Goal: Transaction & Acquisition: Purchase product/service

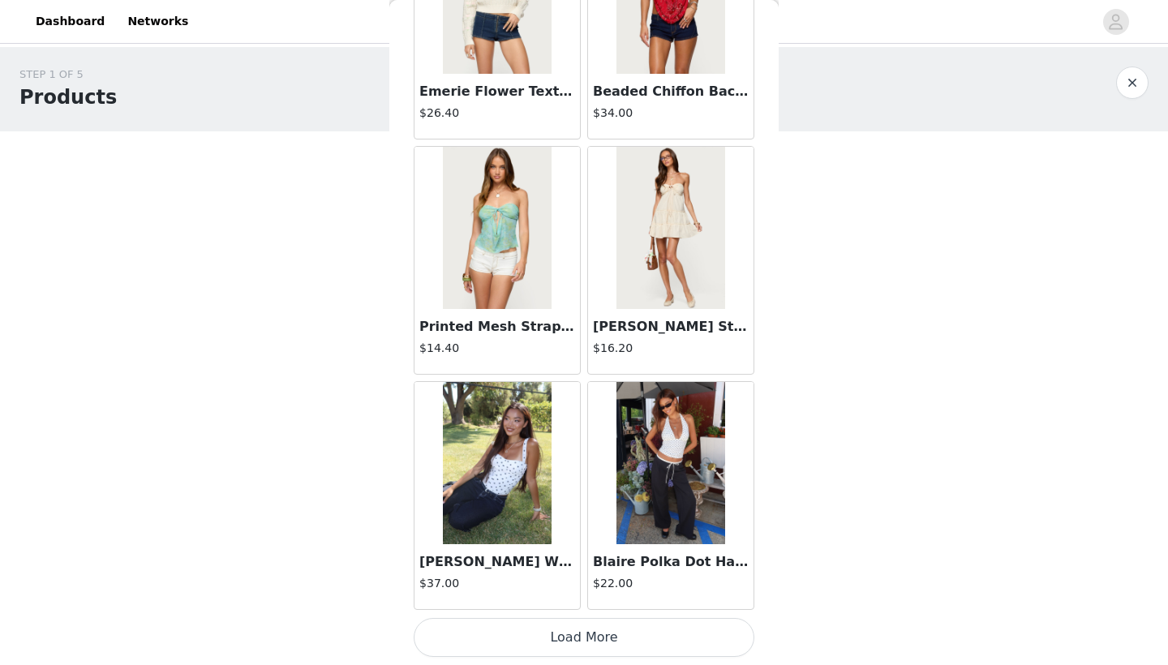
scroll to position [8874, 0]
click at [548, 634] on button "Load More" at bounding box center [584, 637] width 341 height 39
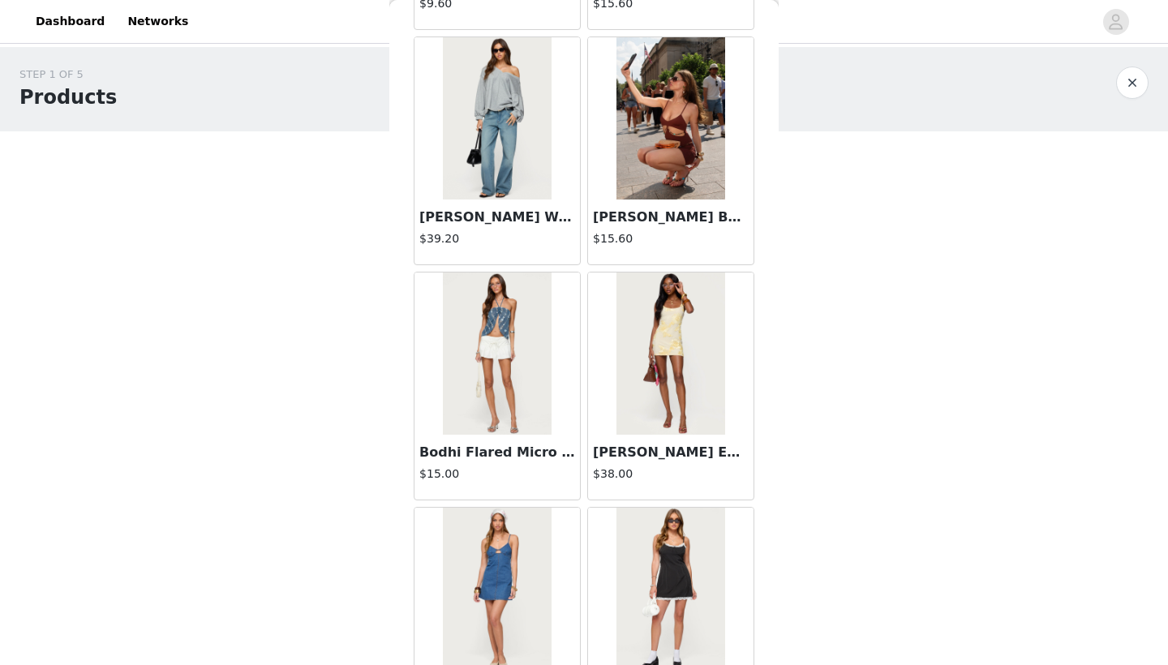
scroll to position [1704, 0]
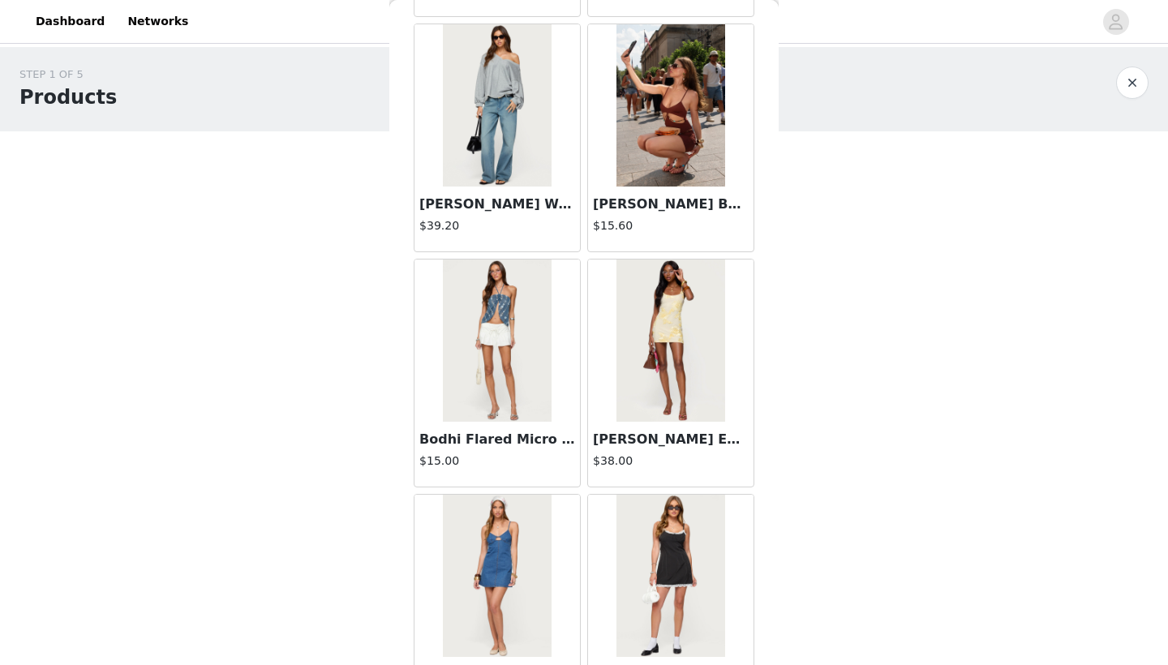
click at [492, 438] on h3 "Bodhi Flared Micro Skort" at bounding box center [497, 439] width 156 height 19
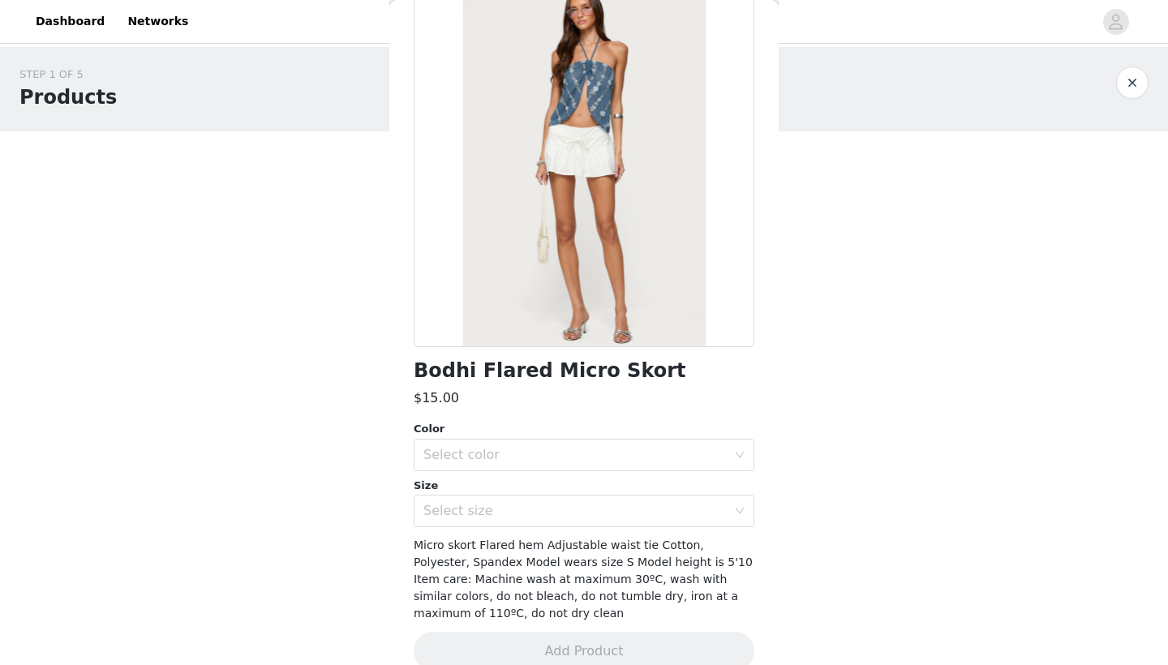
scroll to position [113, 0]
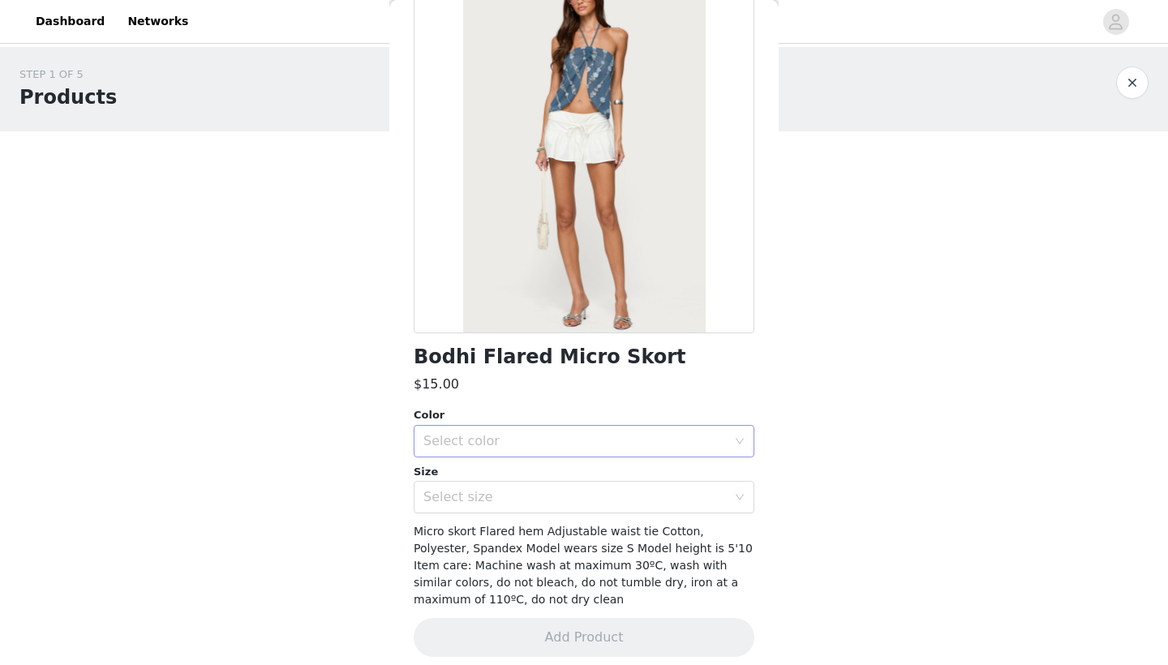
click at [507, 445] on div "Select color" at bounding box center [574, 441] width 303 height 16
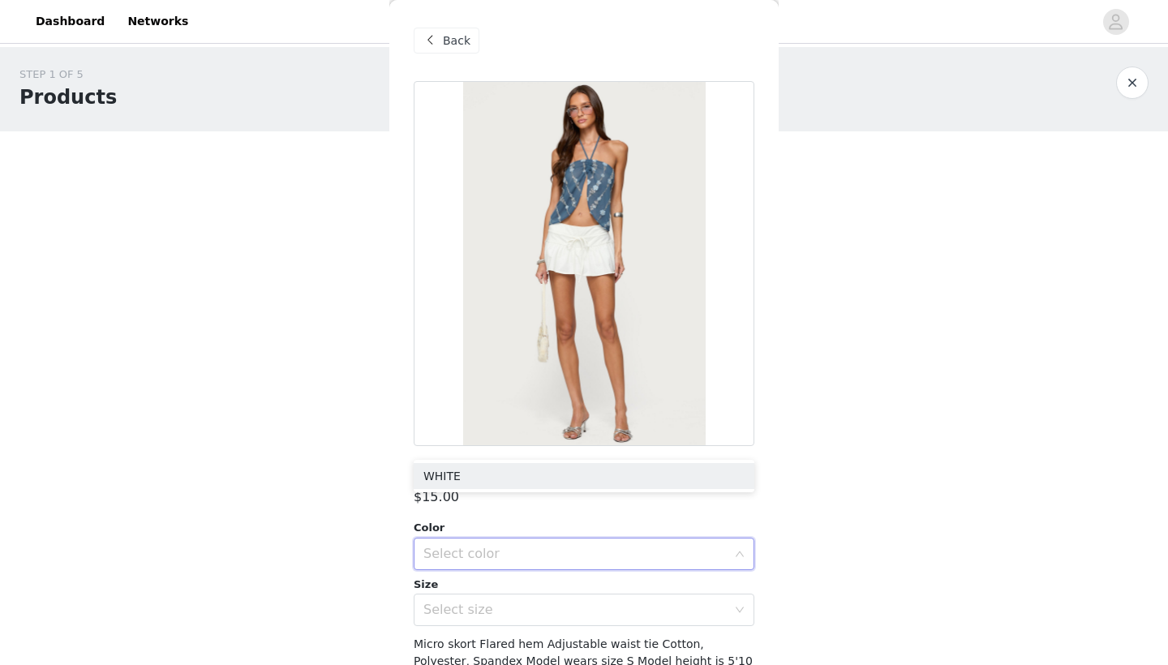
scroll to position [0, 0]
click at [449, 46] on span "Back" at bounding box center [457, 40] width 28 height 17
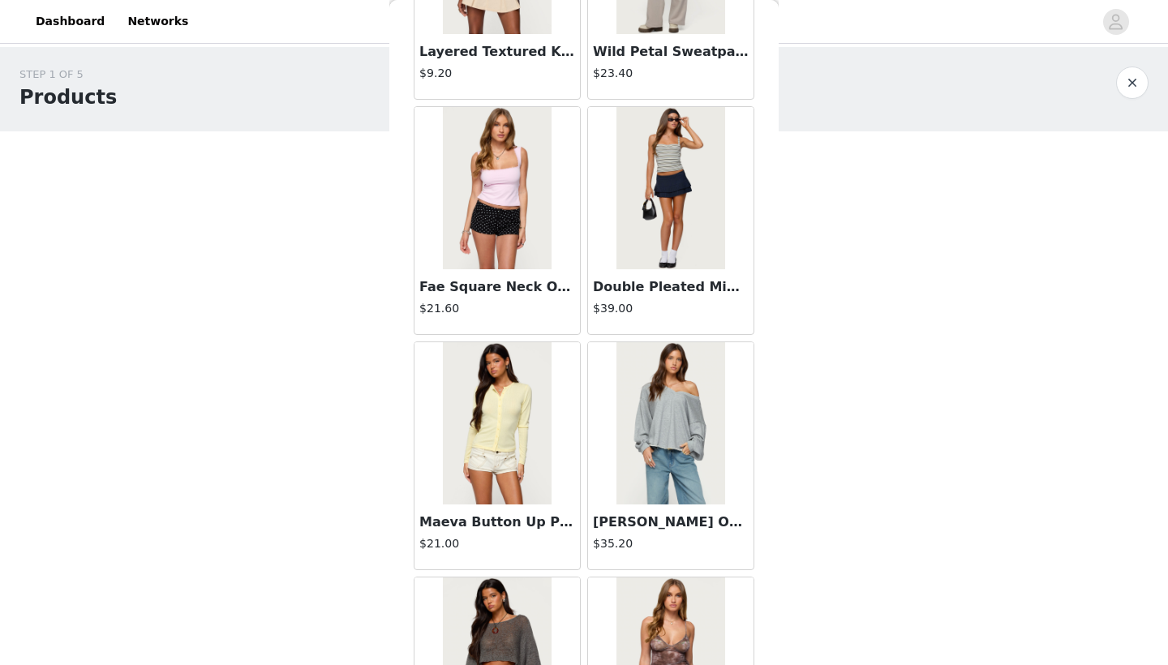
scroll to position [6591, 0]
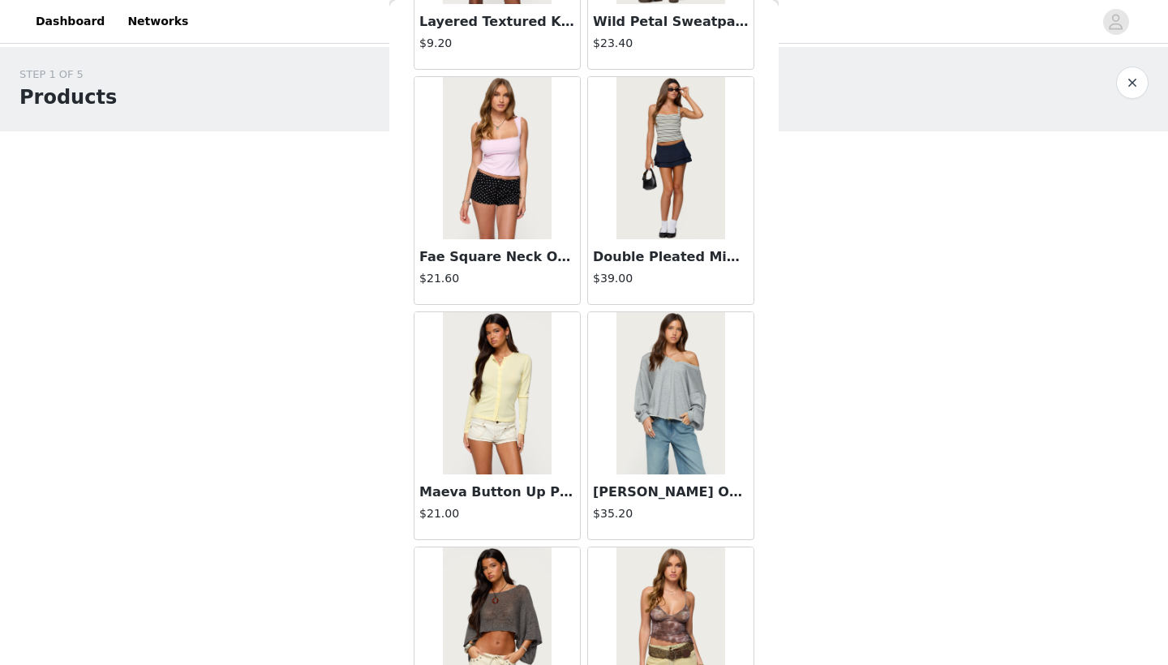
click at [681, 213] on img at bounding box center [670, 158] width 108 height 162
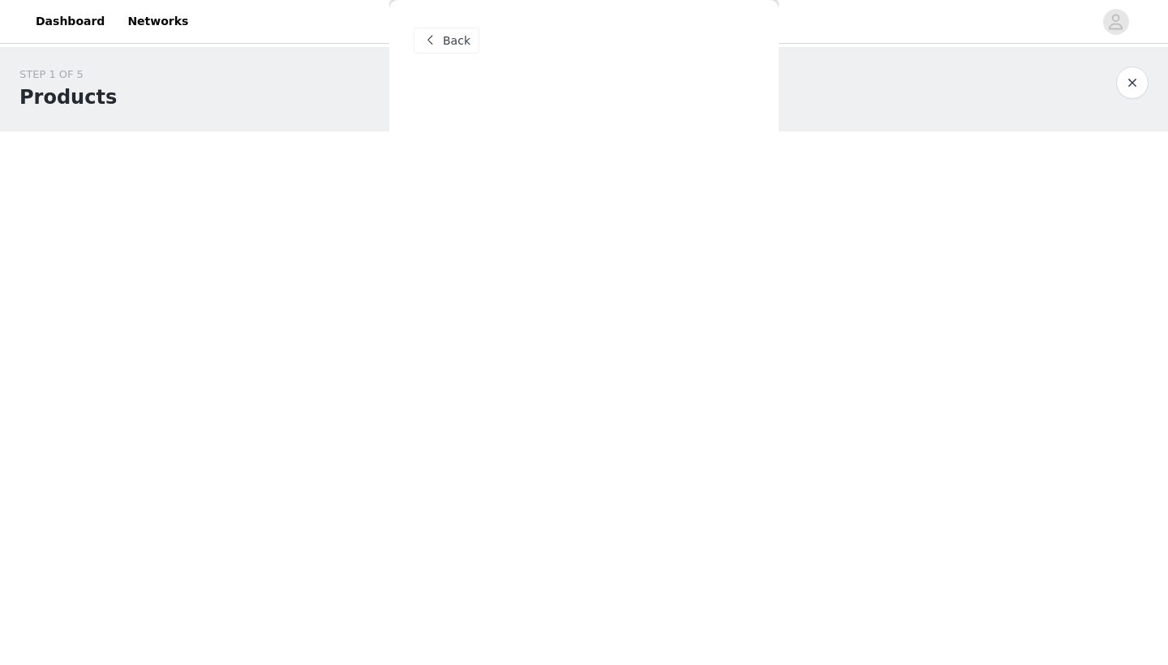
scroll to position [0, 0]
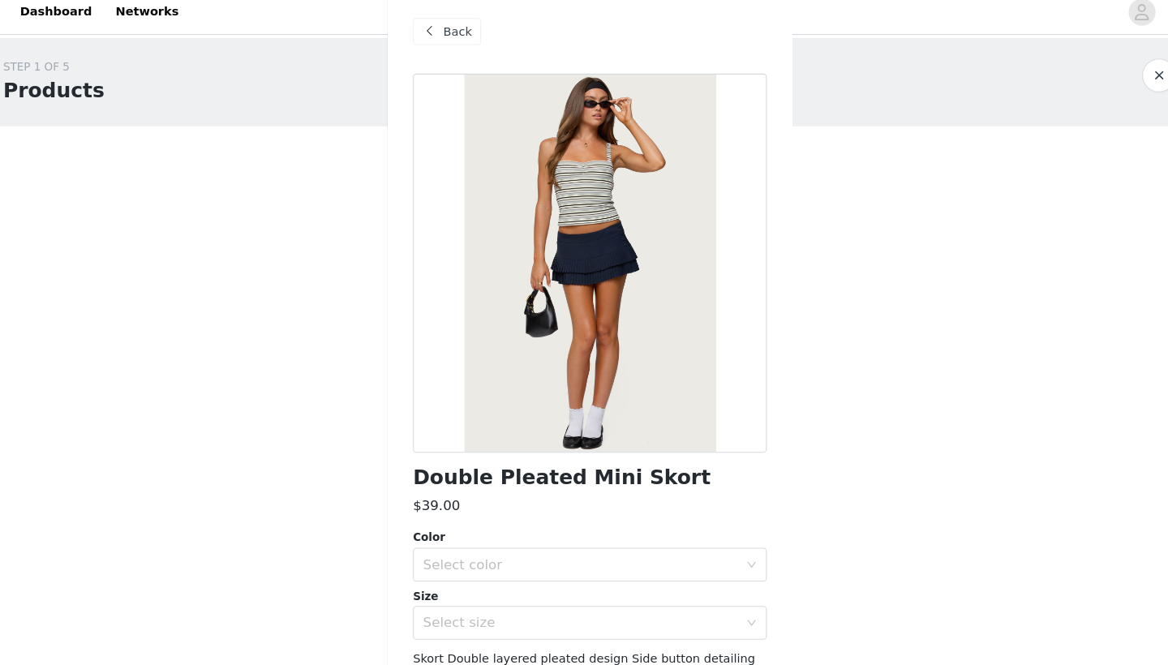
click at [450, 32] on span "Back" at bounding box center [457, 40] width 28 height 17
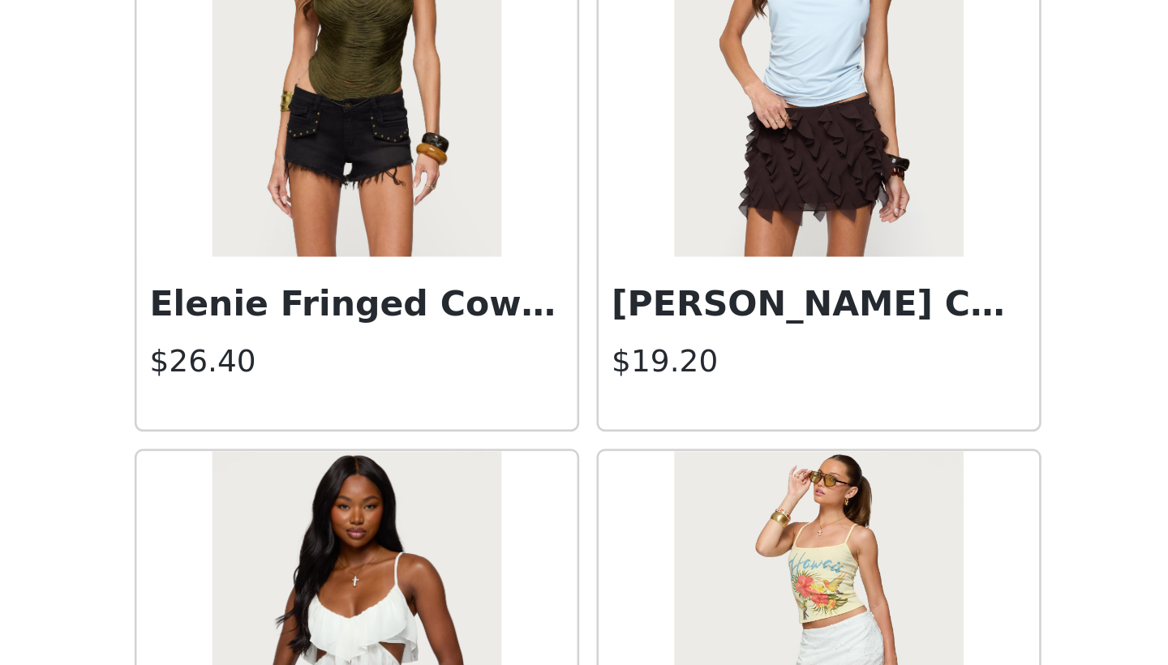
scroll to position [11226, 0]
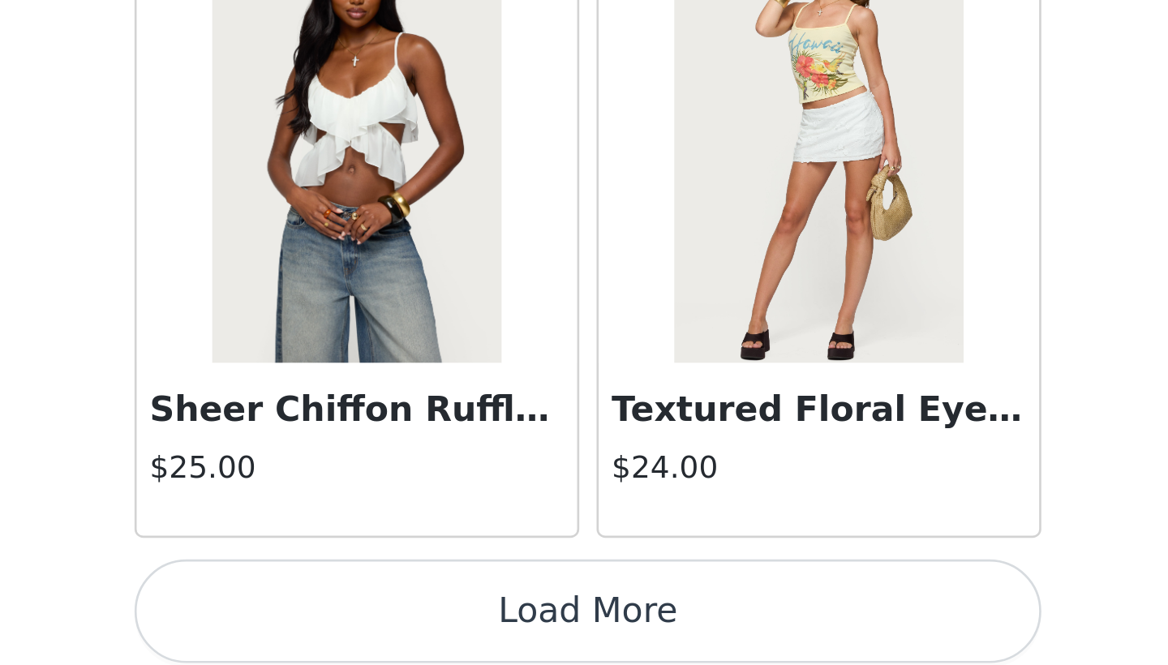
click at [414, 618] on button "Load More" at bounding box center [584, 637] width 341 height 39
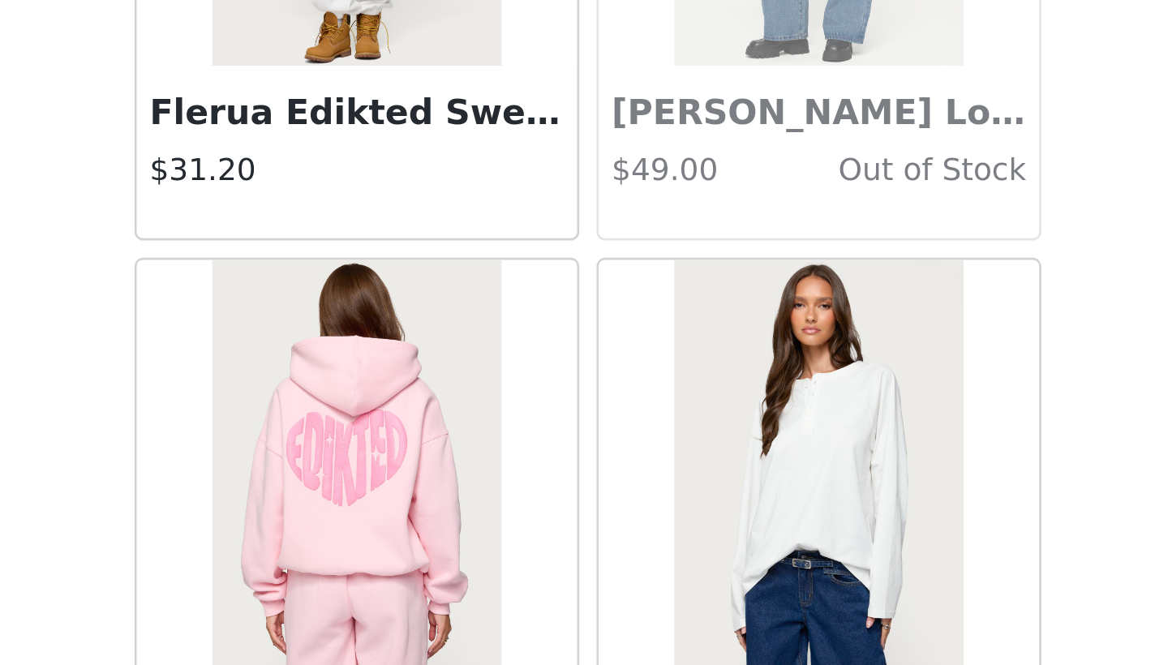
scroll to position [13556, 0]
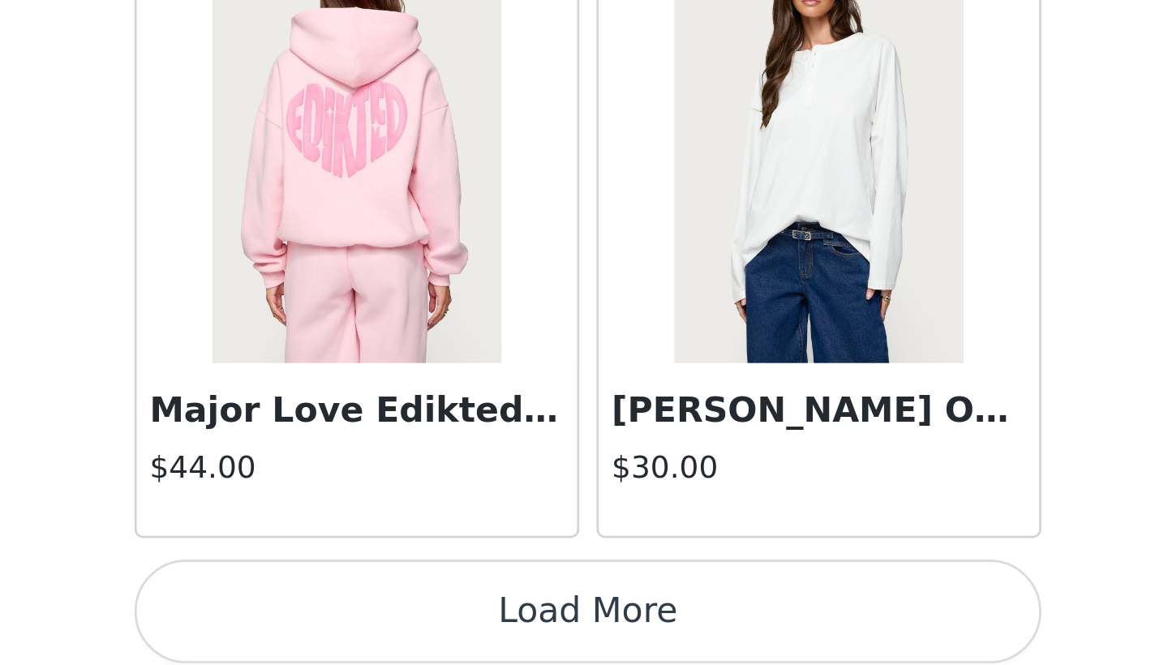
click at [414, 618] on button "Load More" at bounding box center [584, 637] width 341 height 39
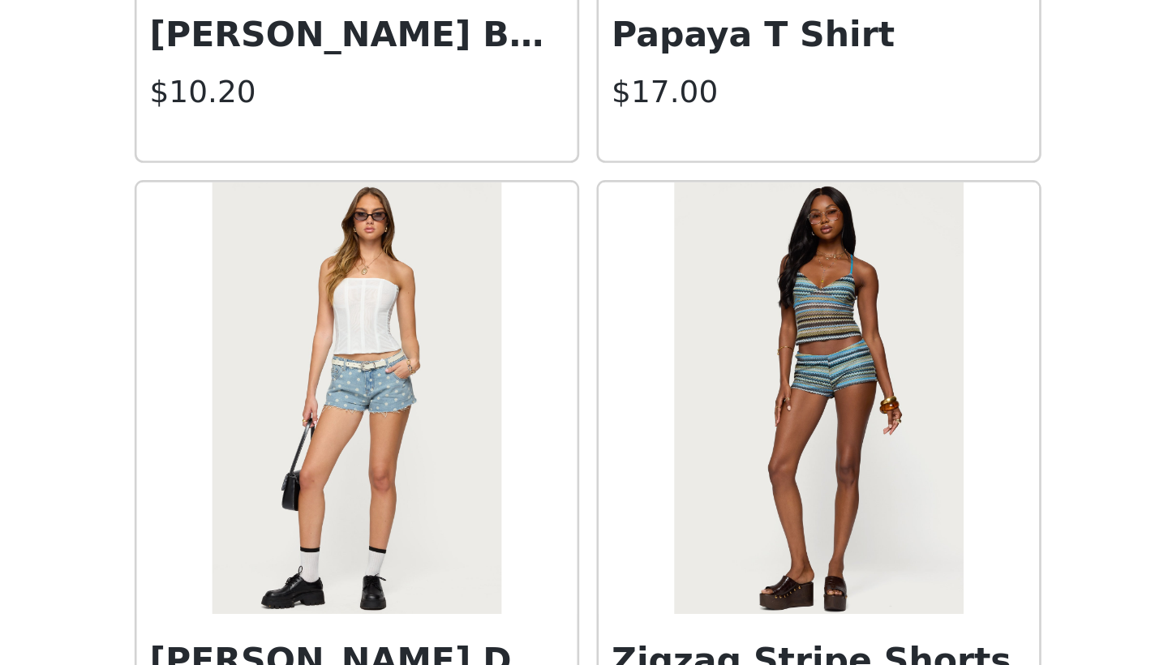
scroll to position [15849, 0]
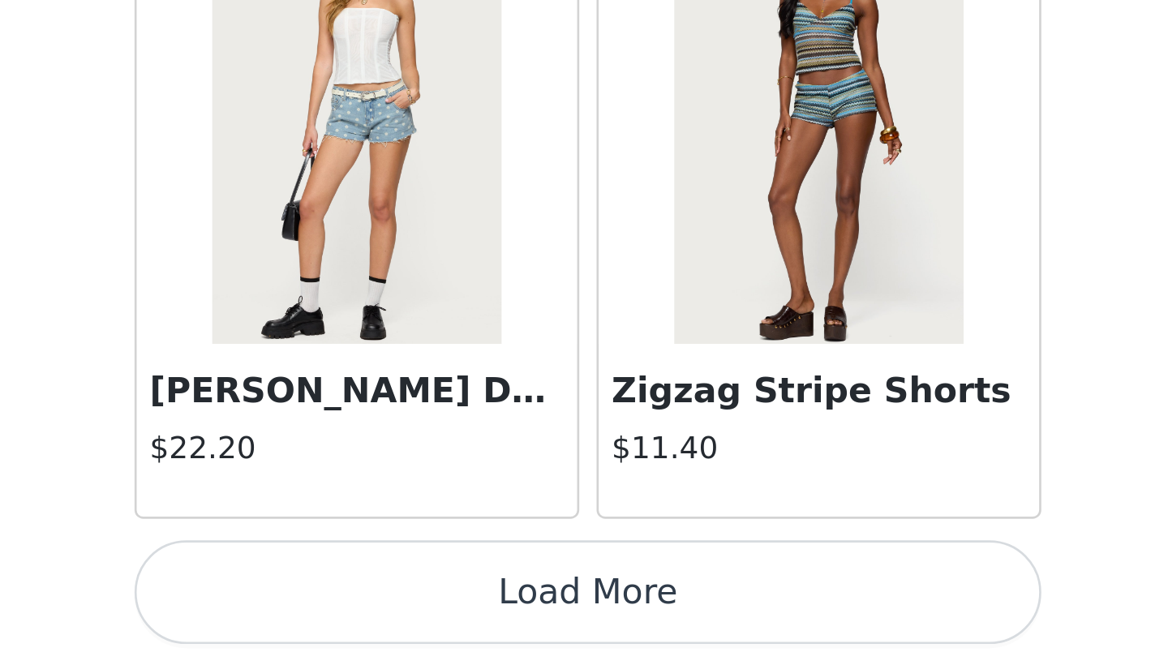
click at [414, 618] on button "Load More" at bounding box center [584, 637] width 341 height 39
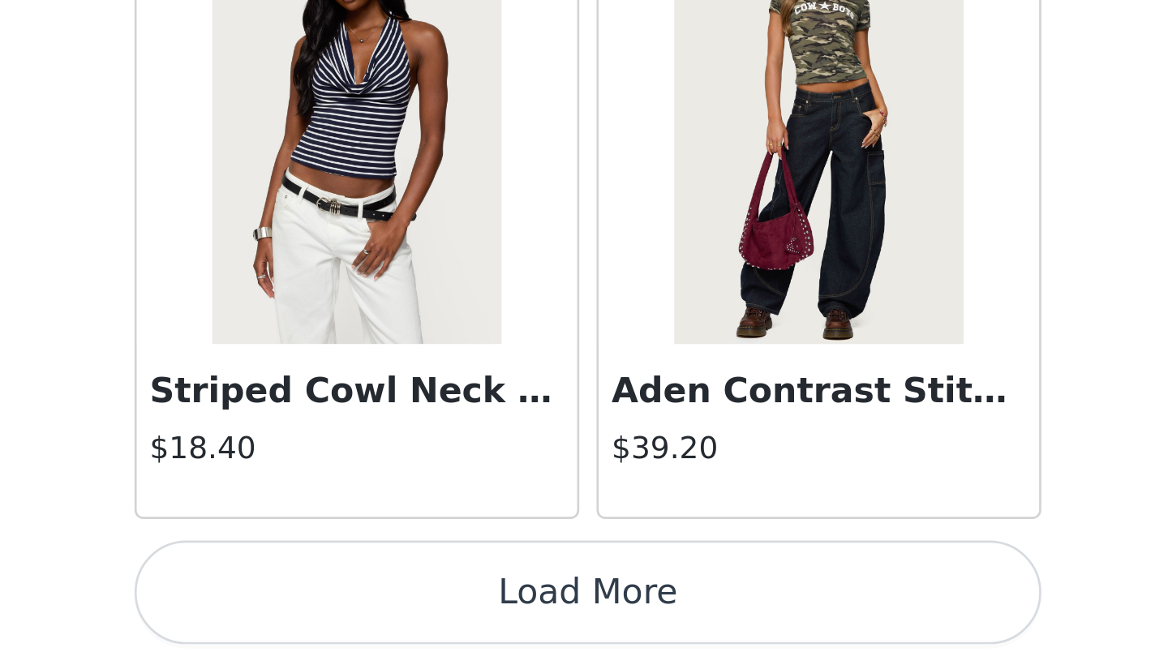
scroll to position [18283, 0]
click at [414, 618] on button "Load More" at bounding box center [584, 637] width 341 height 39
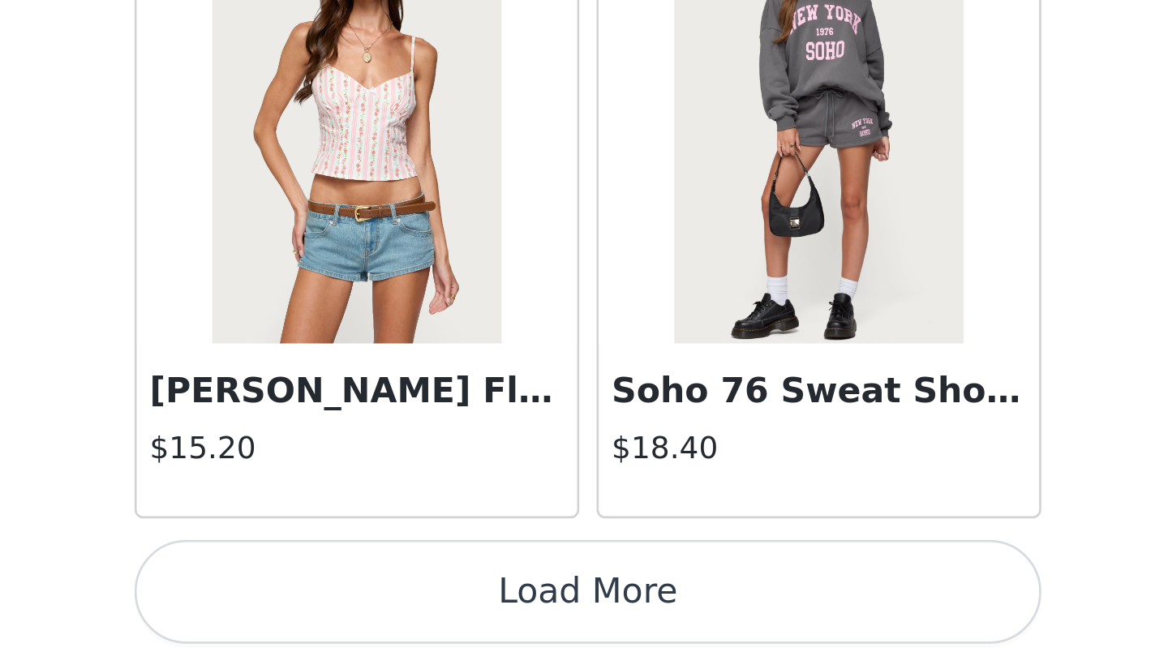
scroll to position [0, 0]
click at [414, 618] on button "Load More" at bounding box center [584, 637] width 341 height 39
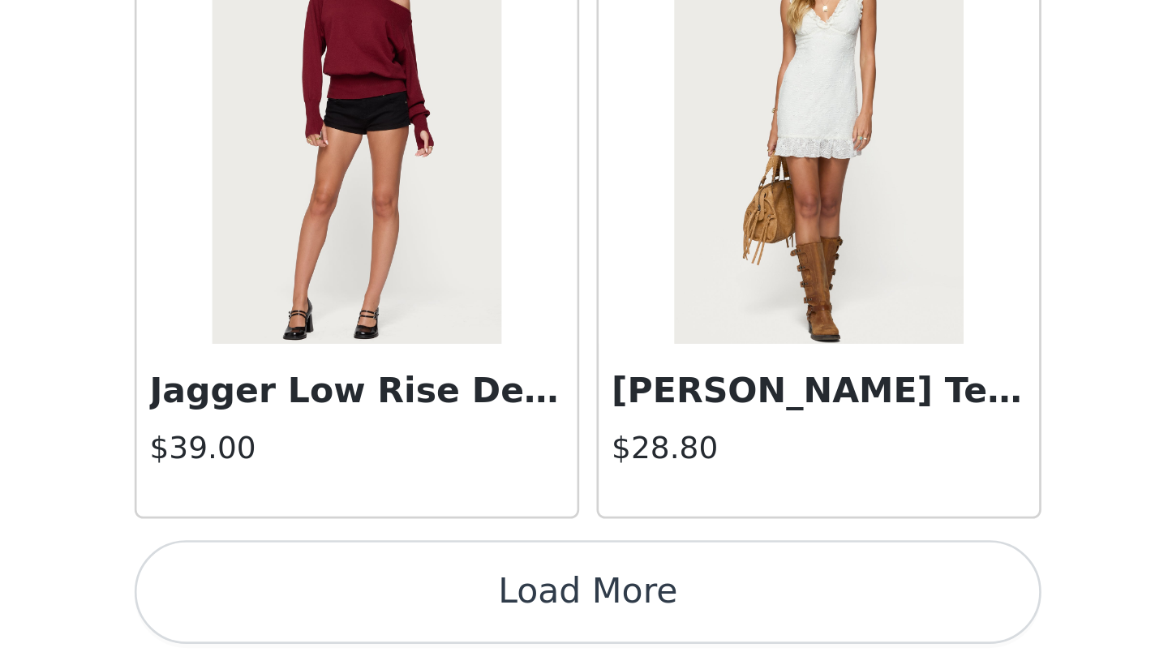
scroll to position [22988, 0]
click at [414, 618] on button "Load More" at bounding box center [584, 637] width 341 height 39
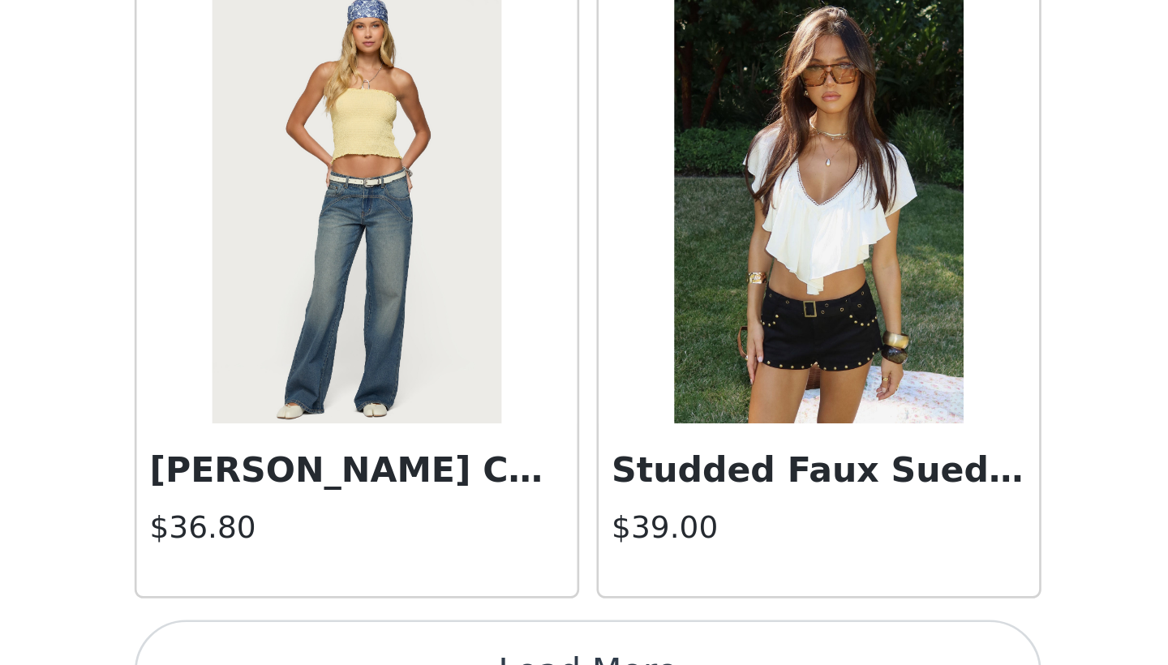
scroll to position [25311, 0]
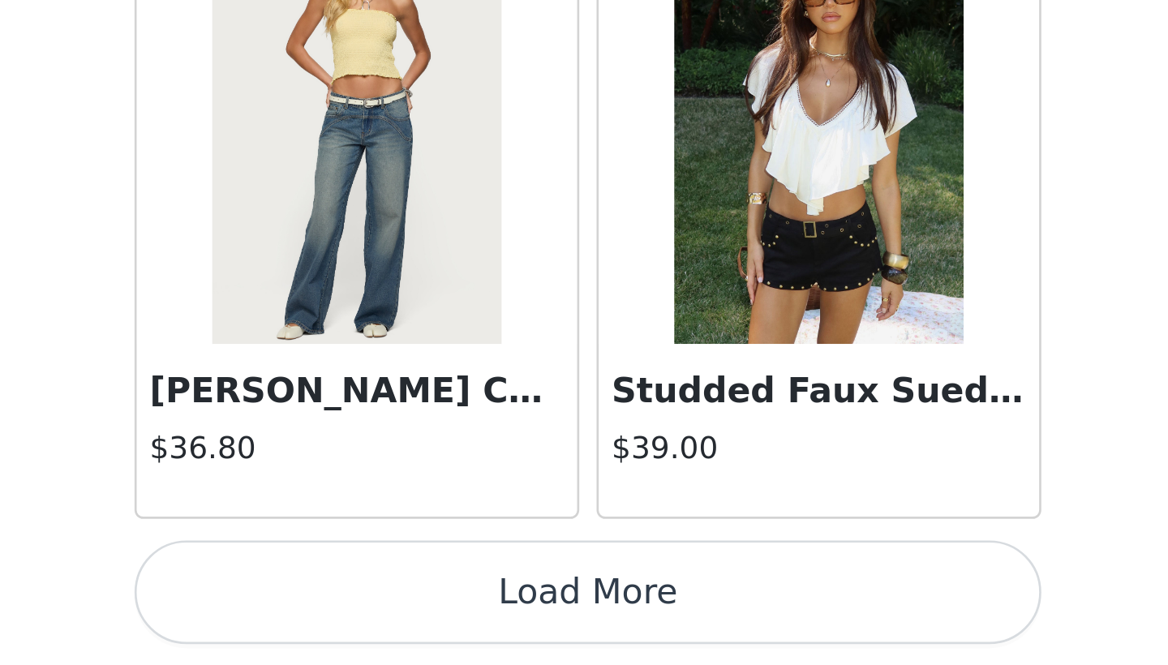
click at [414, 618] on button "Load More" at bounding box center [584, 637] width 341 height 39
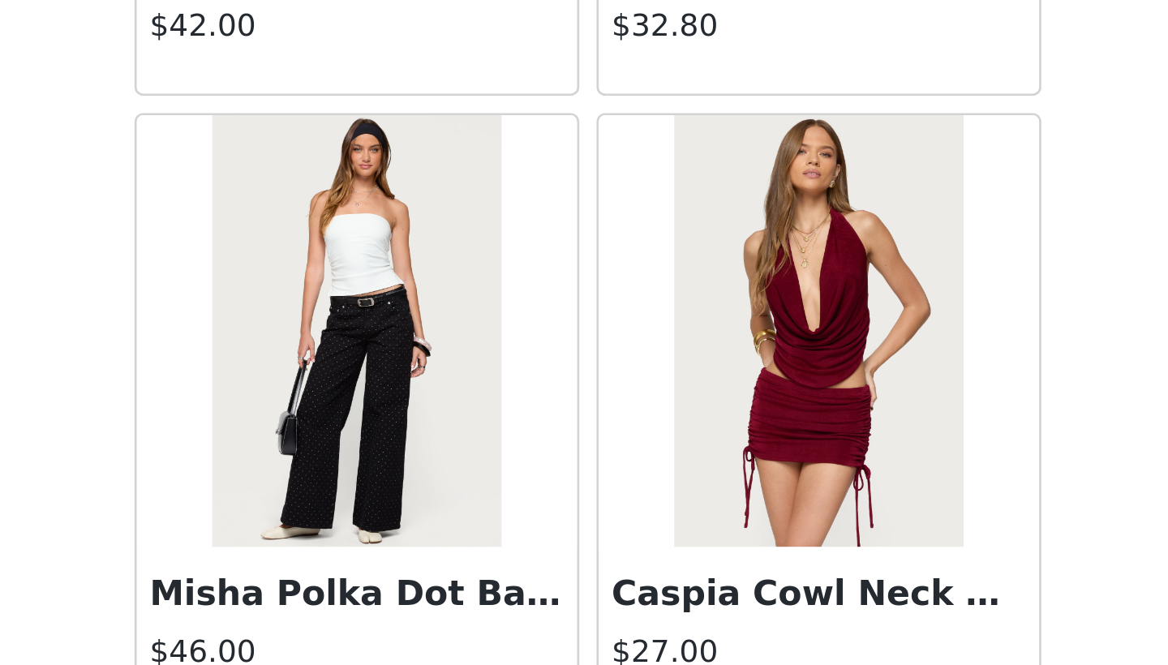
scroll to position [27647, 0]
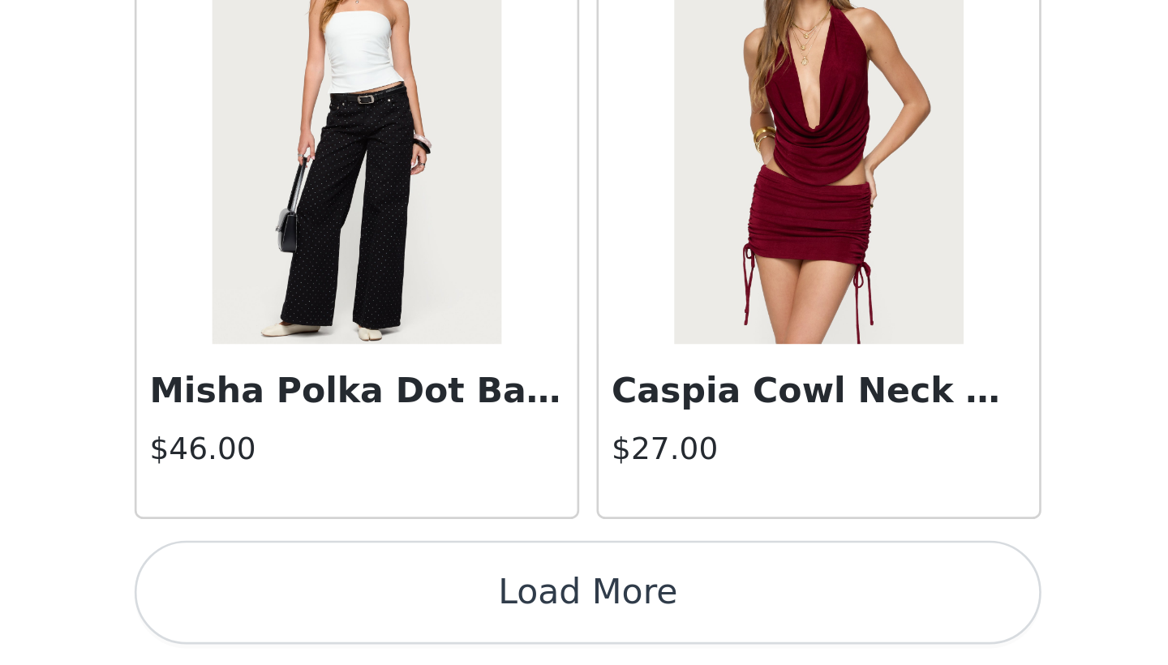
click at [414, 618] on button "Load More" at bounding box center [584, 637] width 341 height 39
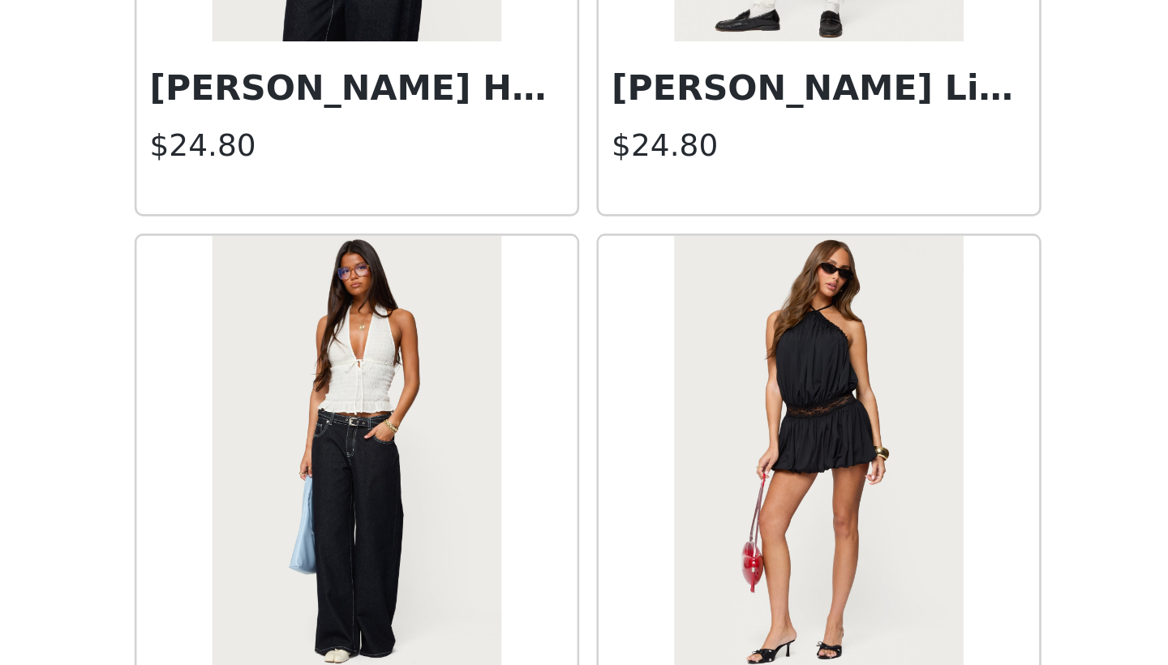
scroll to position [28871, 0]
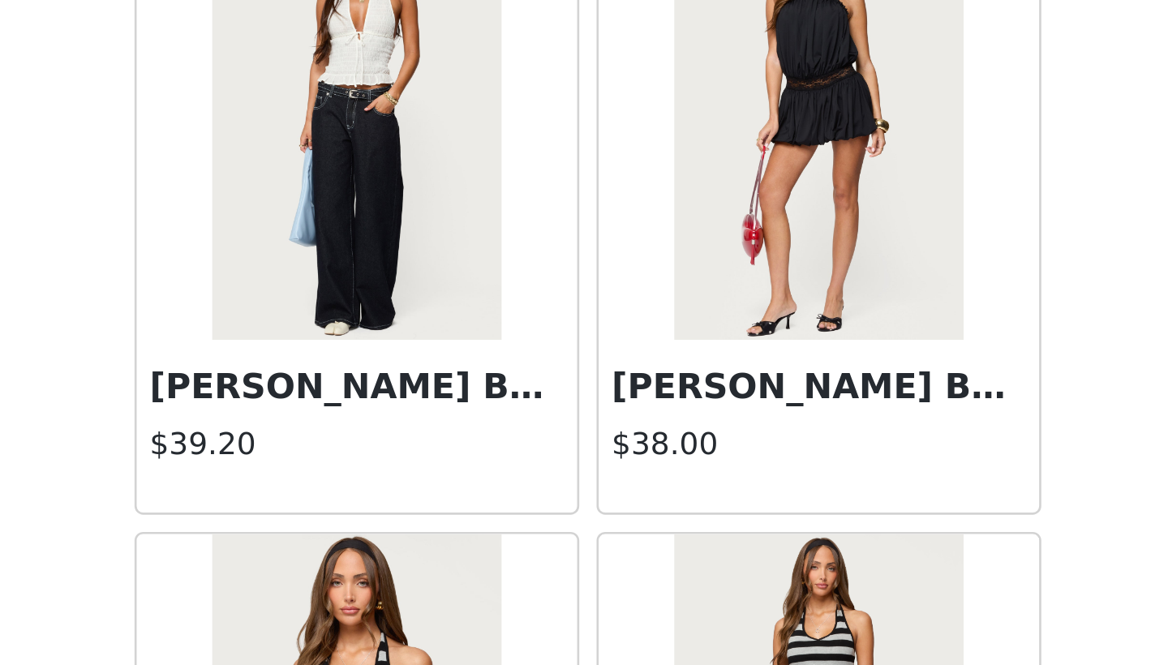
click at [593, 551] on h3 "[PERSON_NAME] Backless Bubble Mini Dress" at bounding box center [671, 560] width 156 height 19
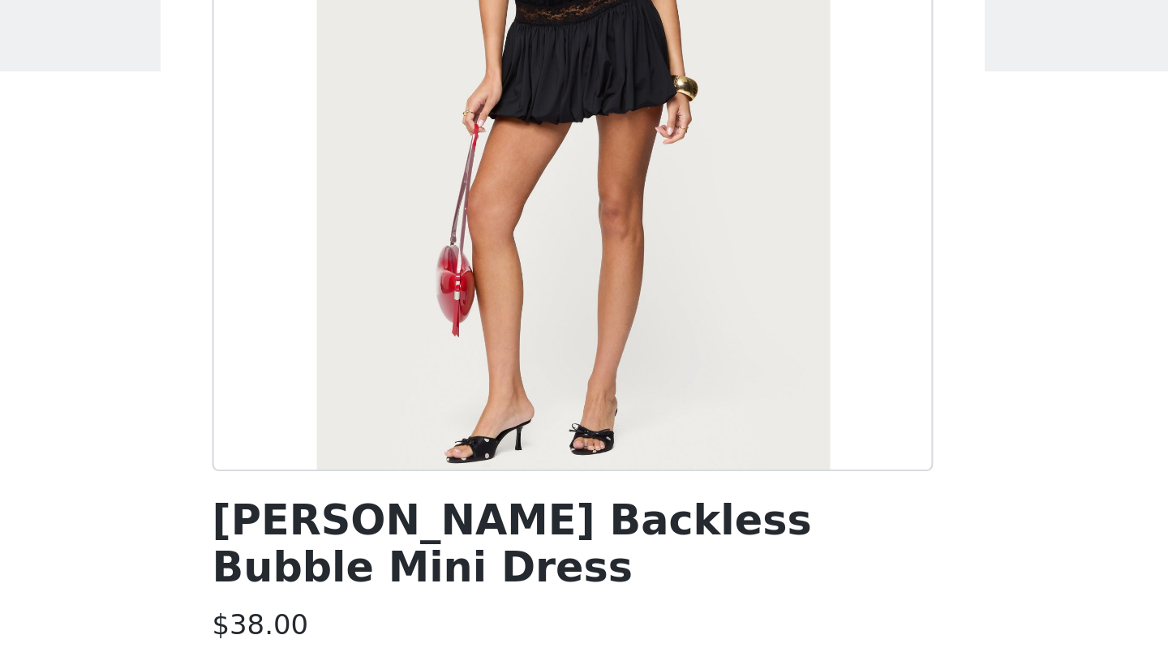
scroll to position [123, 0]
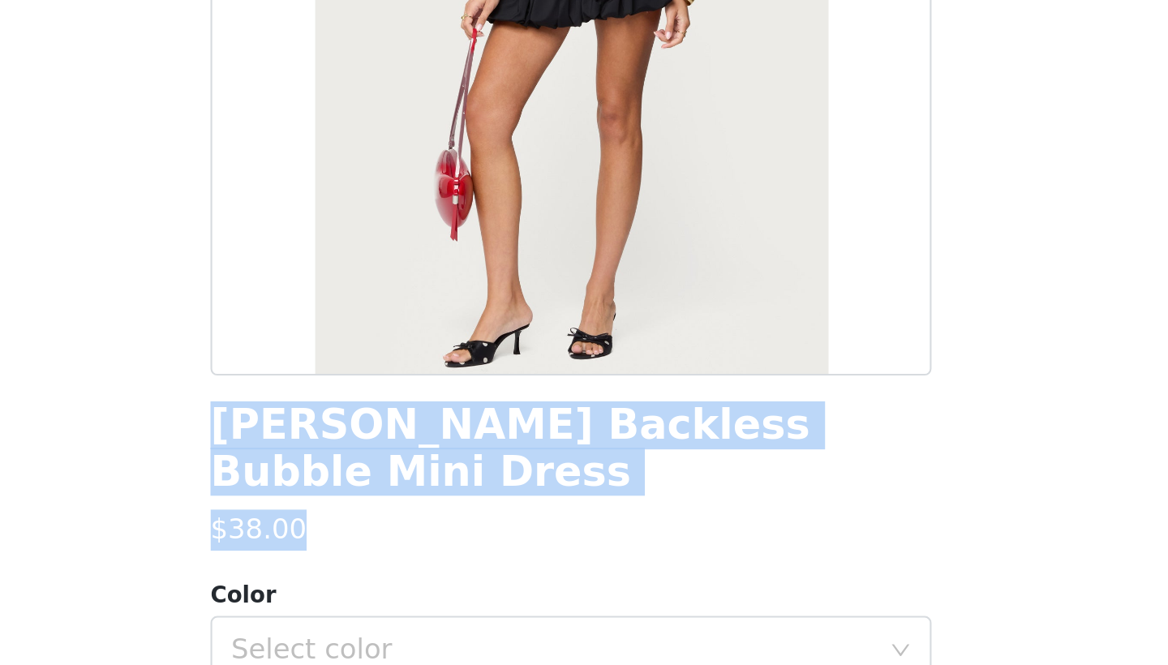
drag, startPoint x: 101, startPoint y: 204, endPoint x: 369, endPoint y: 226, distance: 269.4
click at [414, 226] on div "[PERSON_NAME] Backless Bubble Mini Dress $38.00 Color Select color Size Select …" at bounding box center [584, 323] width 341 height 730
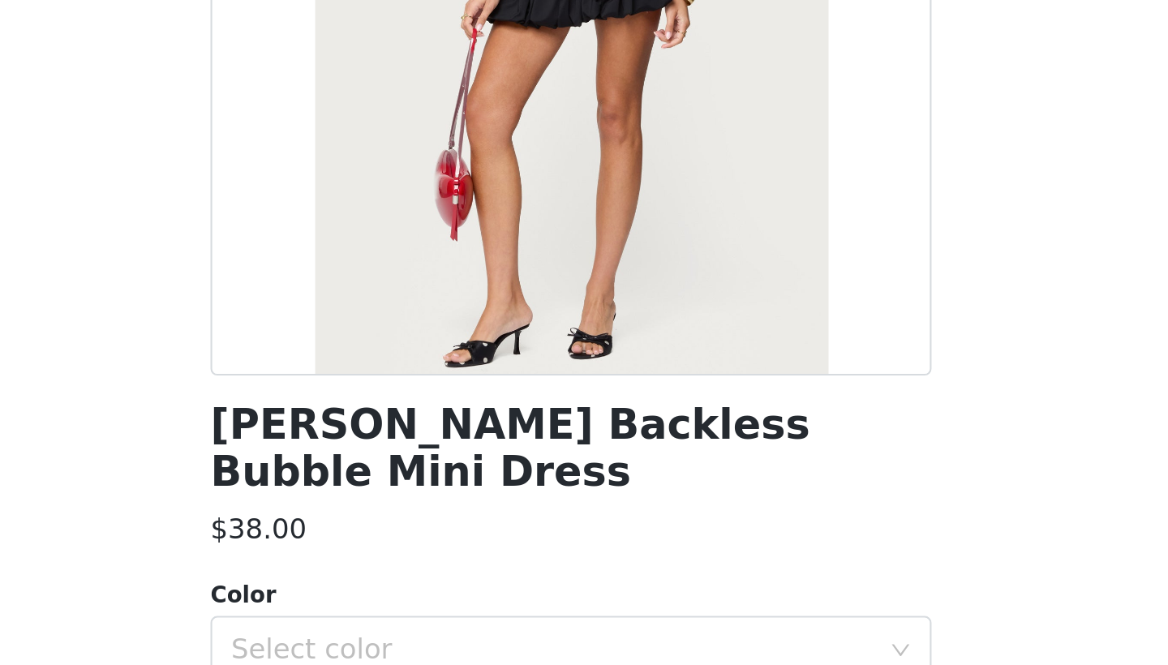
click at [414, 386] on div "$38.00" at bounding box center [584, 395] width 341 height 19
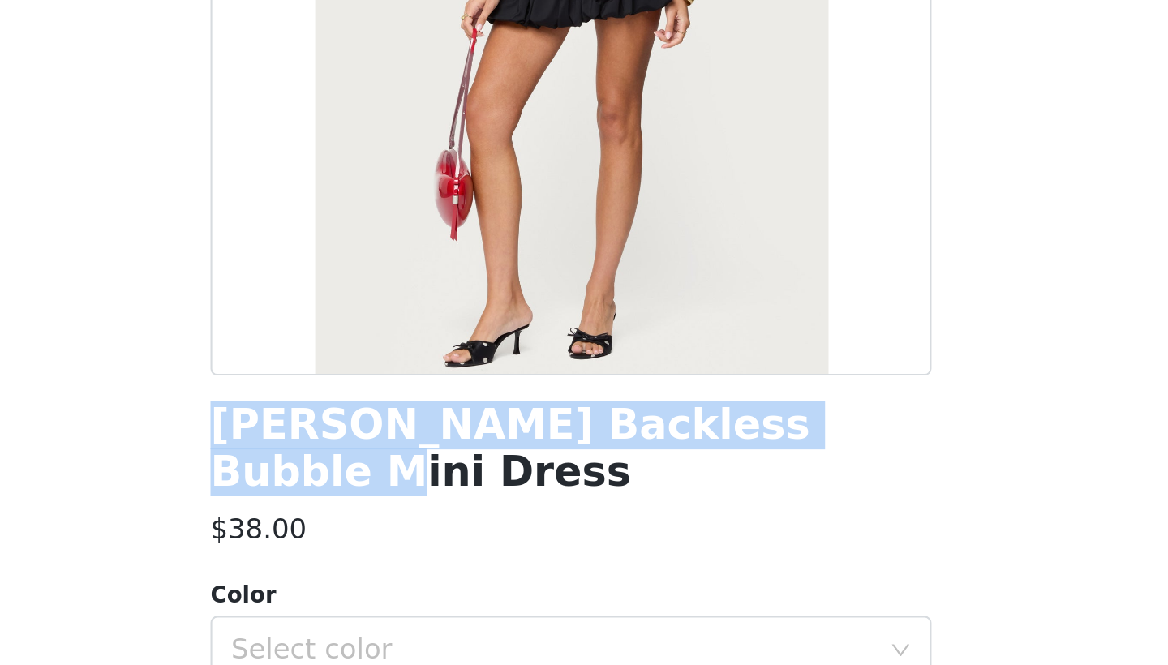
drag, startPoint x: 100, startPoint y: 200, endPoint x: 394, endPoint y: 208, distance: 294.6
click at [414, 336] on div "[PERSON_NAME] Backless Bubble Mini Dress" at bounding box center [584, 358] width 341 height 44
copy h1 "[PERSON_NAME] Backless Bubble Mini Dress"
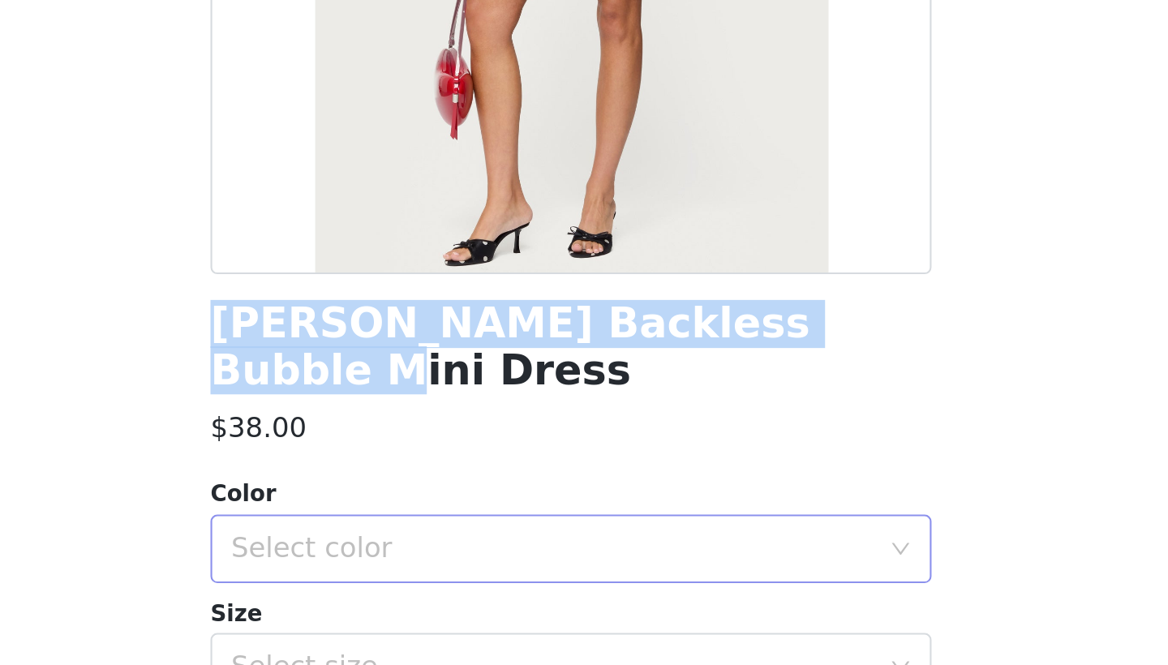
click at [423, 445] on div "Select color" at bounding box center [574, 453] width 303 height 16
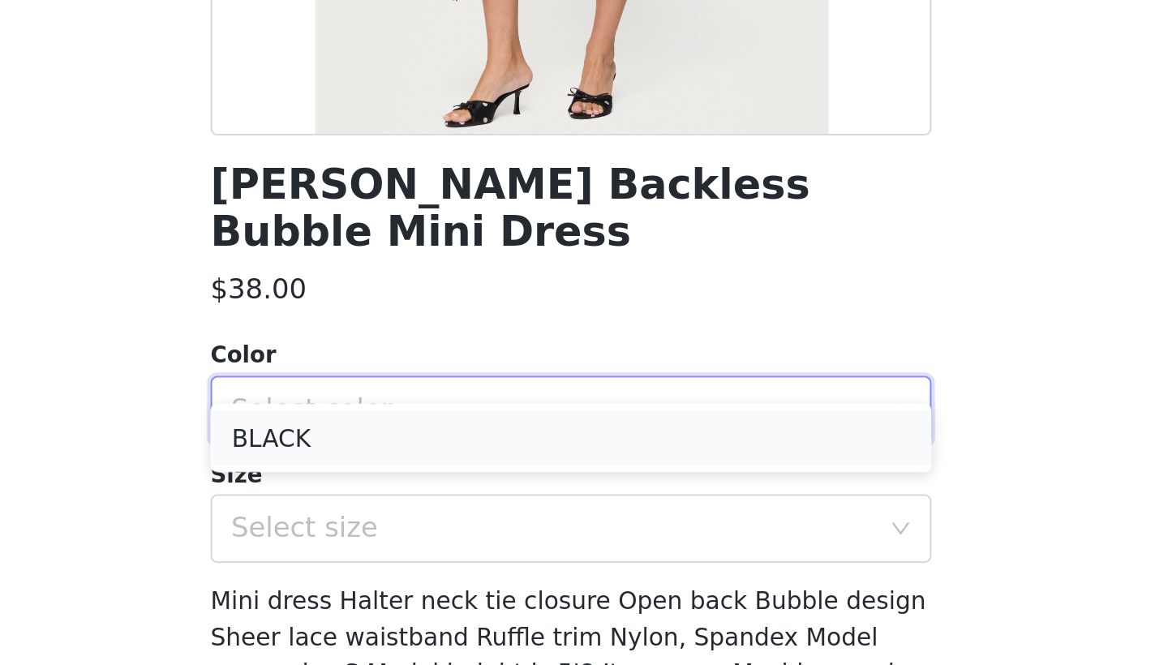
click at [414, 453] on li "BLACK" at bounding box center [584, 466] width 341 height 26
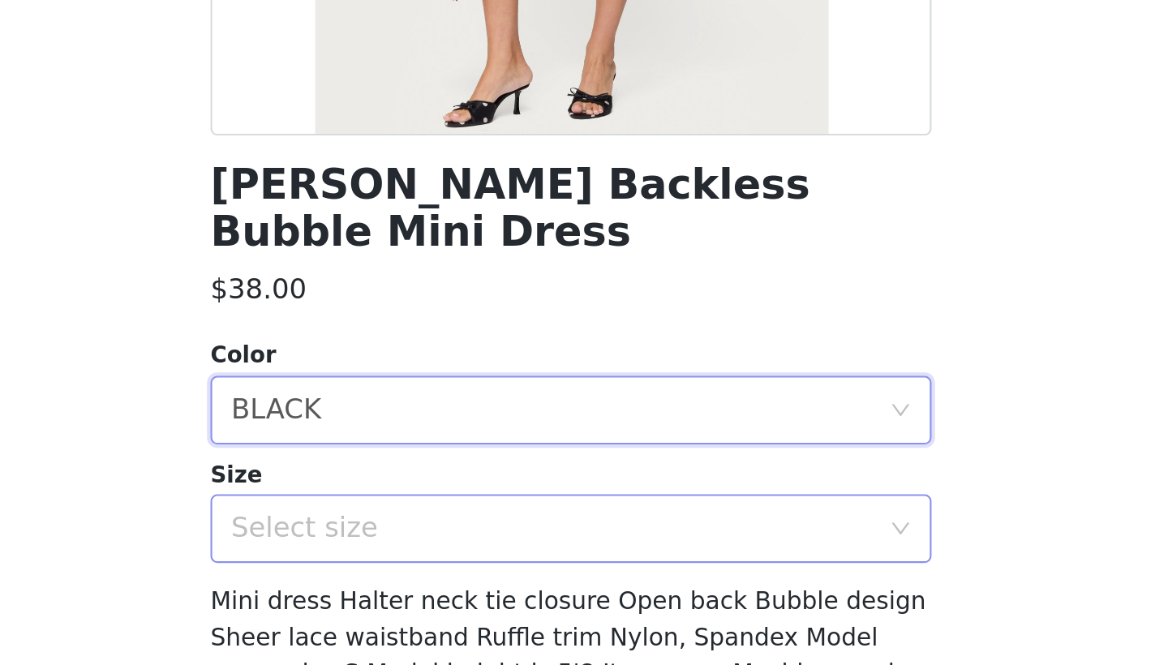
click at [423, 500] on div "Select size" at bounding box center [574, 508] width 303 height 16
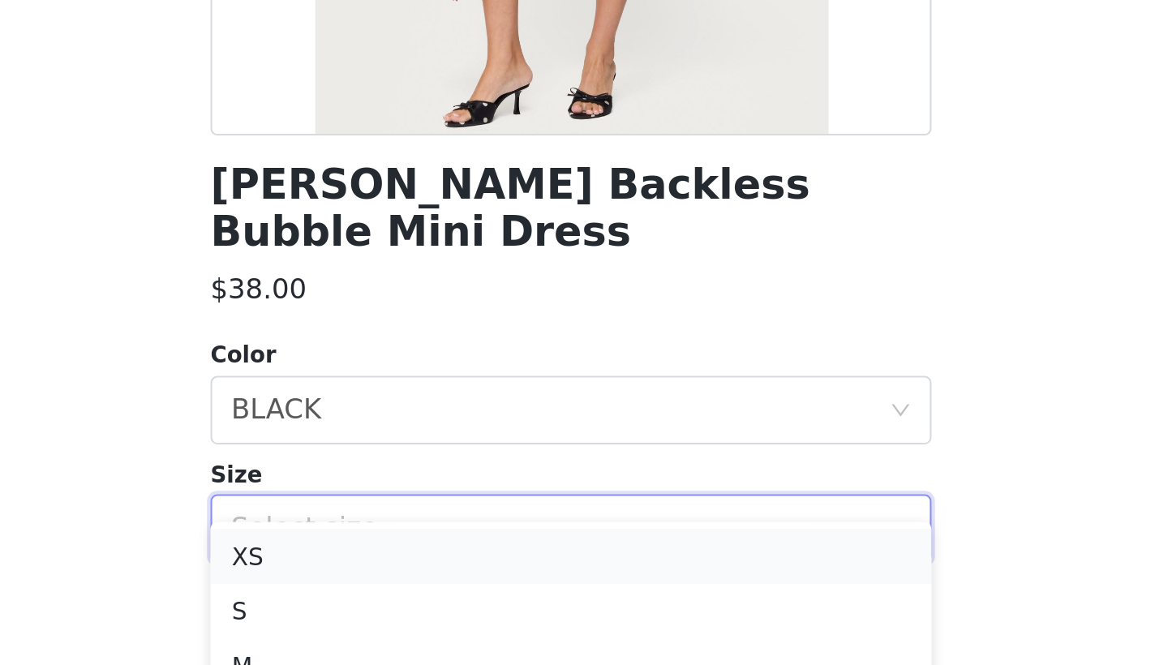
click at [414, 509] on li "XS" at bounding box center [584, 522] width 341 height 26
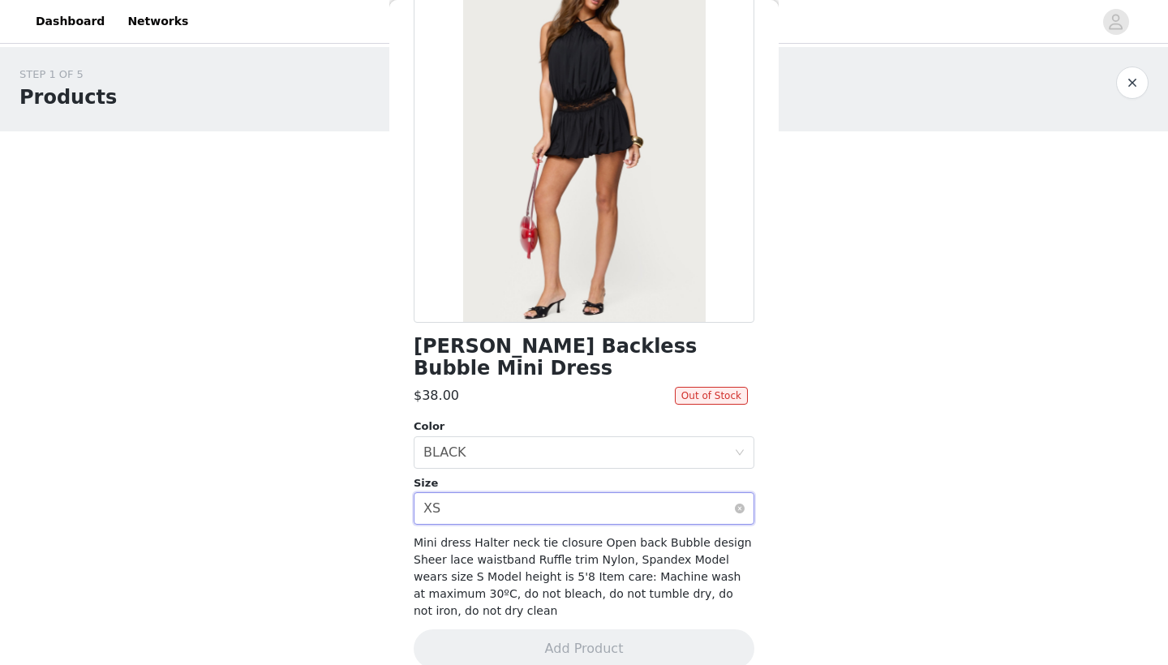
click at [518, 493] on div "Select size XS" at bounding box center [578, 508] width 311 height 31
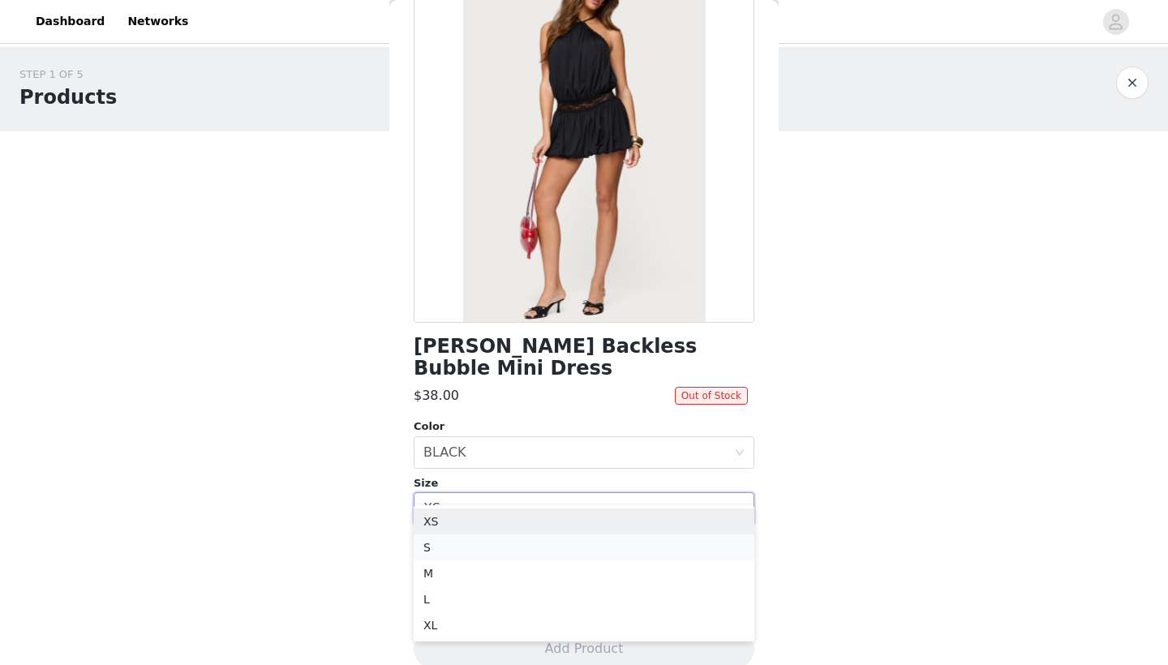
click at [475, 540] on li "S" at bounding box center [584, 548] width 341 height 26
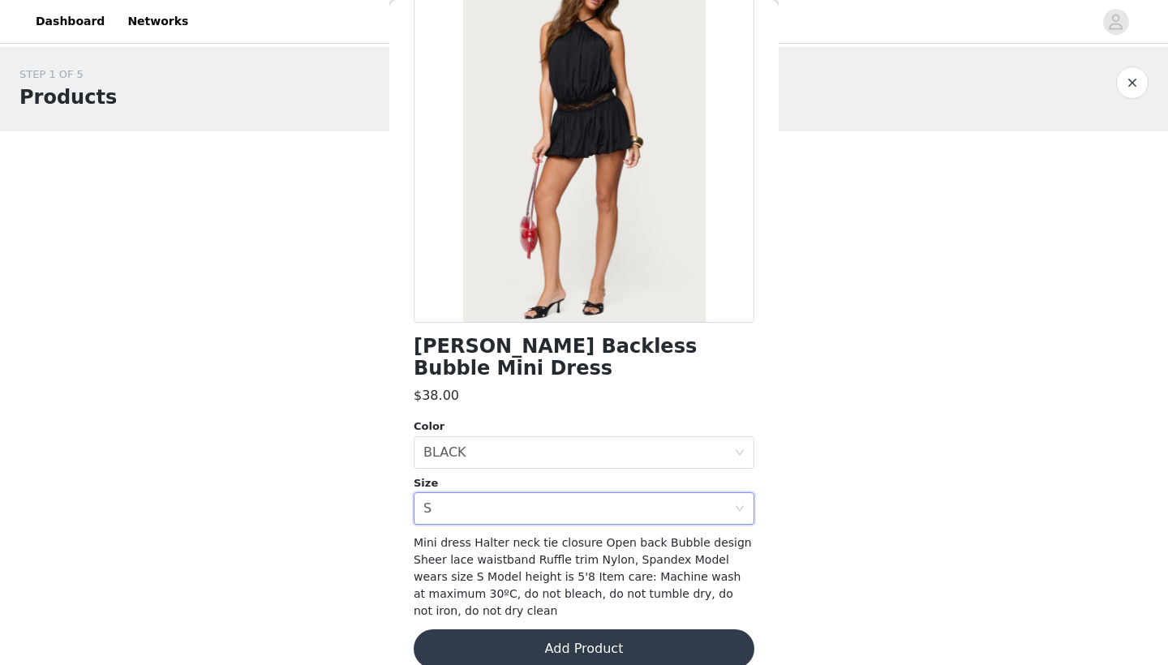
click at [508, 631] on button "Add Product" at bounding box center [584, 648] width 341 height 39
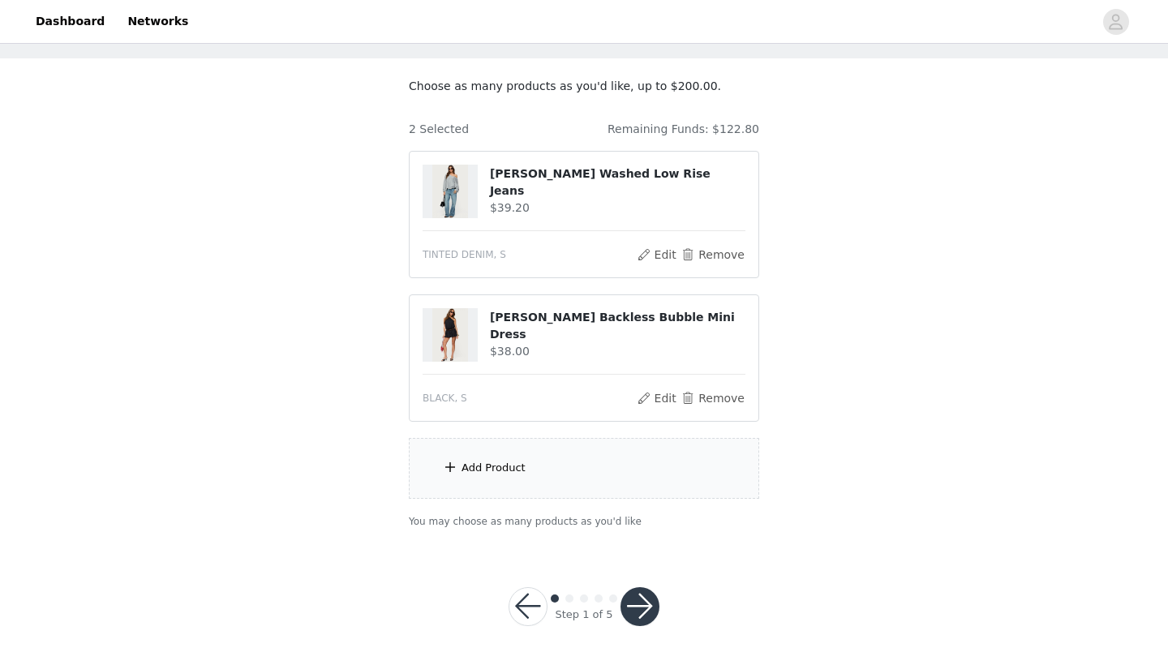
scroll to position [72, 0]
click at [482, 463] on div "Add Product" at bounding box center [494, 469] width 64 height 16
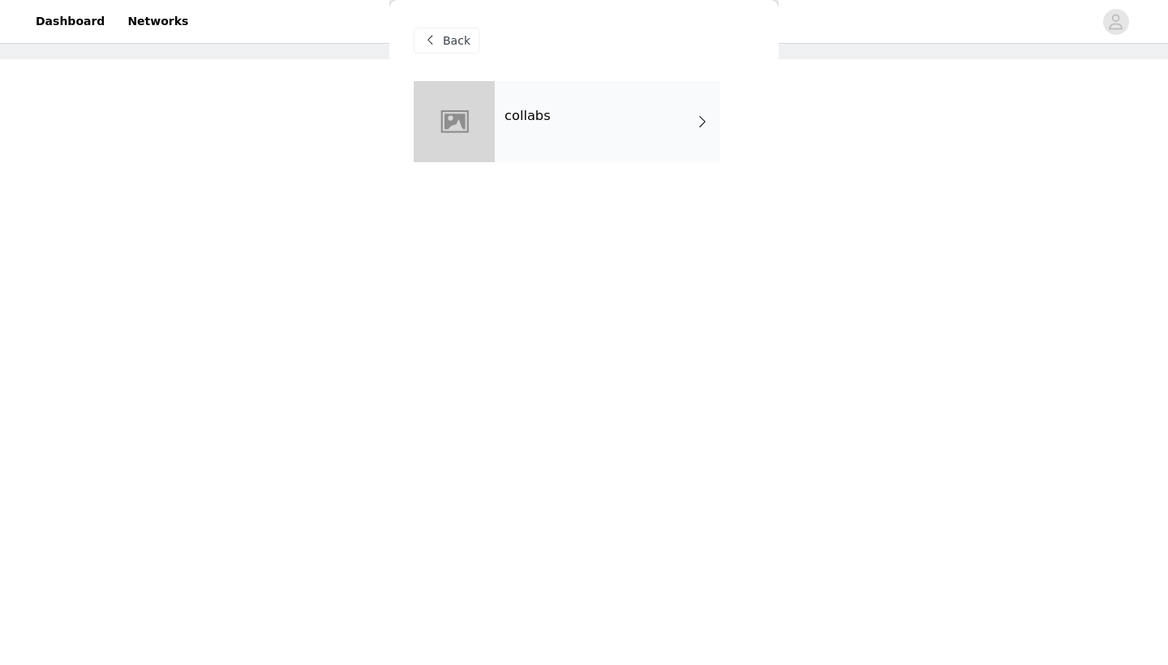
click at [554, 114] on div "collabs" at bounding box center [608, 121] width 226 height 81
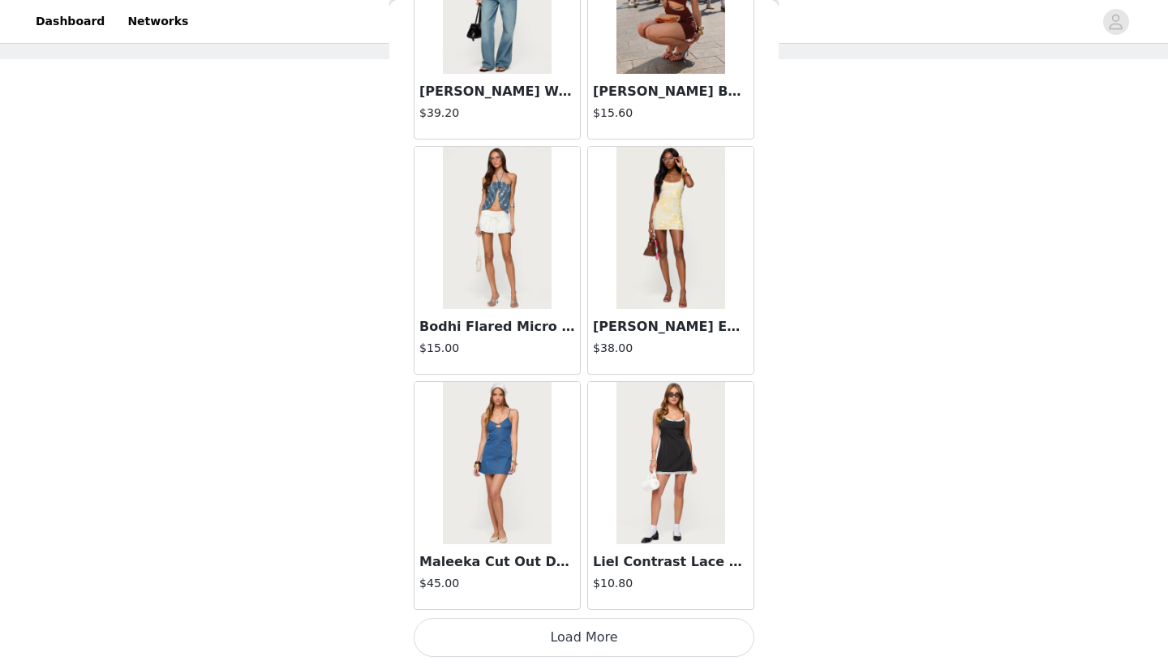
click at [493, 621] on button "Load More" at bounding box center [584, 637] width 341 height 39
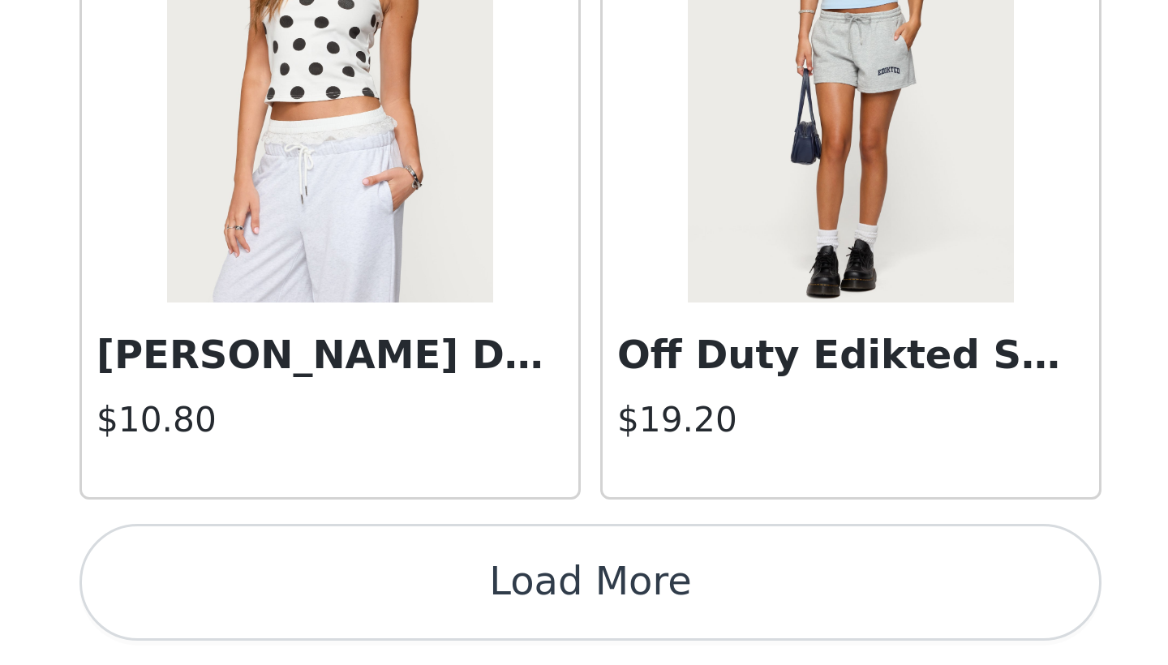
click at [414, 618] on button "Load More" at bounding box center [584, 637] width 341 height 39
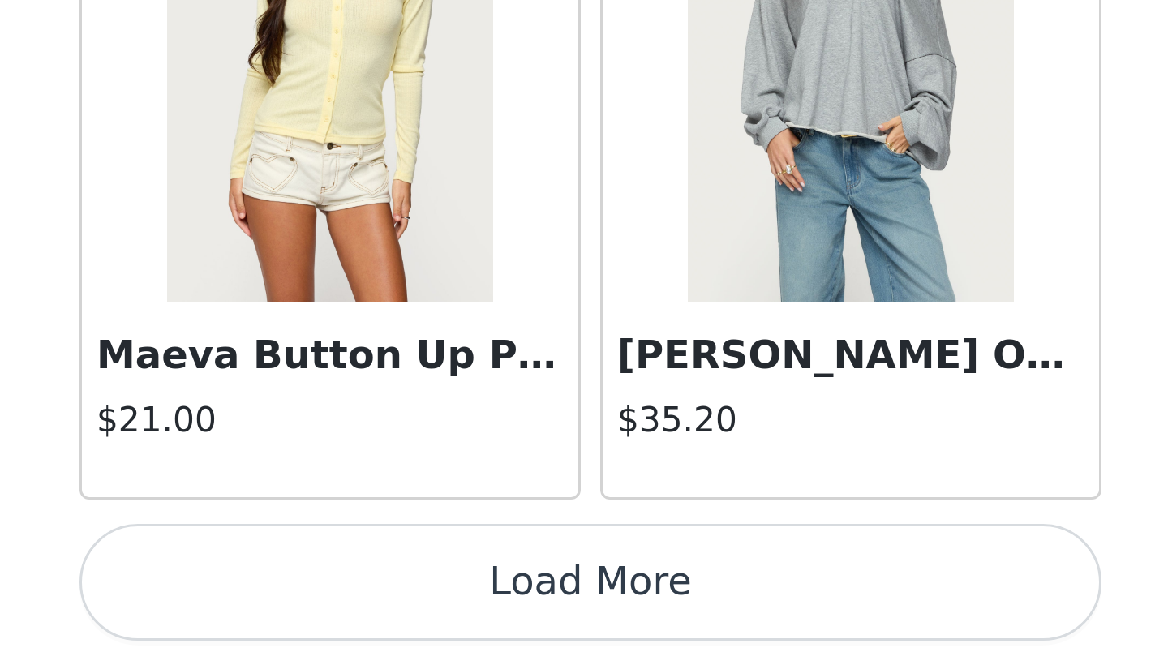
click at [414, 618] on button "Load More" at bounding box center [584, 637] width 341 height 39
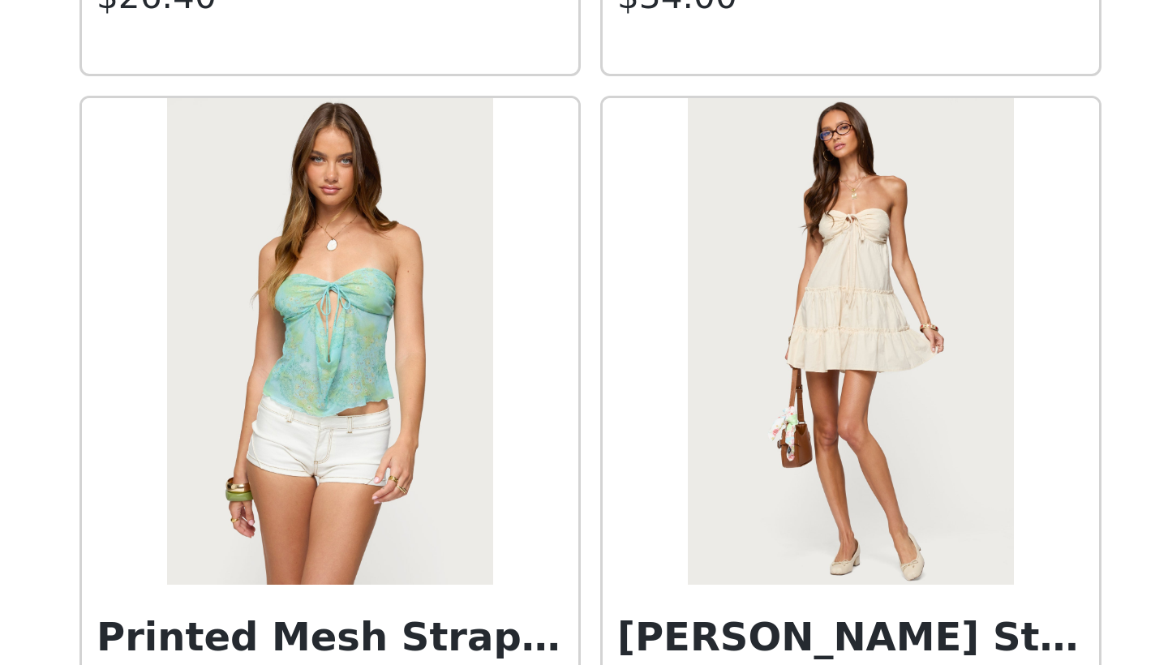
scroll to position [8655, 0]
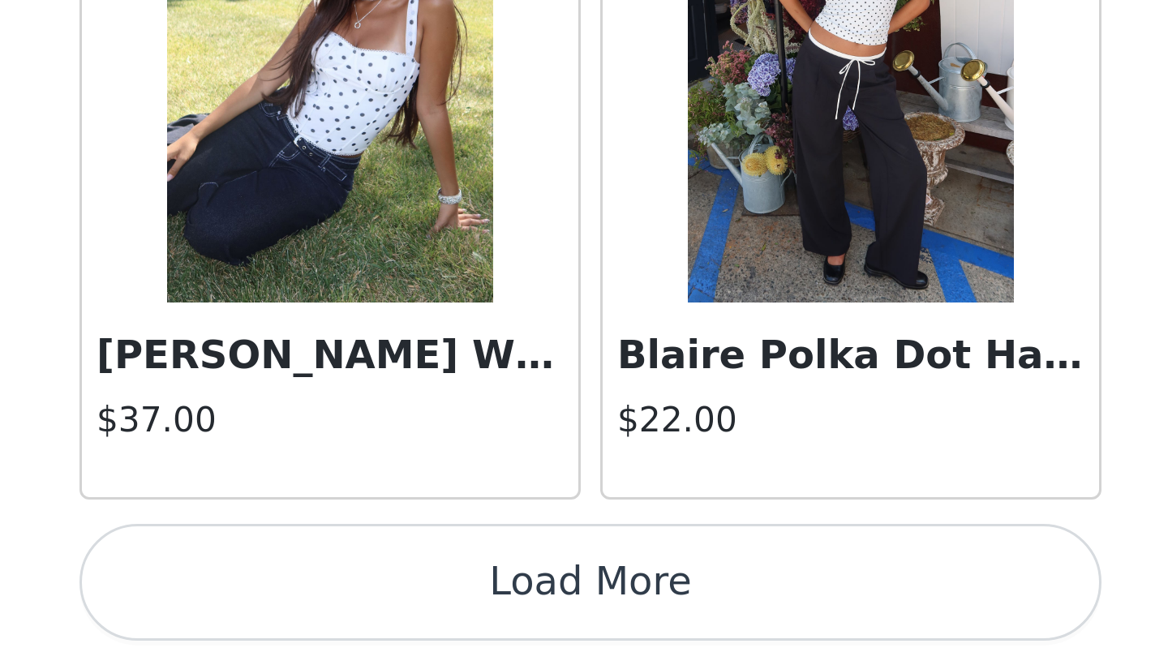
click at [414, 618] on button "Load More" at bounding box center [584, 637] width 341 height 39
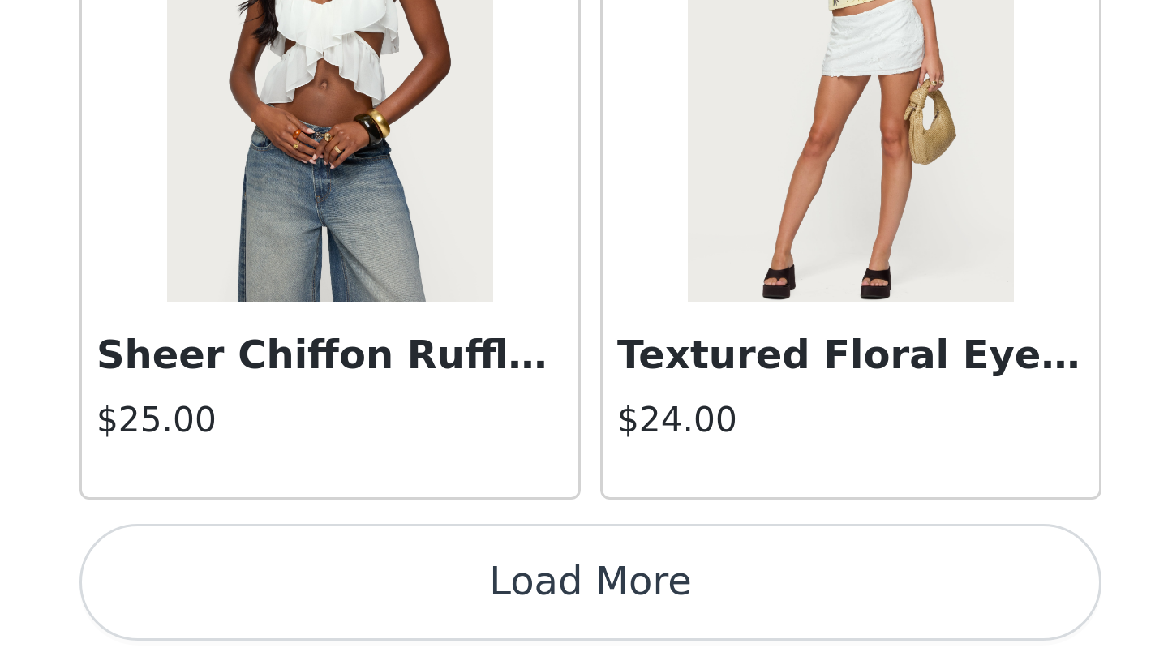
scroll to position [11226, 0]
click at [414, 618] on button "Load More" at bounding box center [584, 637] width 341 height 39
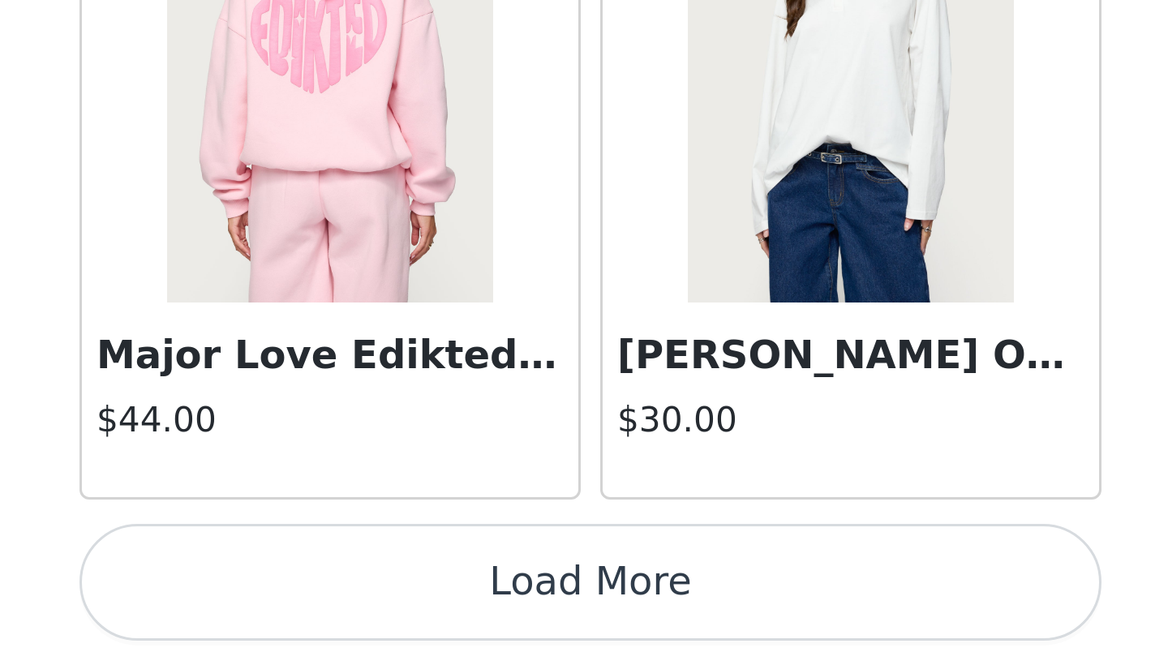
scroll to position [13579, 0]
click at [414, 618] on button "Load More" at bounding box center [584, 637] width 341 height 39
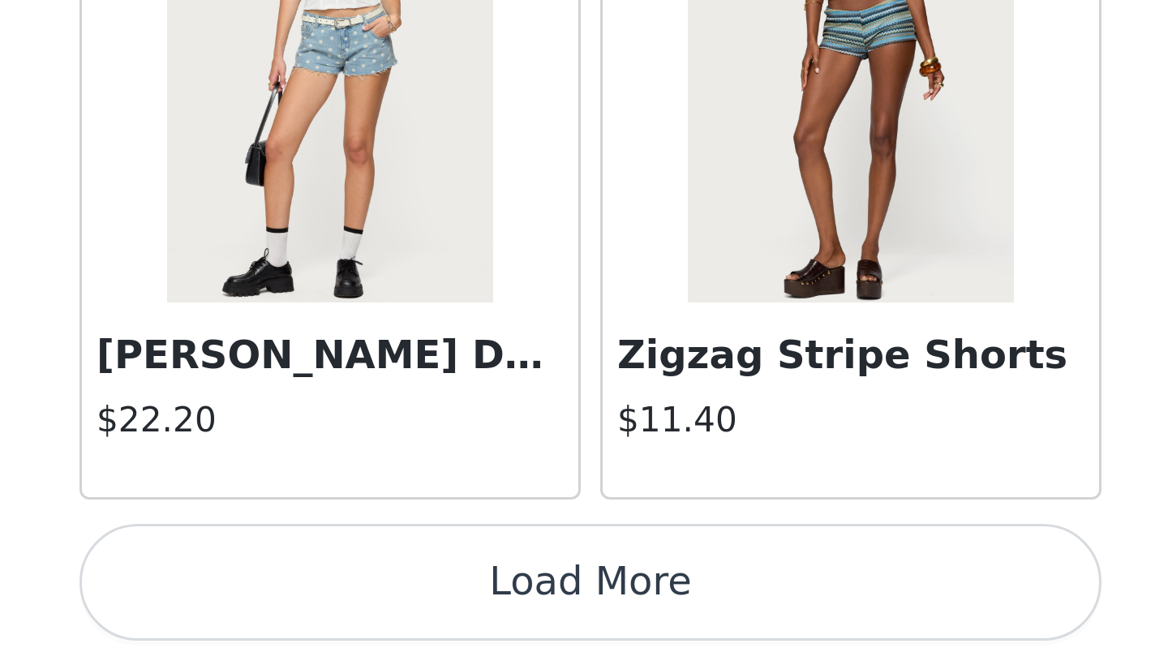
scroll to position [72, 0]
click at [414, 618] on button "Load More" at bounding box center [584, 637] width 341 height 39
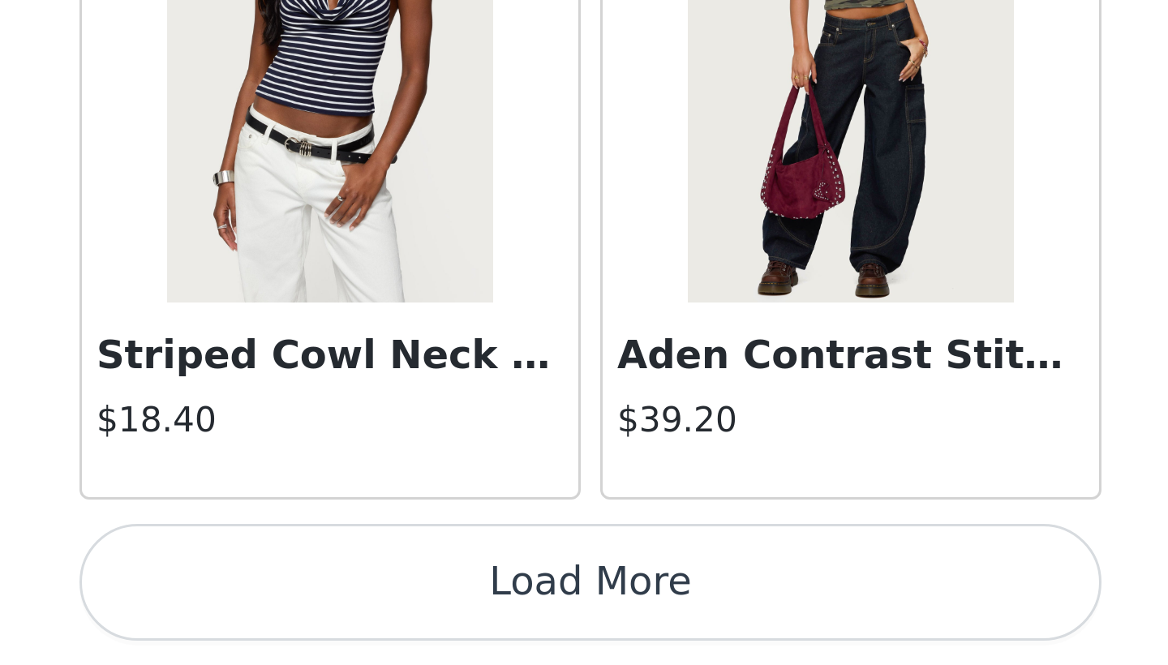
click at [414, 618] on button "Load More" at bounding box center [584, 637] width 341 height 39
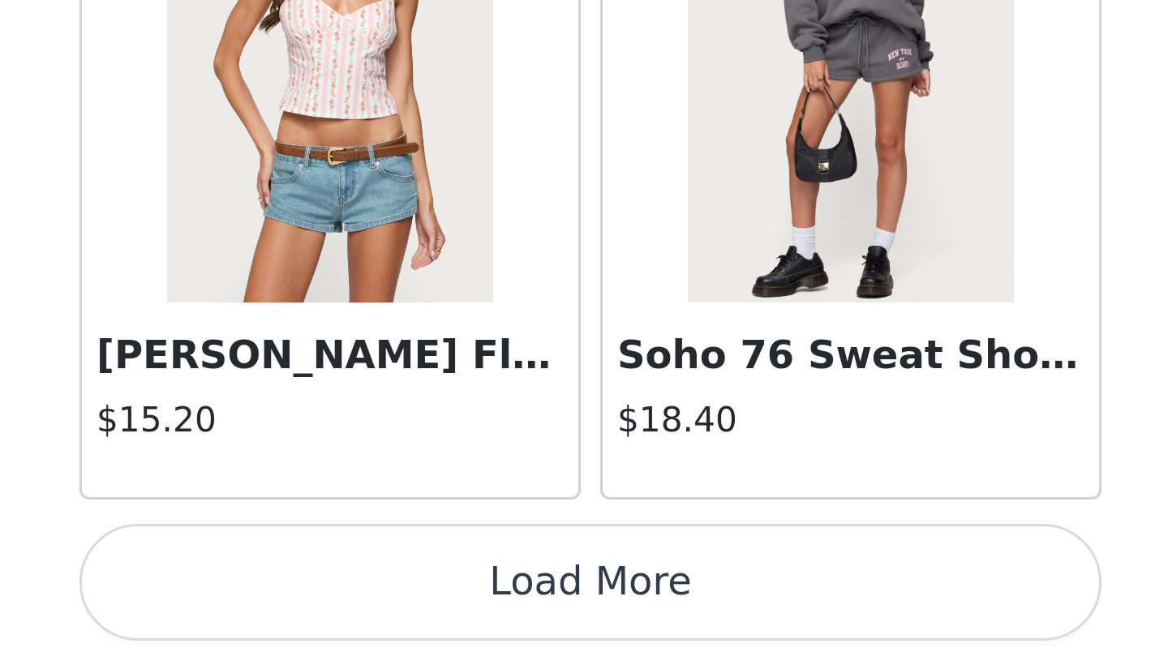
click at [414, 618] on button "Load More" at bounding box center [584, 637] width 341 height 39
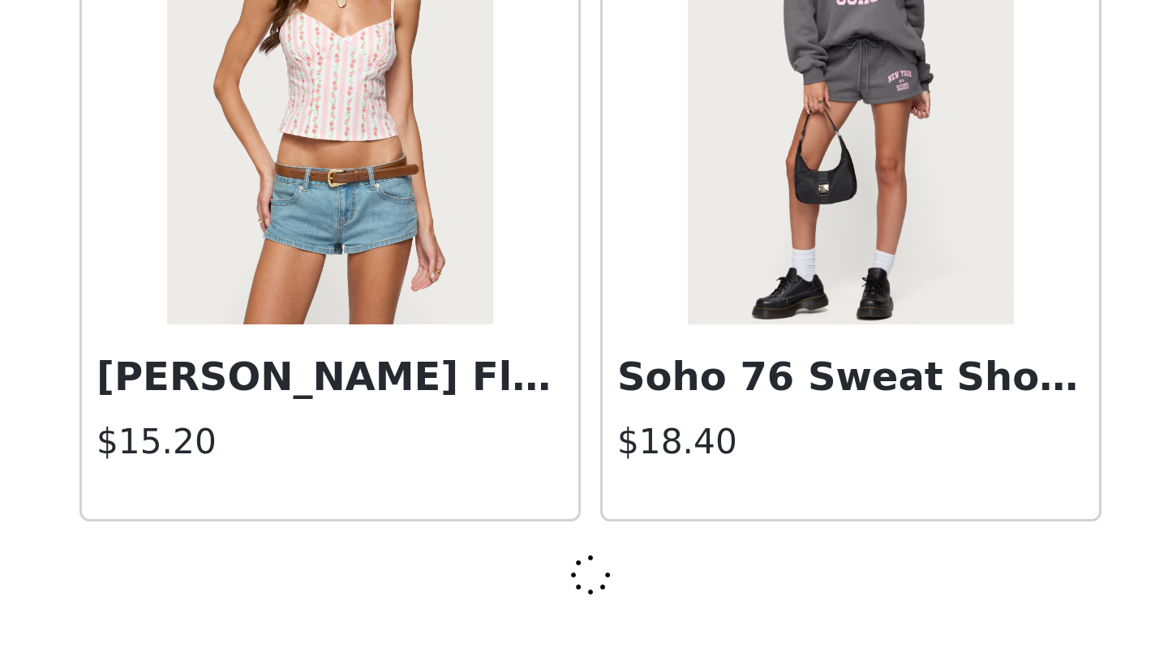
scroll to position [20628, 0]
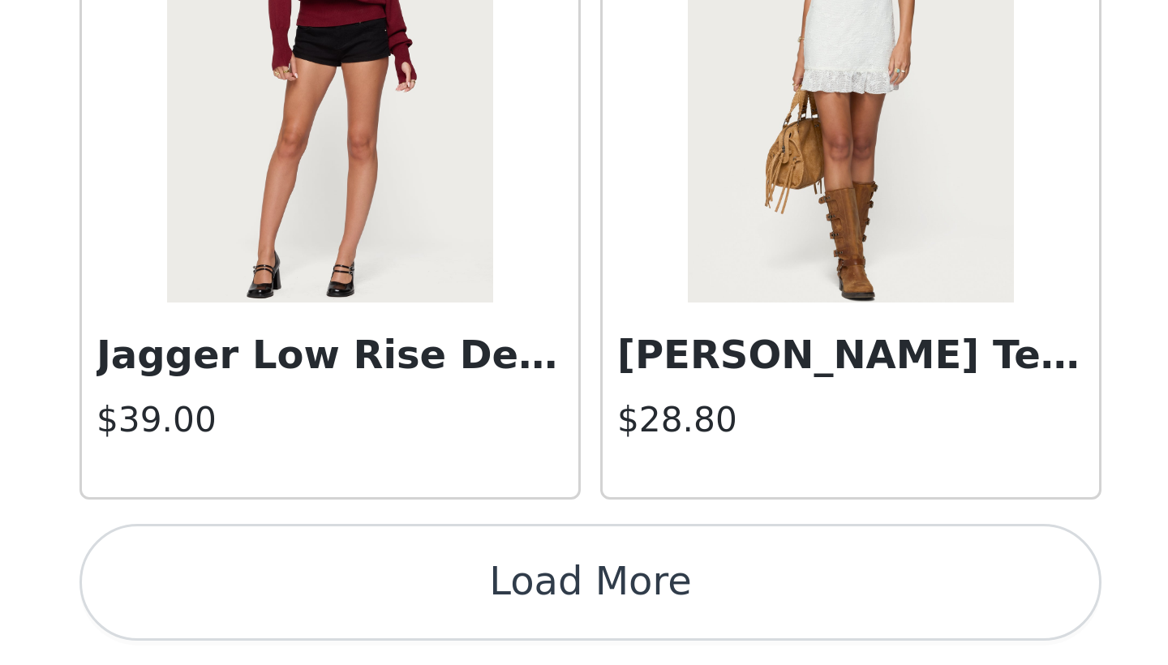
click at [414, 618] on button "Load More" at bounding box center [584, 637] width 341 height 39
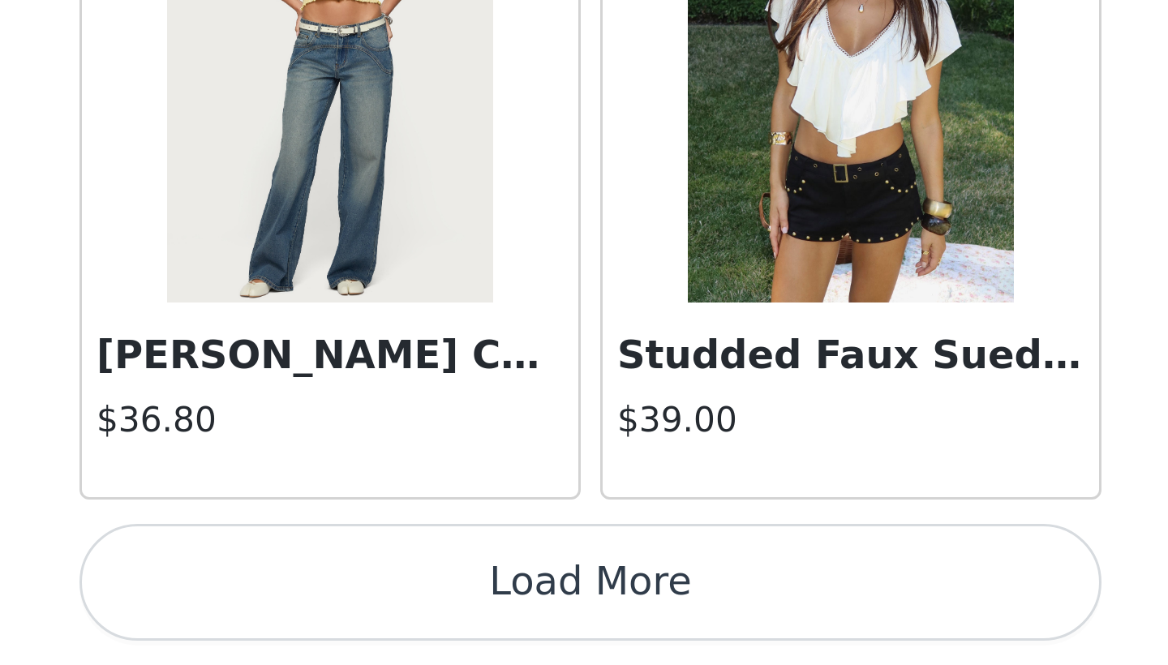
click at [414, 618] on button "Load More" at bounding box center [584, 637] width 341 height 39
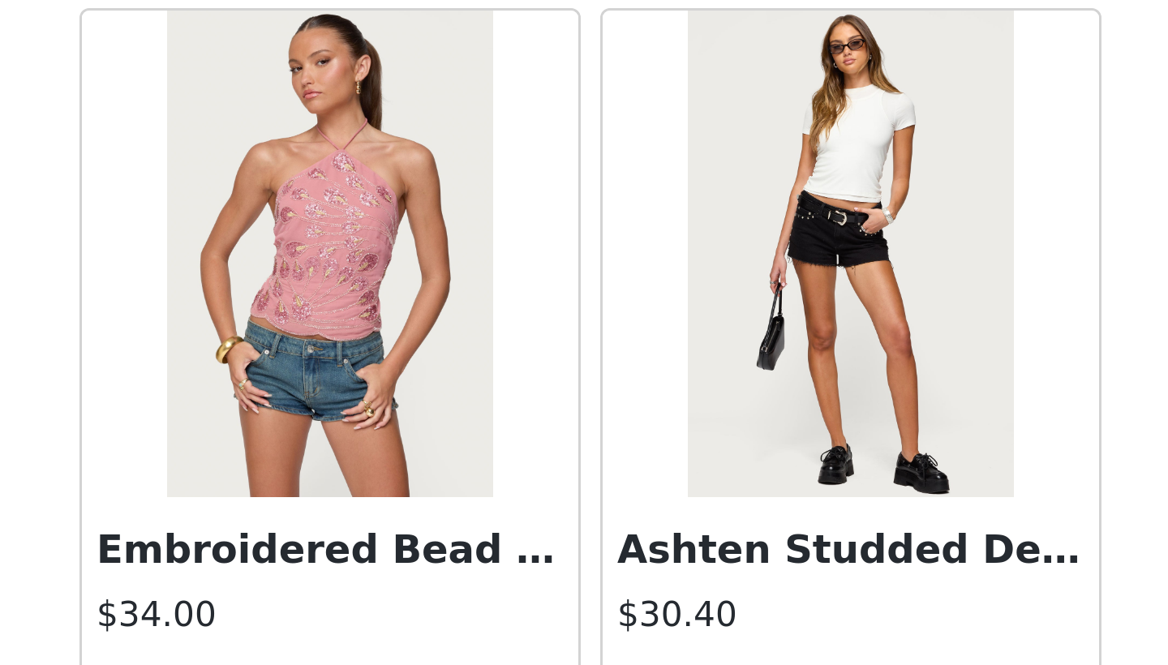
scroll to position [26500, 0]
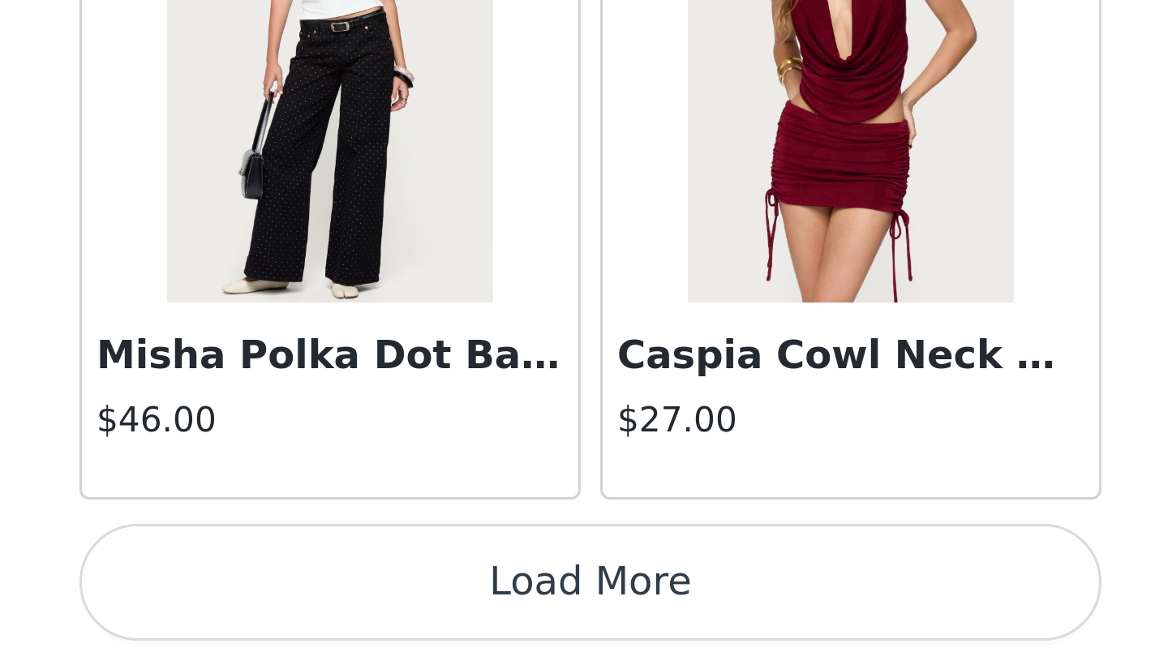
click at [414, 618] on button "Load More" at bounding box center [584, 637] width 341 height 39
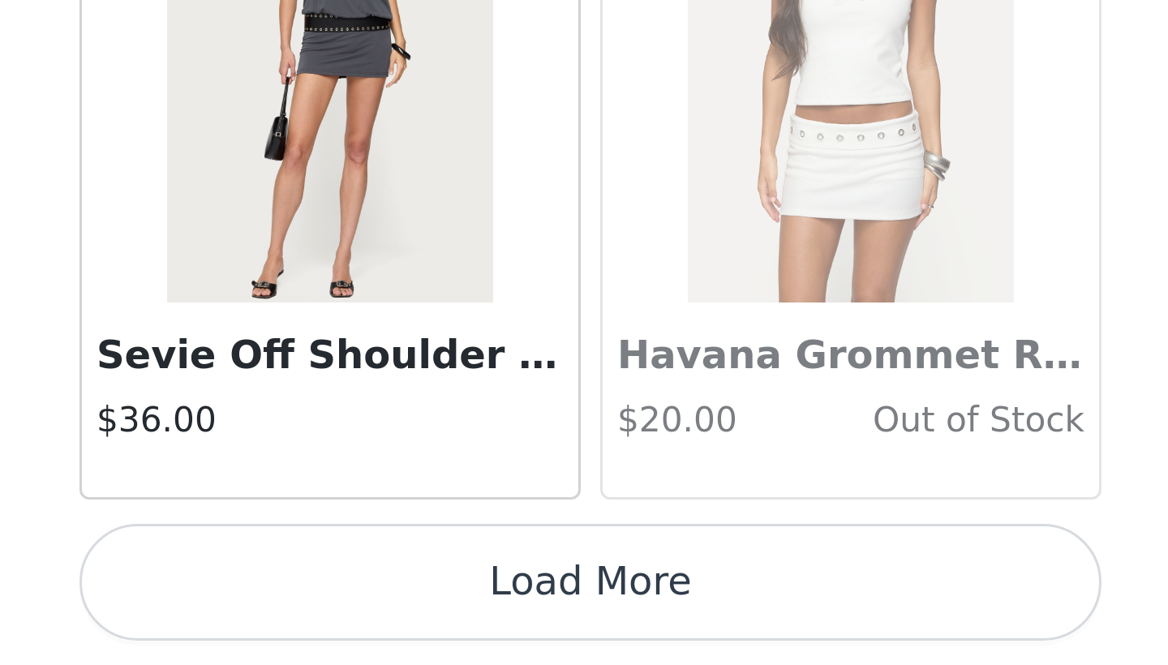
scroll to position [30045, 0]
click at [414, 618] on button "Load More" at bounding box center [584, 637] width 341 height 39
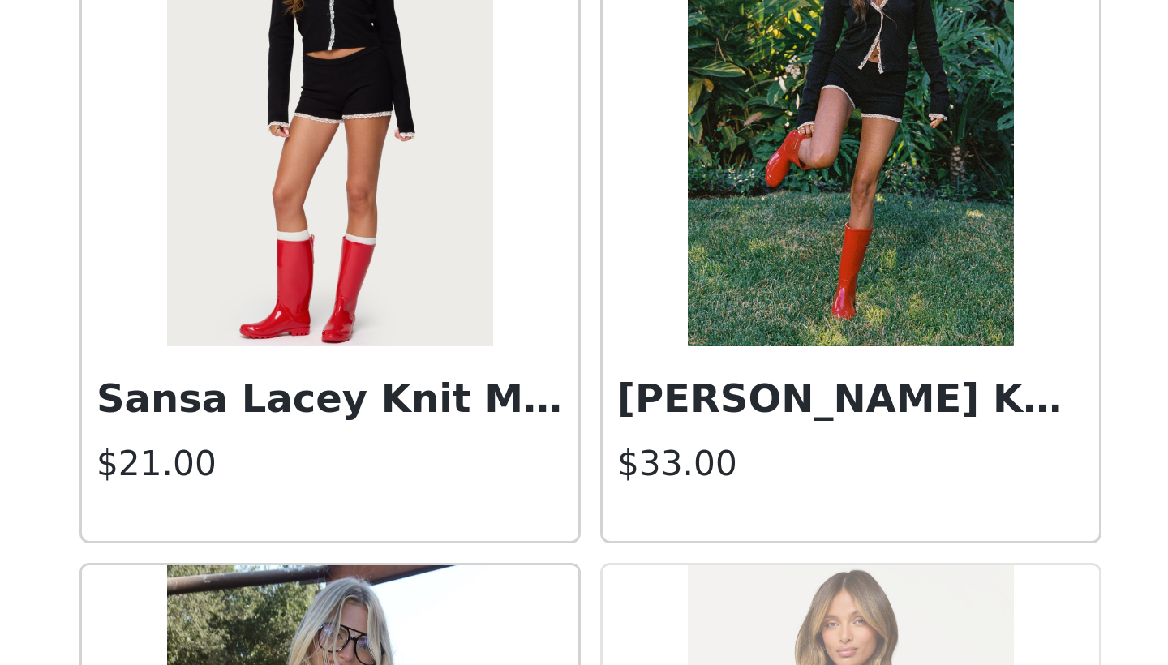
scroll to position [32367, 0]
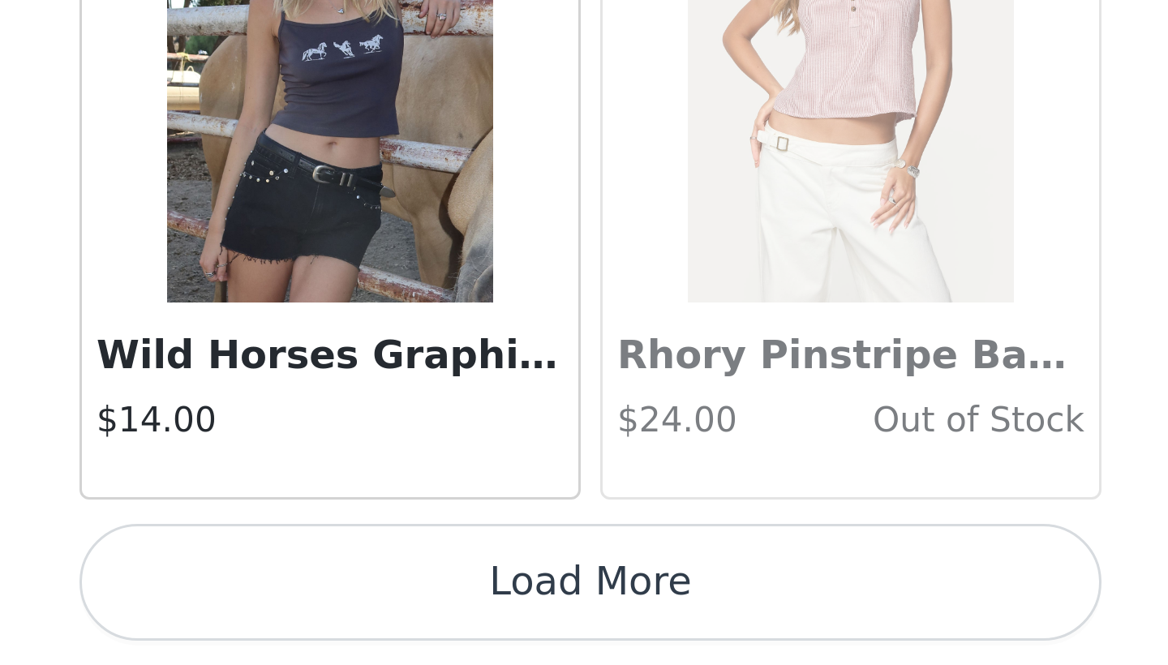
click at [414, 618] on button "Load More" at bounding box center [584, 637] width 341 height 39
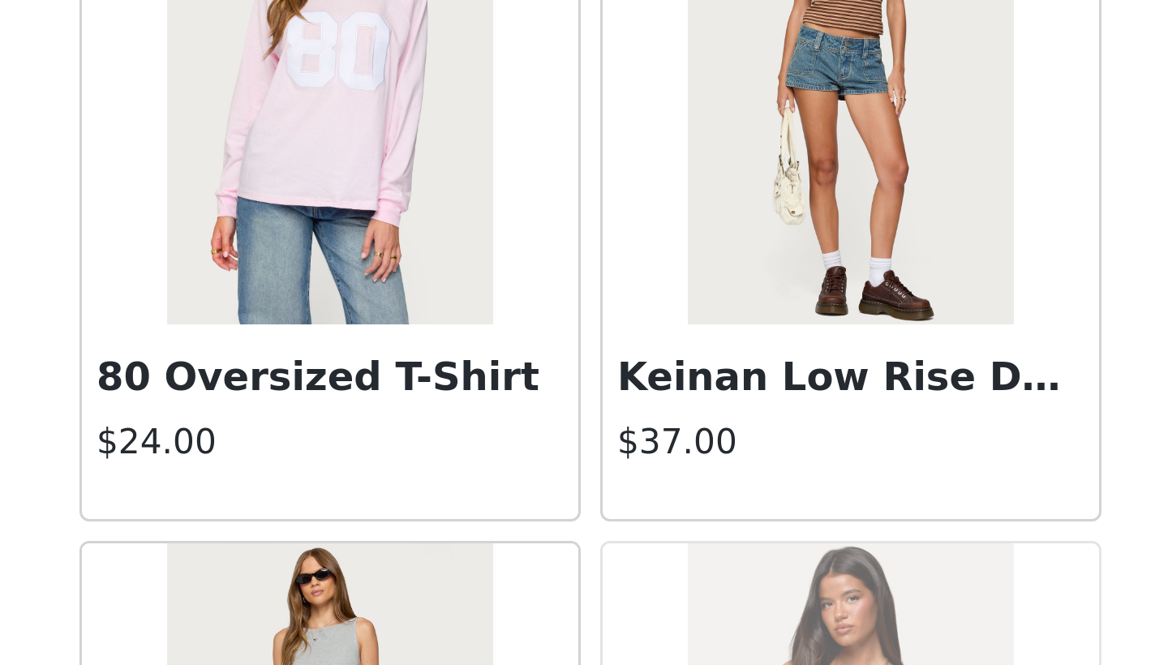
scroll to position [33521, 0]
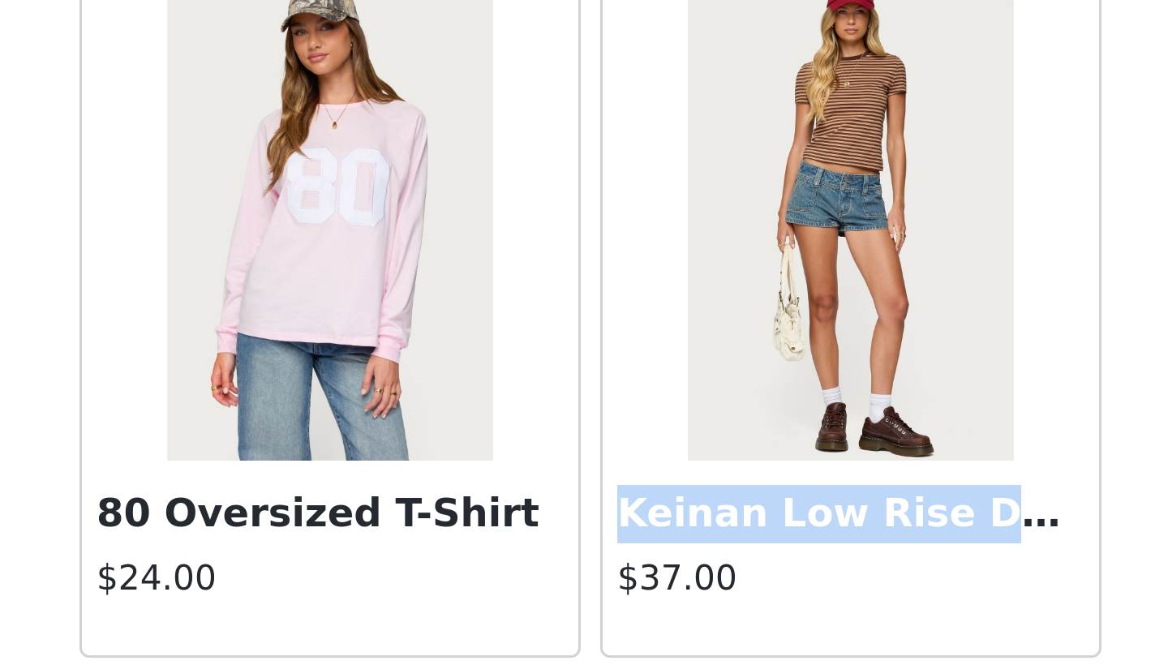
drag, startPoint x: 208, startPoint y: 167, endPoint x: 323, endPoint y: 178, distance: 115.7
click at [593, 605] on h3 "Keinan Low Rise Denim Shorts" at bounding box center [671, 614] width 156 height 19
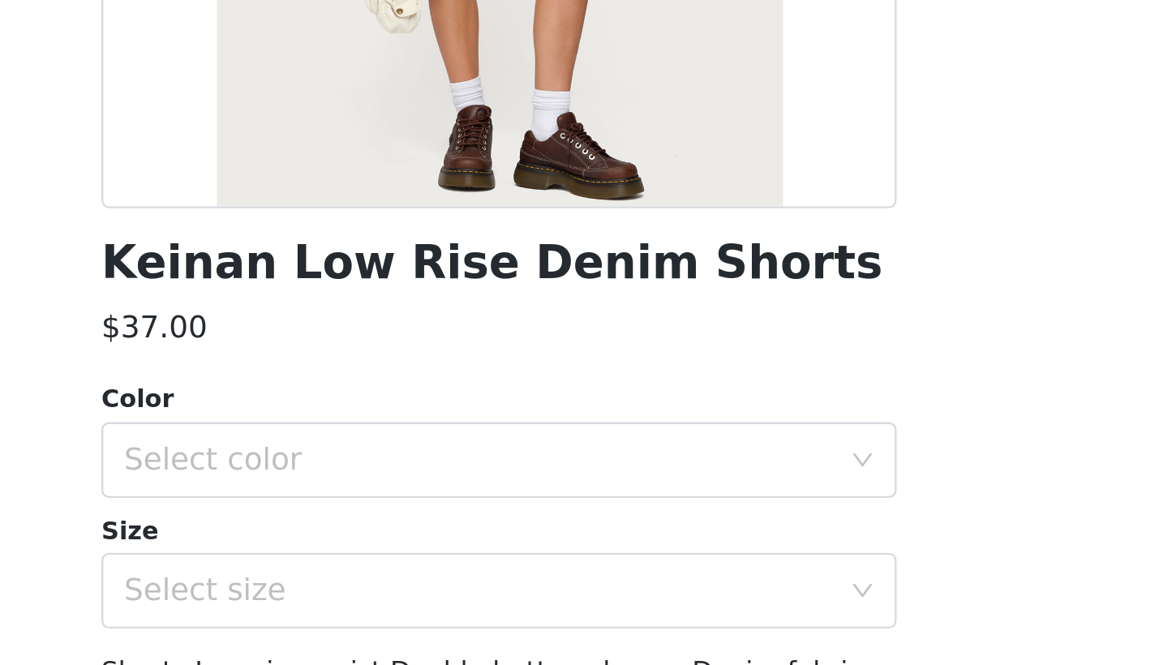
scroll to position [15, 0]
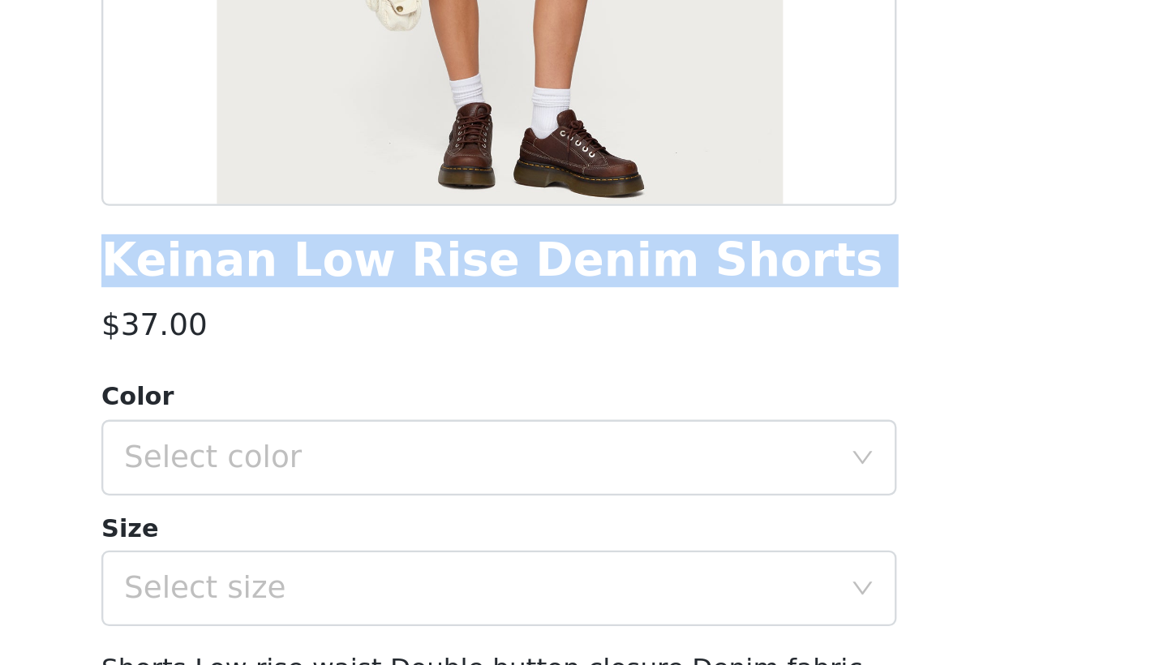
drag, startPoint x: 45, startPoint y: 111, endPoint x: 316, endPoint y: 121, distance: 270.3
click at [414, 444] on div "Keinan Low Rise Denim Shorts" at bounding box center [584, 455] width 341 height 22
copy h1 "Keinan Low Rise Denim Shorts"
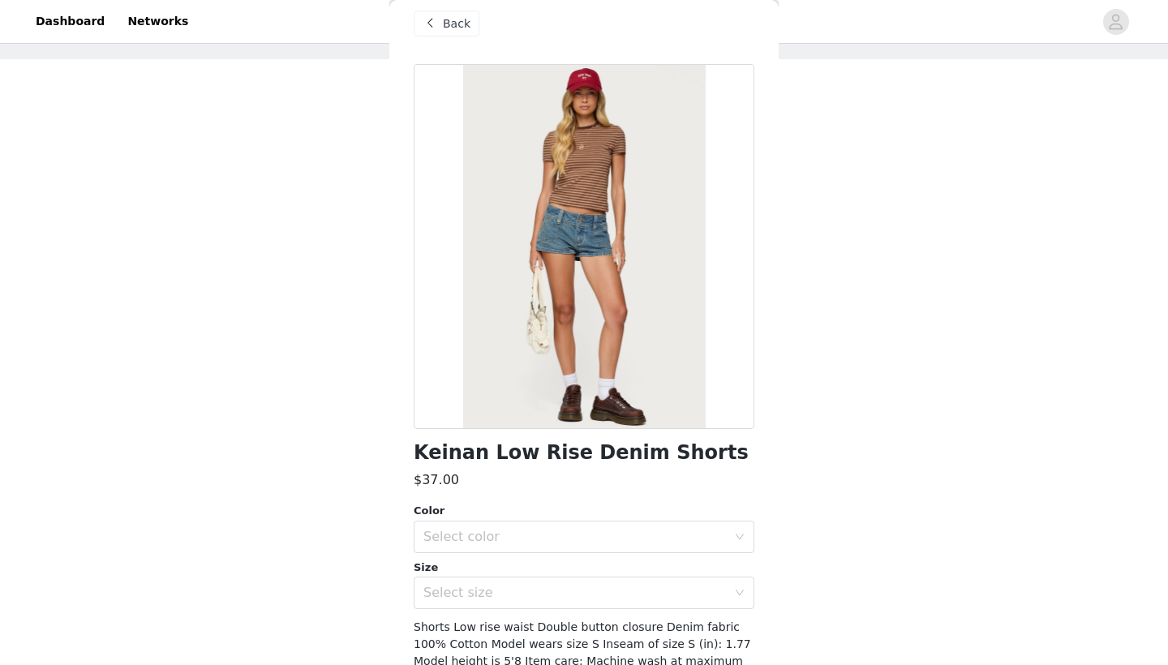
click at [497, 505] on div "Color" at bounding box center [584, 511] width 341 height 16
click at [492, 498] on div "Keinan Low Rise Denim Shorts $37.00 Color Select color Size Select size Shorts …" at bounding box center [584, 418] width 341 height 708
click at [489, 496] on div "Keinan Low Rise Denim Shorts $37.00 Color Select color Size Select size Shorts …" at bounding box center [584, 418] width 341 height 708
click at [740, 492] on div "Keinan Low Rise Denim Shorts $37.00 Color Select color Size Select size Shorts …" at bounding box center [584, 418] width 341 height 708
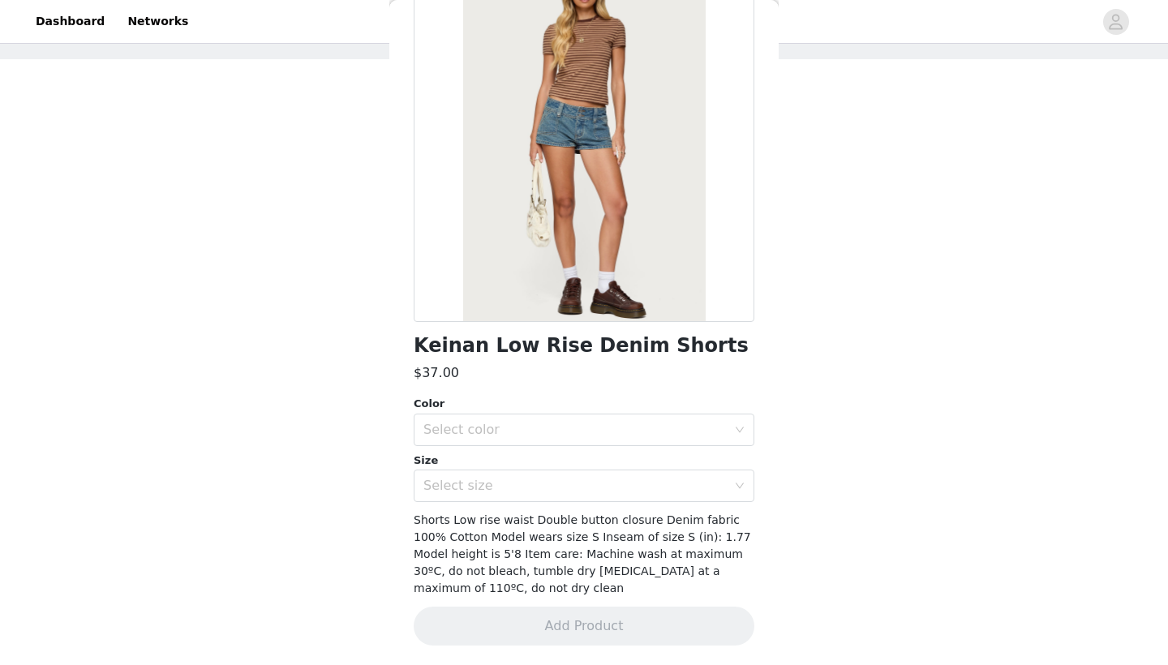
scroll to position [123, 0]
click at [586, 382] on div "$37.00" at bounding box center [584, 373] width 341 height 19
click at [489, 384] on div "Keinan Low Rise Denim Shorts $37.00 Color Select color Size Select size Shorts …" at bounding box center [584, 312] width 341 height 708
click at [576, 446] on div "Color Select color Size Select size" at bounding box center [584, 450] width 341 height 106
click at [741, 445] on div "Select color" at bounding box center [584, 430] width 341 height 32
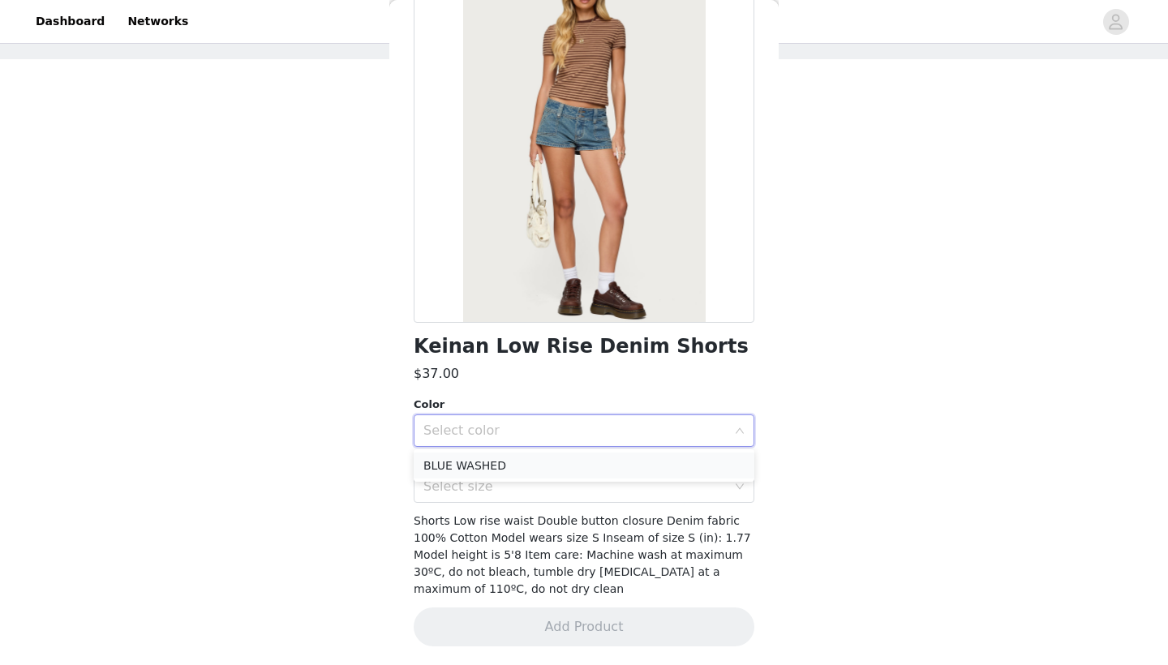
click at [708, 469] on li "BLUE WASHED" at bounding box center [584, 466] width 341 height 26
click at [740, 445] on div "Select color BLUE WASHED" at bounding box center [584, 430] width 341 height 32
click at [690, 466] on li "BLUE WASHED" at bounding box center [584, 466] width 341 height 26
click at [737, 445] on div "Select color BLUE WASHED" at bounding box center [584, 430] width 341 height 32
click at [738, 445] on div "Select color BLUE WASHED" at bounding box center [584, 430] width 341 height 32
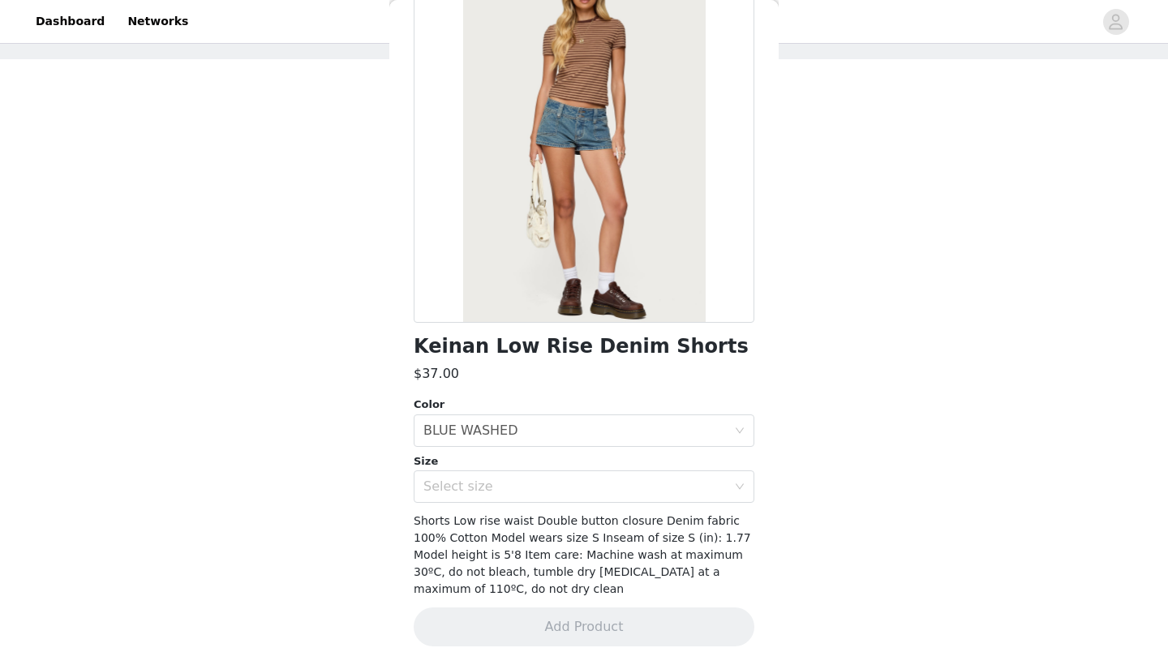
click at [600, 456] on div "Size" at bounding box center [584, 461] width 341 height 16
click at [570, 439] on div "Select color BLUE WASHED" at bounding box center [578, 430] width 311 height 31
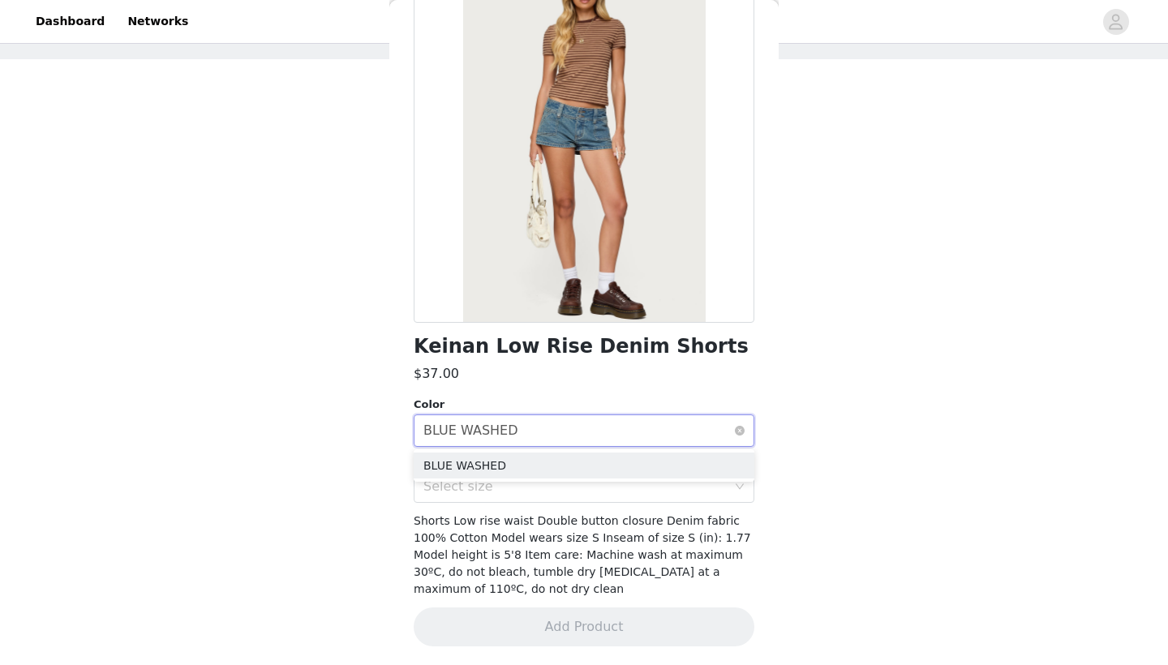
click at [570, 439] on div "Select color BLUE WASHED" at bounding box center [578, 430] width 311 height 31
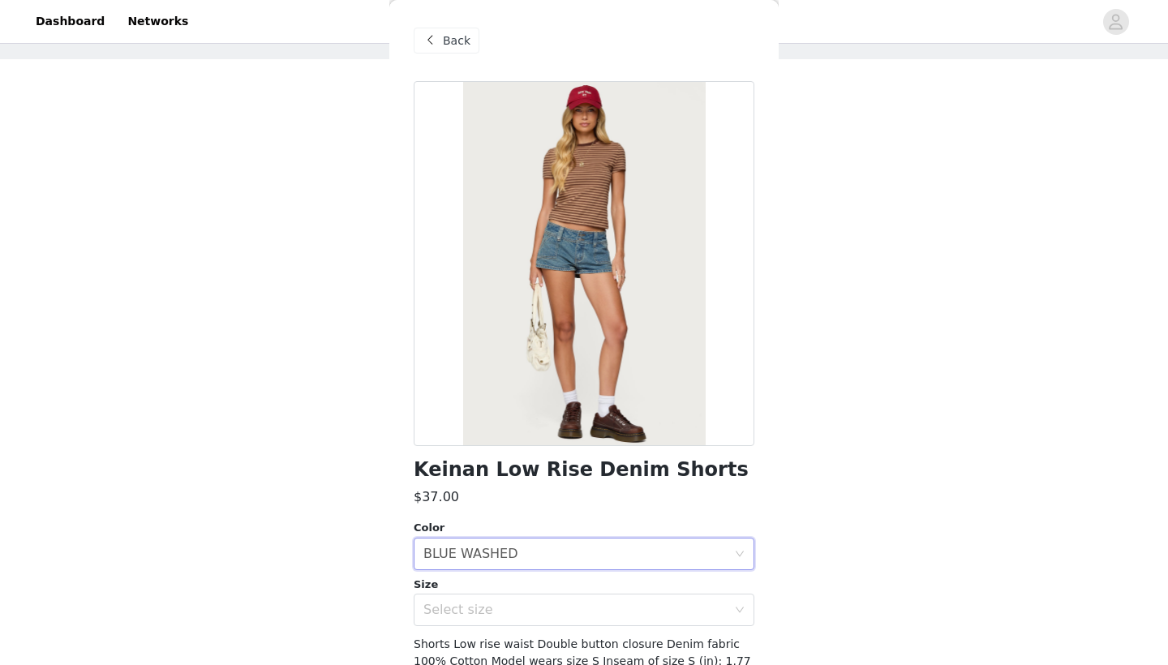
scroll to position [0, 0]
click at [457, 6] on div "Back" at bounding box center [584, 40] width 341 height 81
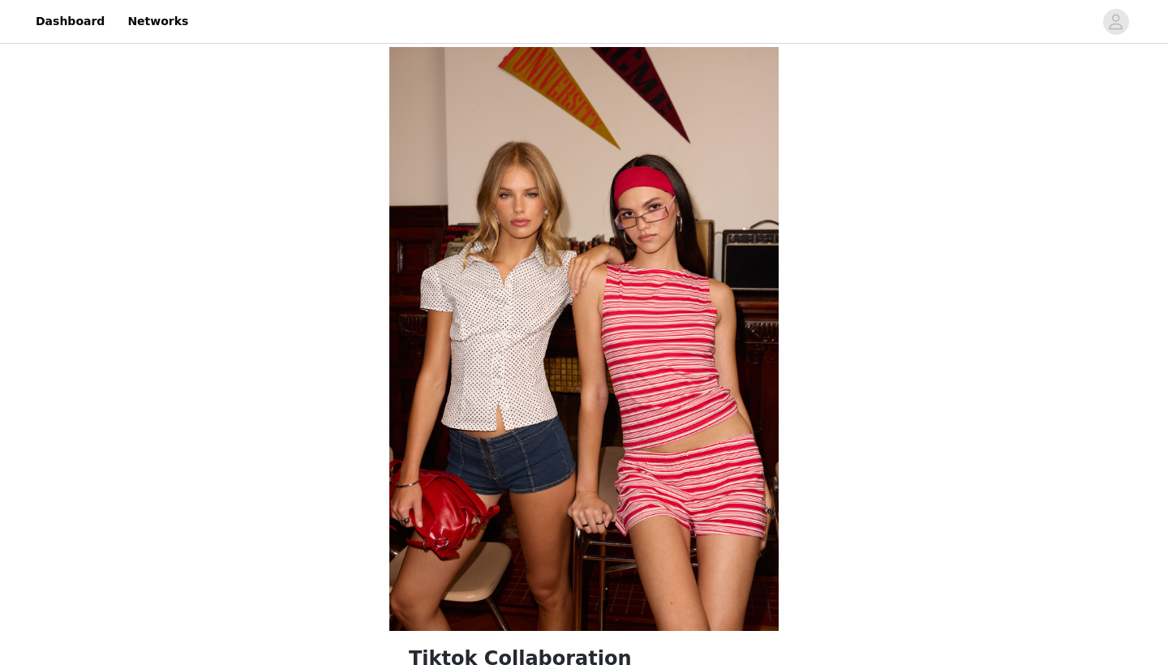
scroll to position [500, 0]
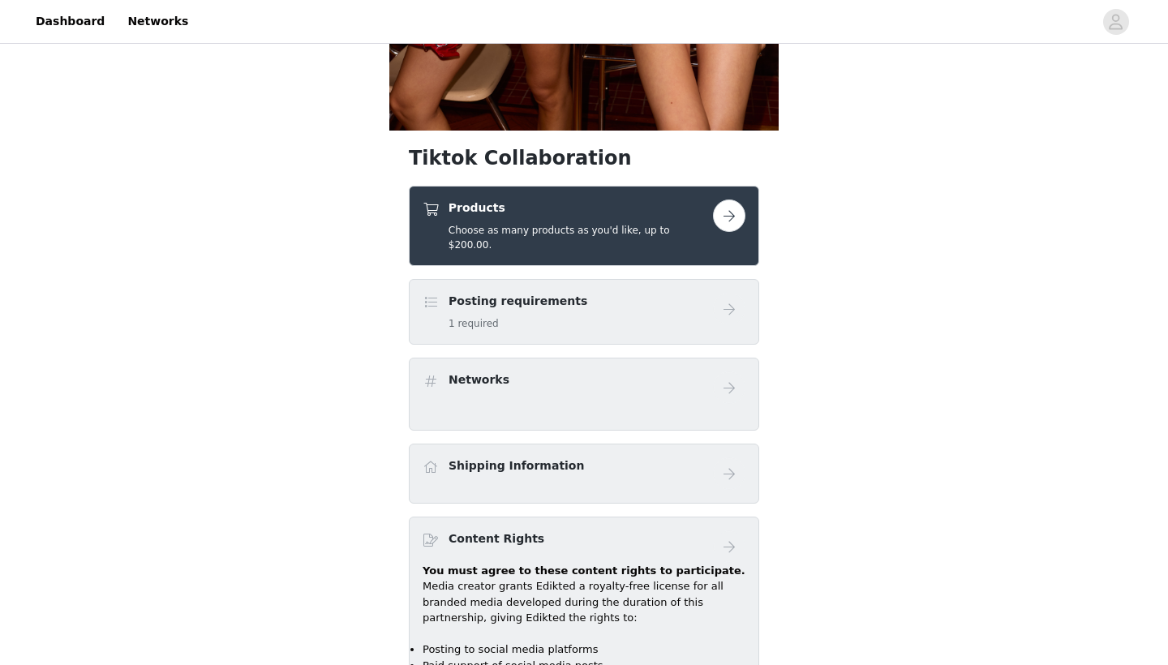
click at [726, 211] on button "button" at bounding box center [729, 216] width 32 height 32
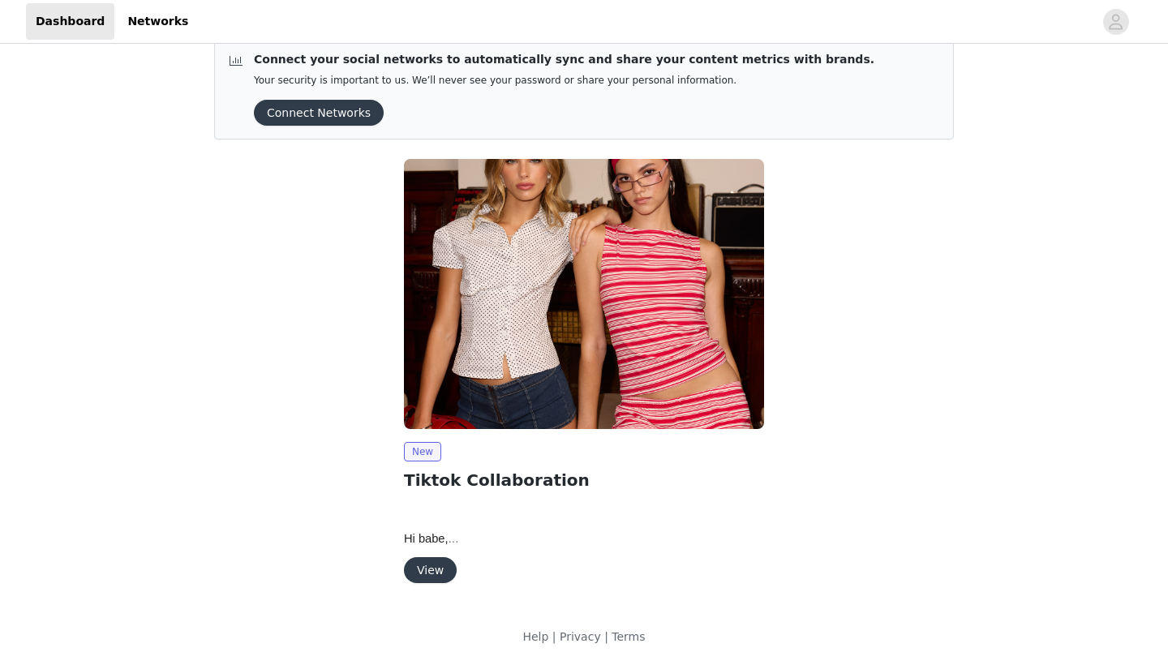
scroll to position [23, 0]
click at [414, 570] on button "View" at bounding box center [430, 570] width 53 height 26
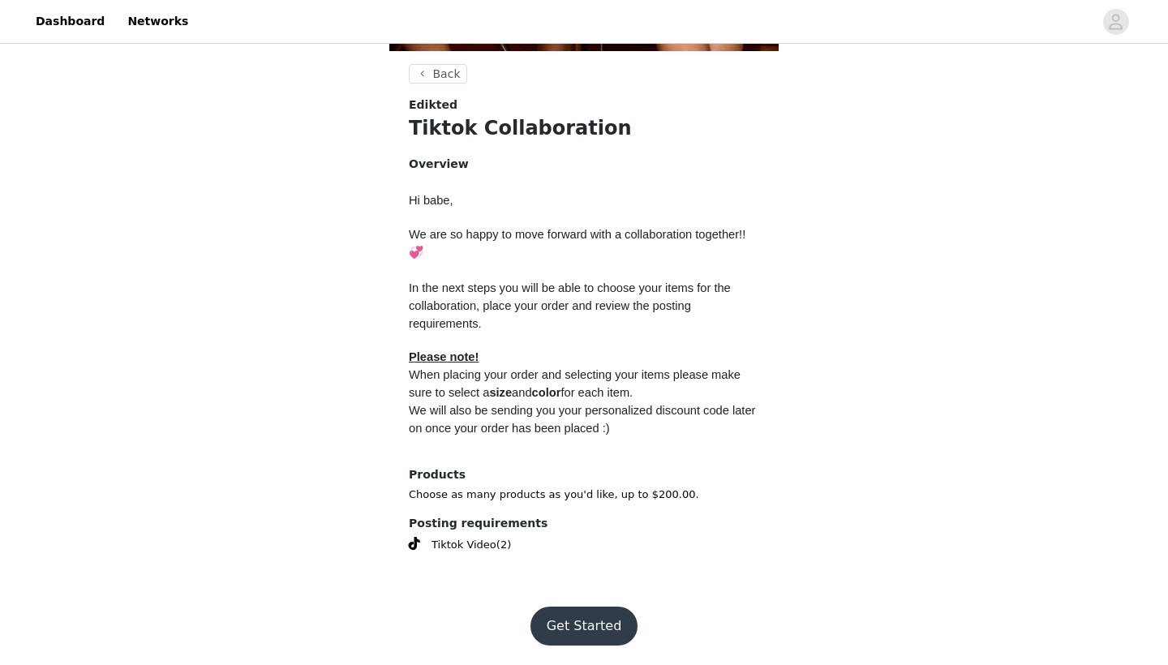
scroll to position [578, 0]
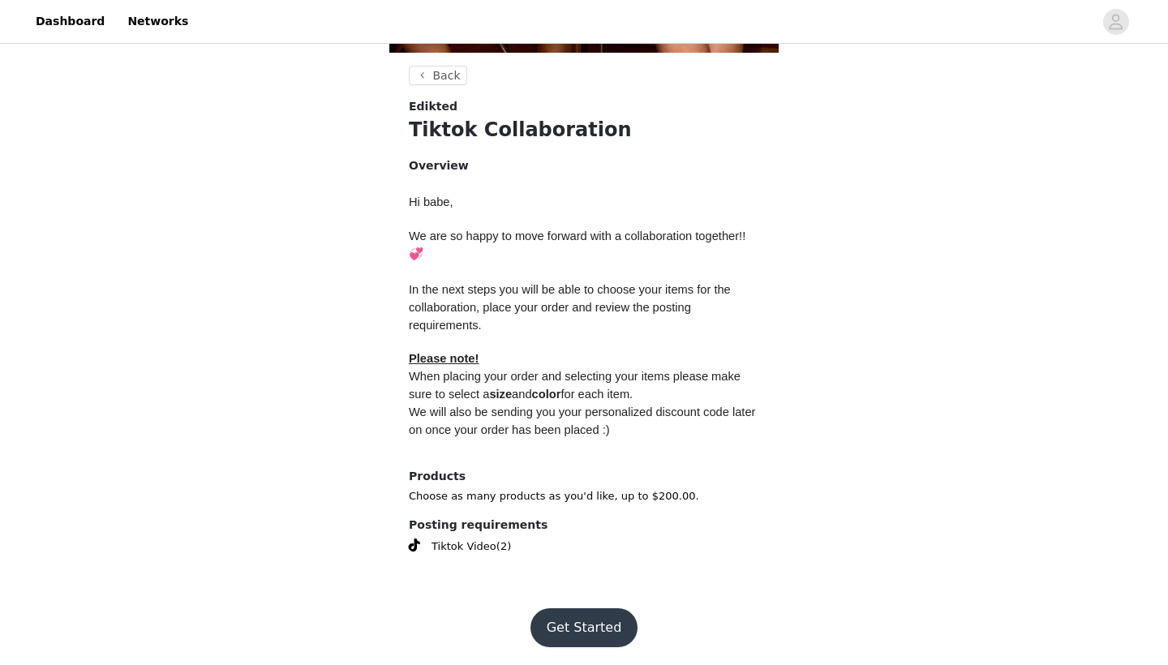
click at [563, 625] on button "Get Started" at bounding box center [584, 627] width 108 height 39
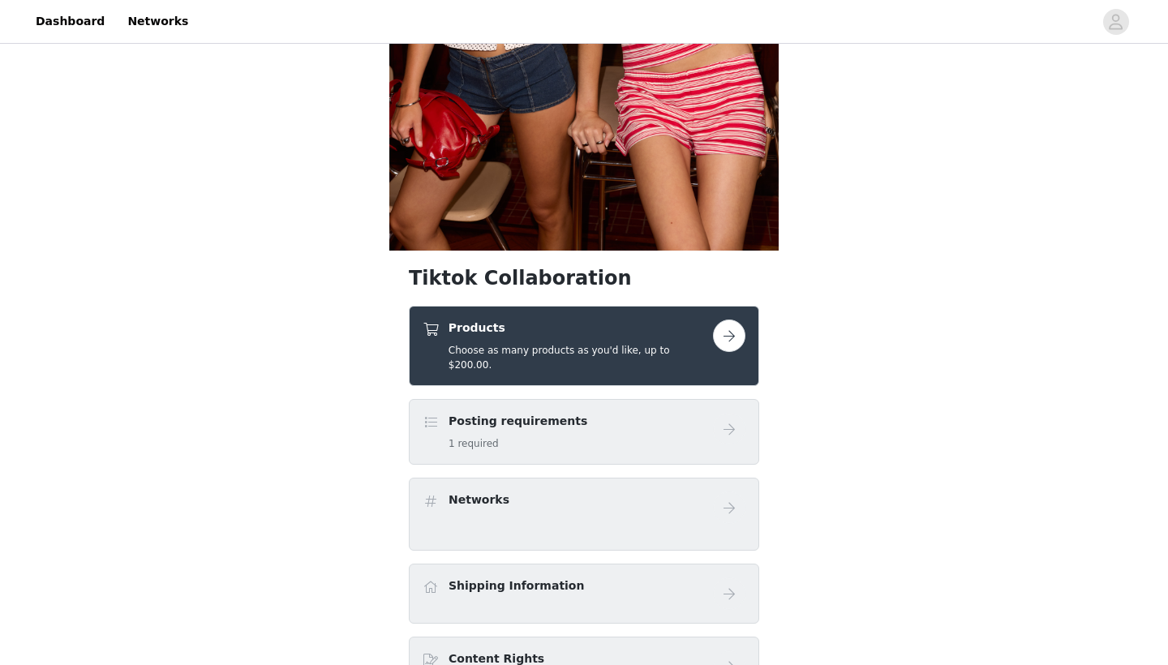
scroll to position [389, 0]
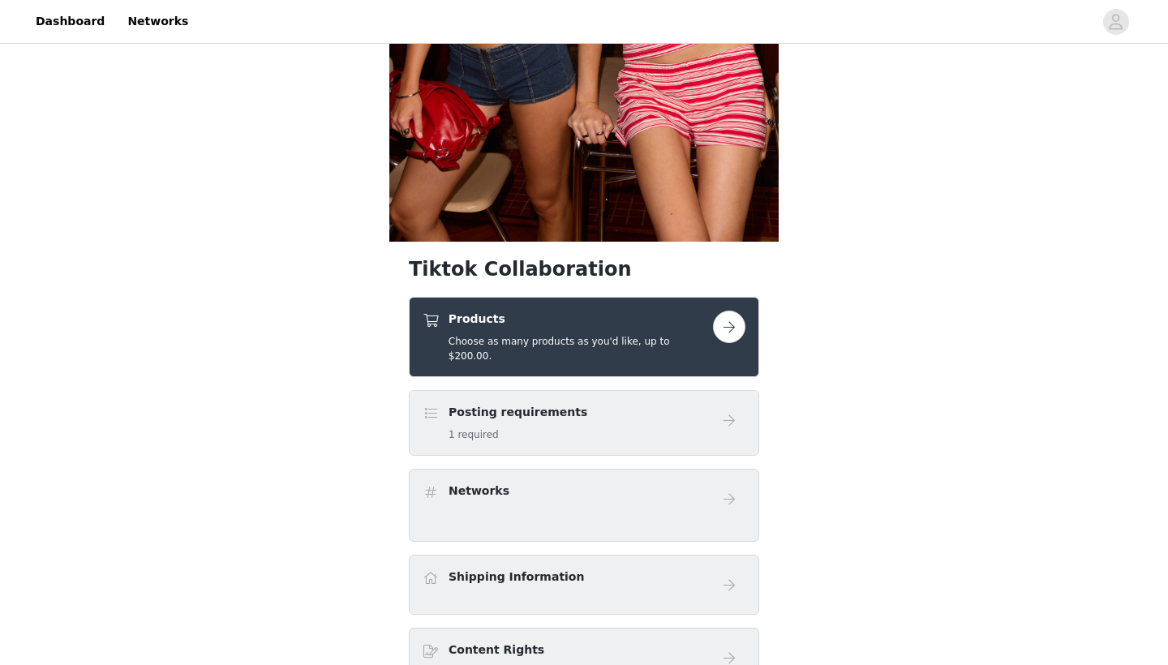
click at [728, 318] on button "button" at bounding box center [729, 327] width 32 height 32
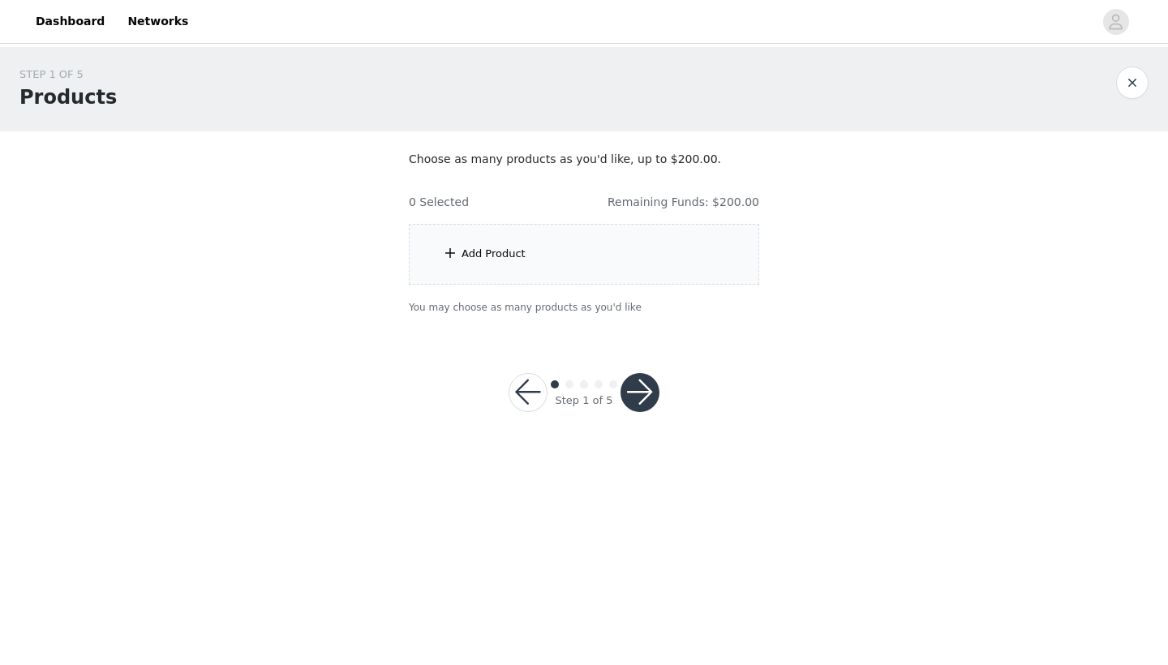
click at [518, 256] on div "Add Product" at bounding box center [494, 254] width 64 height 16
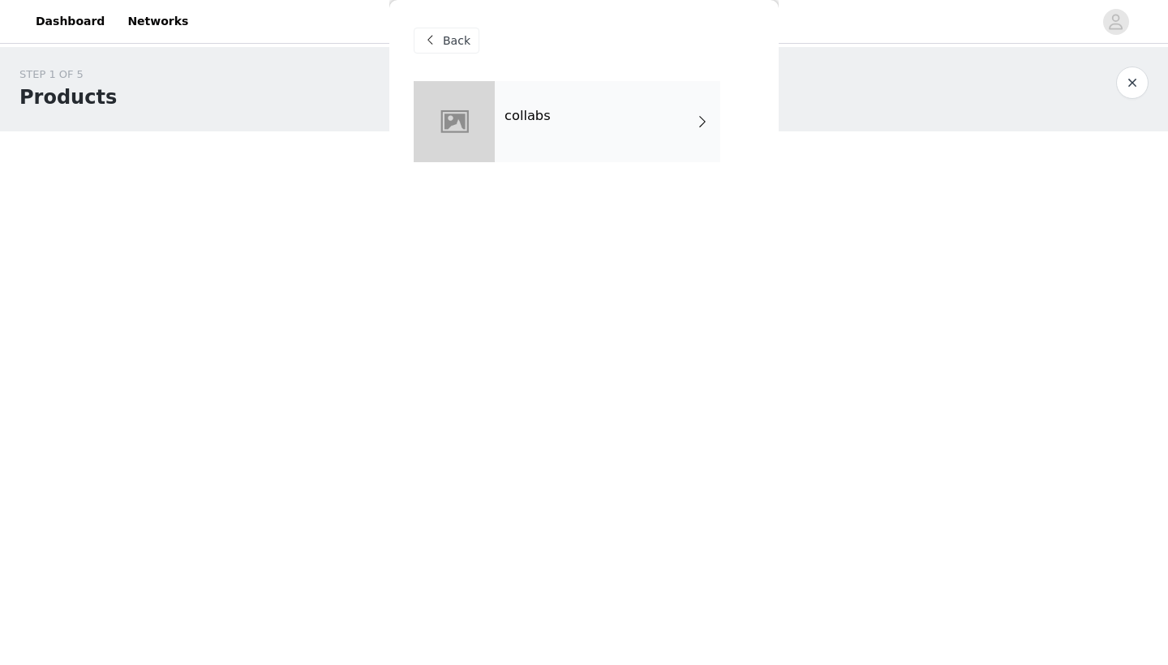
click at [490, 130] on div at bounding box center [454, 121] width 81 height 81
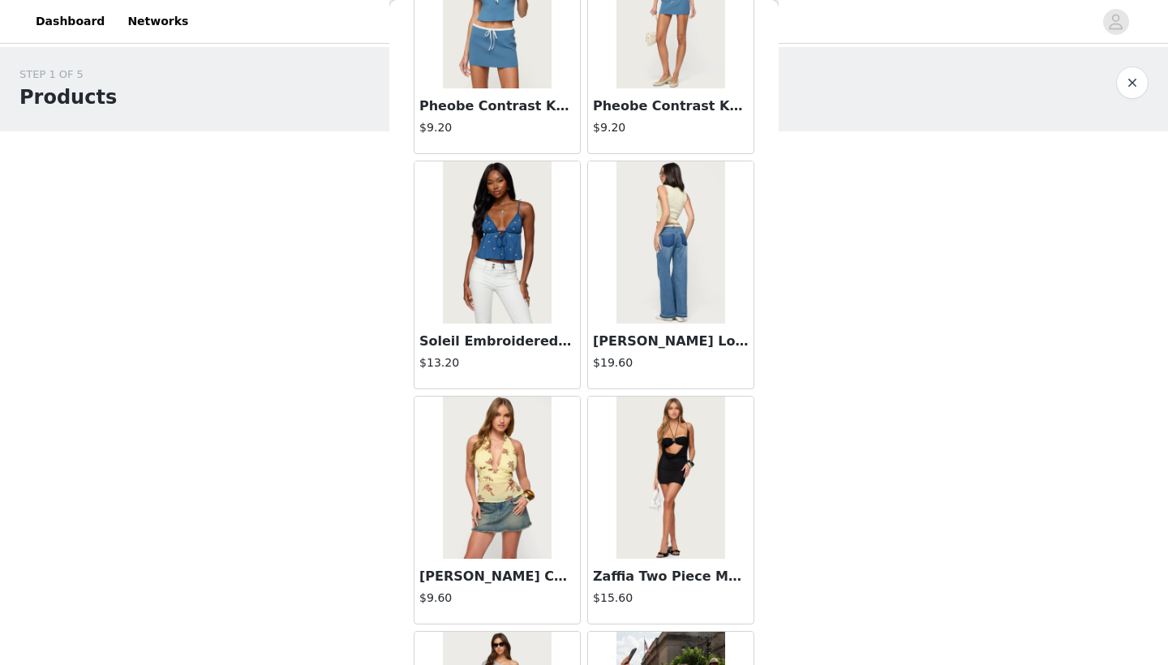
scroll to position [1100, 0]
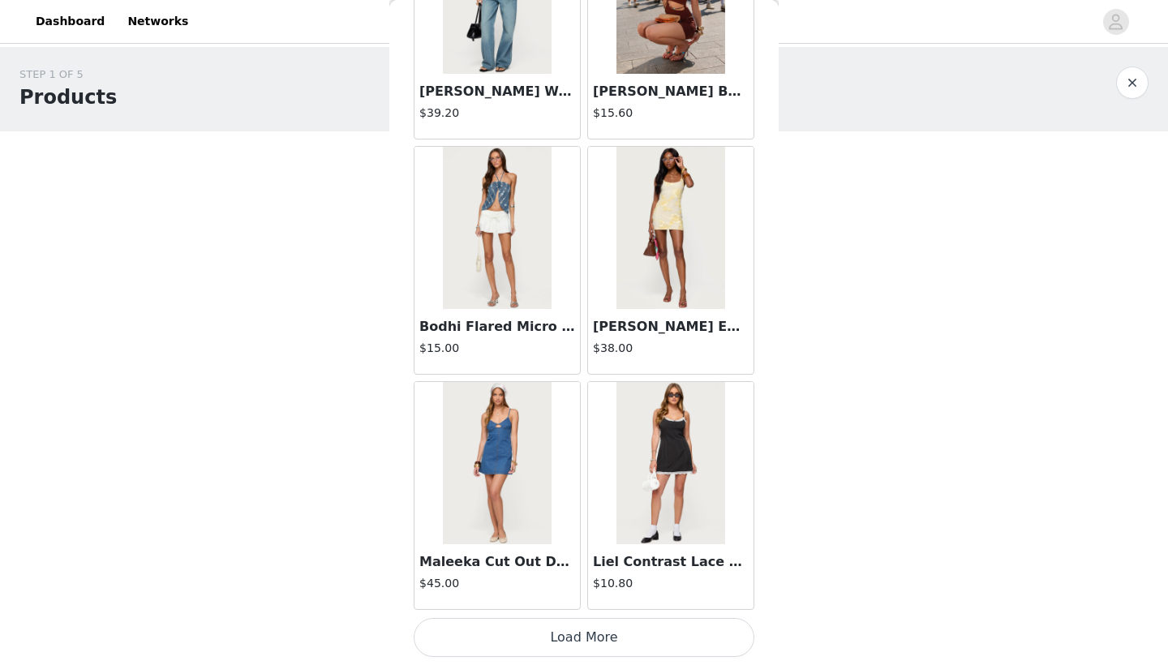
click at [535, 630] on button "Load More" at bounding box center [584, 637] width 341 height 39
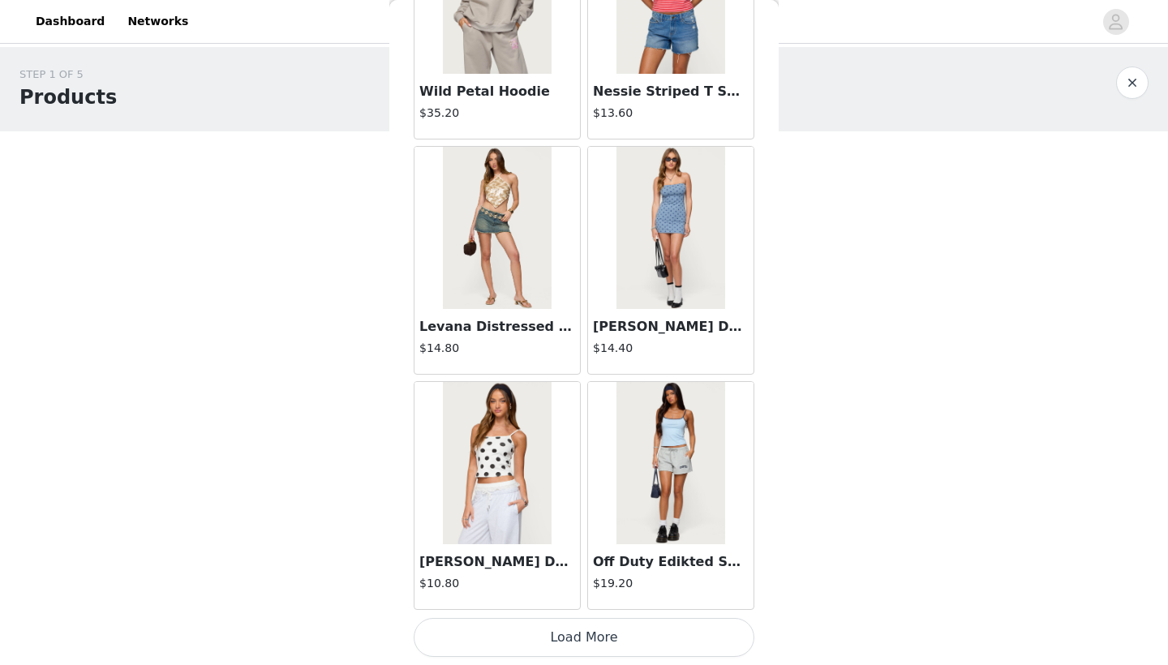
scroll to position [4169, 0]
click at [594, 639] on button "Load More" at bounding box center [584, 637] width 341 height 39
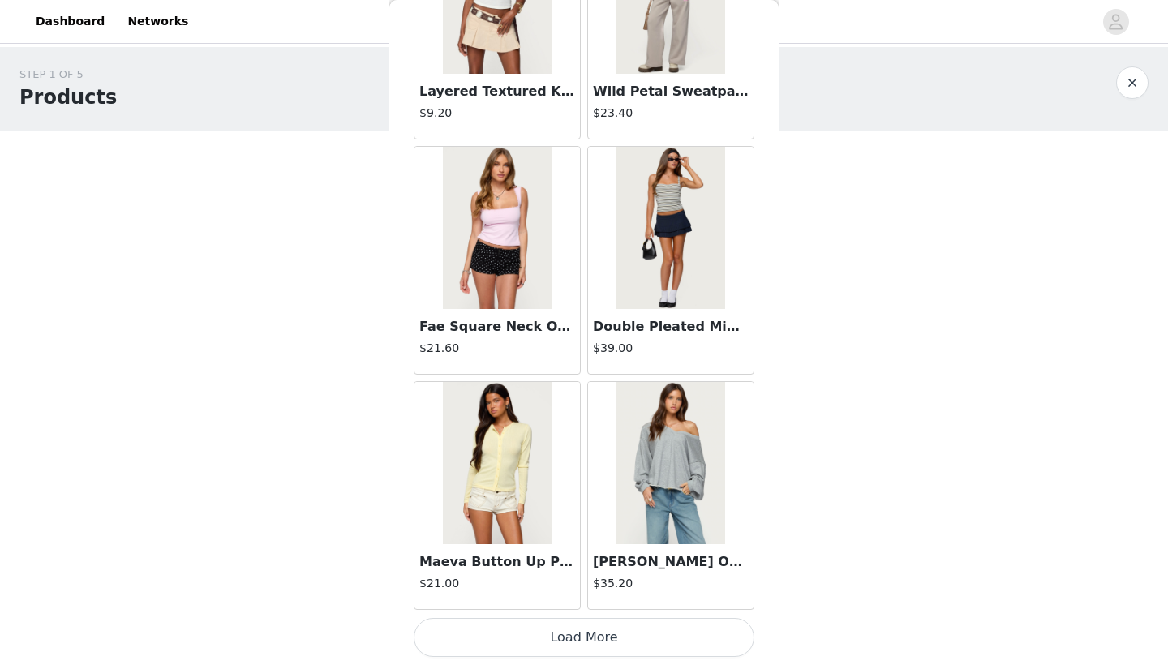
scroll to position [6522, 0]
click at [616, 633] on button "Load More" at bounding box center [584, 637] width 341 height 39
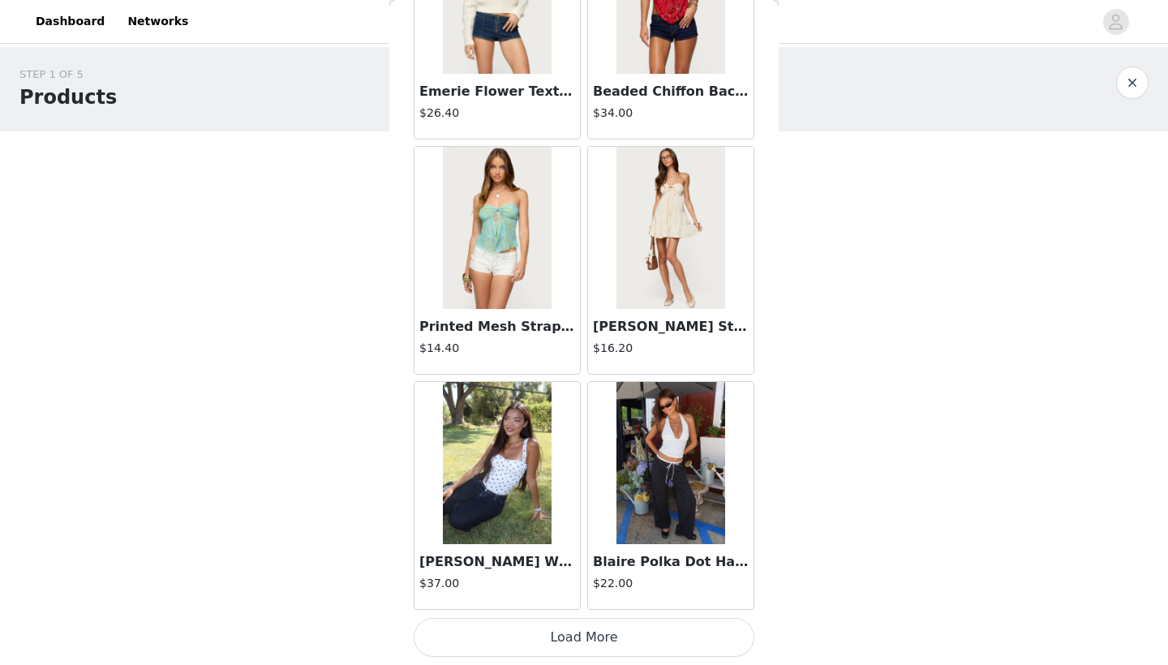
scroll to position [8874, 0]
click at [567, 630] on button "Load More" at bounding box center [584, 637] width 341 height 39
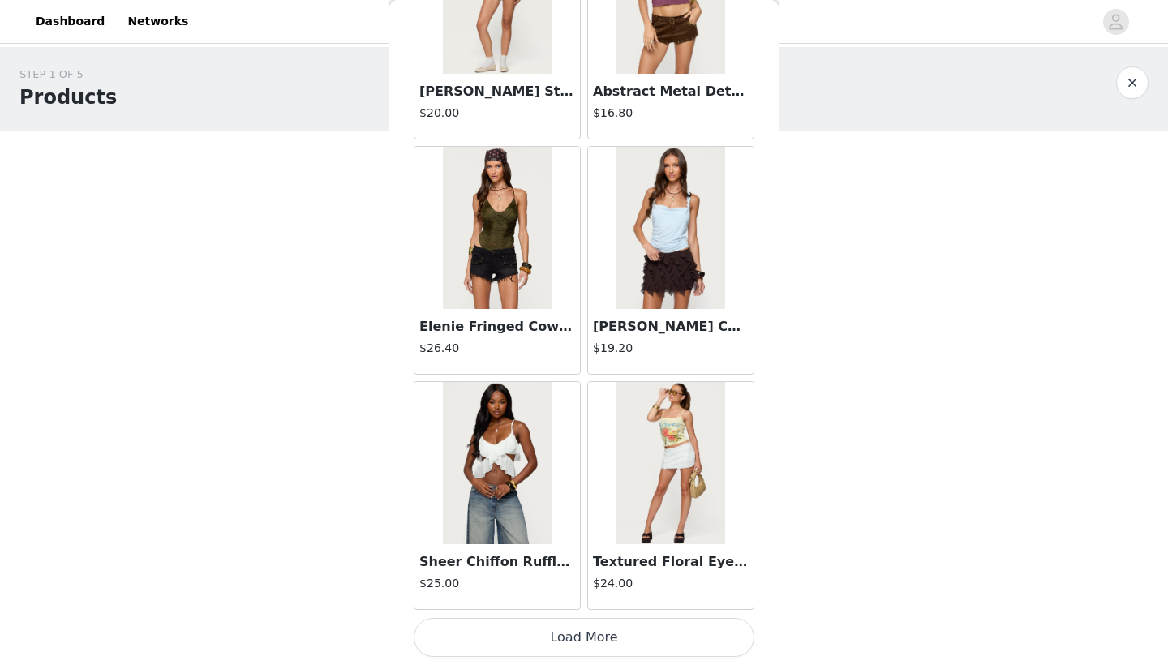
scroll to position [11226, 0]
click at [524, 649] on button "Load More" at bounding box center [584, 637] width 341 height 39
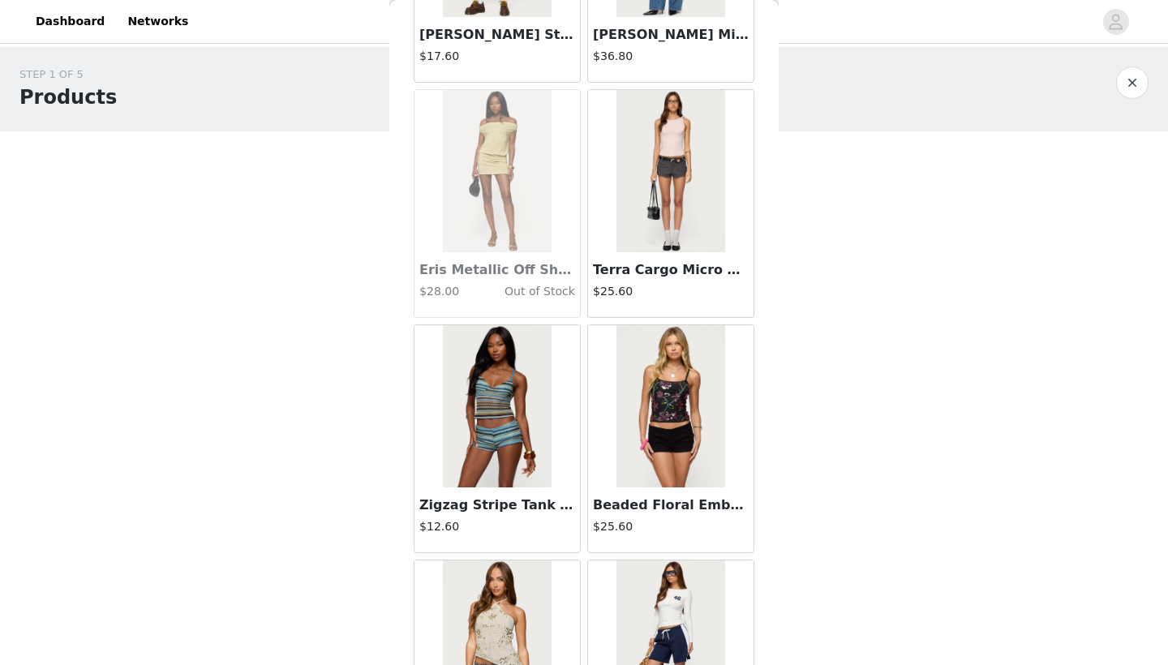
scroll to position [12223, 0]
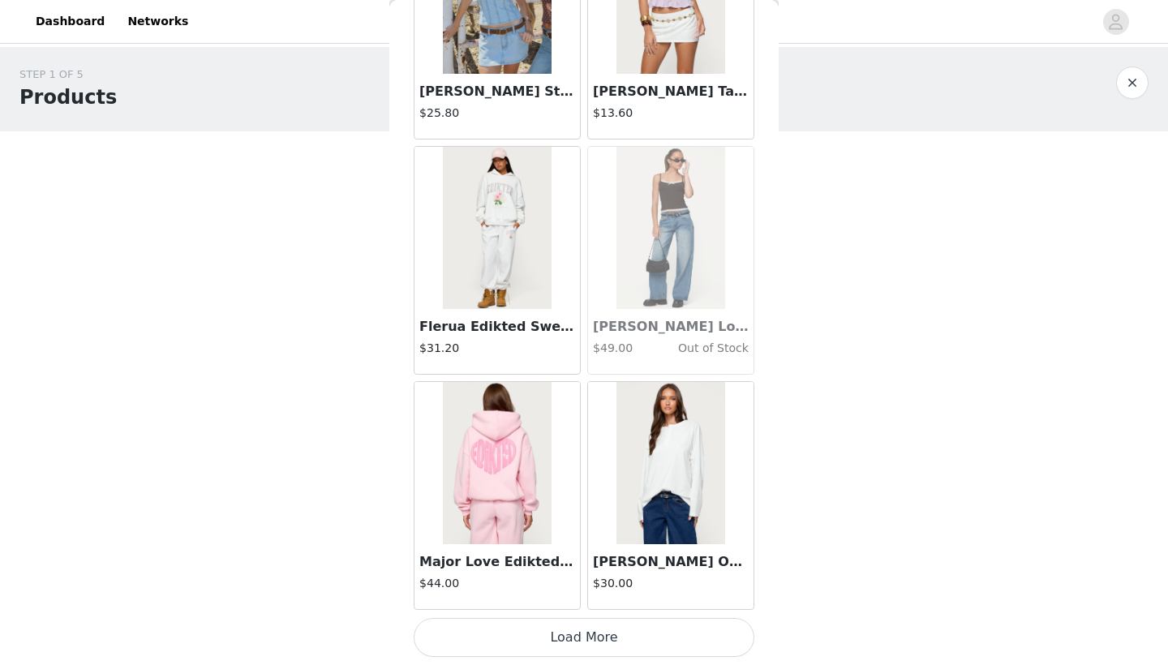
click at [570, 635] on button "Load More" at bounding box center [584, 637] width 341 height 39
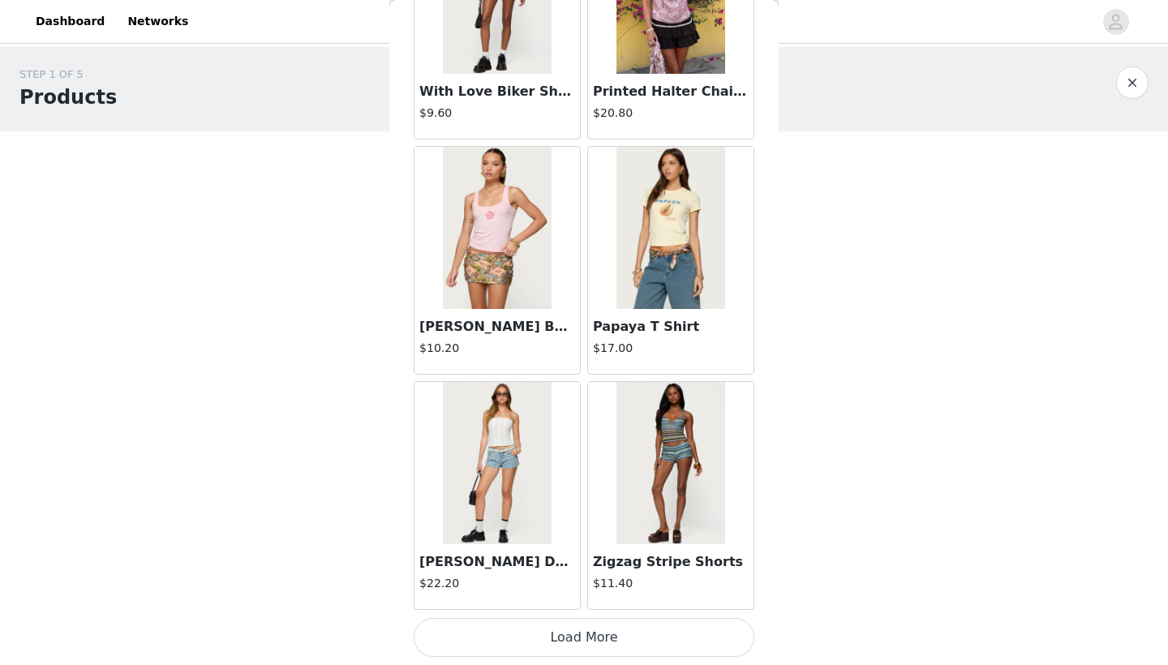
scroll to position [0, 0]
click at [583, 635] on button "Load More" at bounding box center [584, 637] width 341 height 39
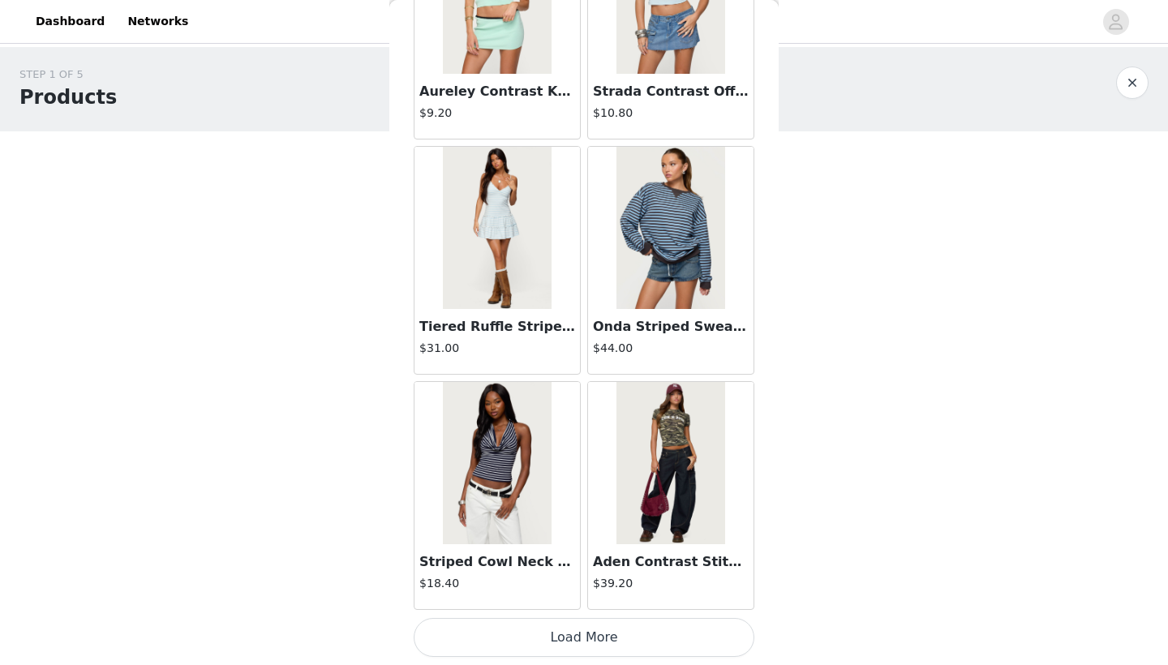
scroll to position [18283, 0]
click at [564, 631] on button "Load More" at bounding box center [584, 637] width 341 height 39
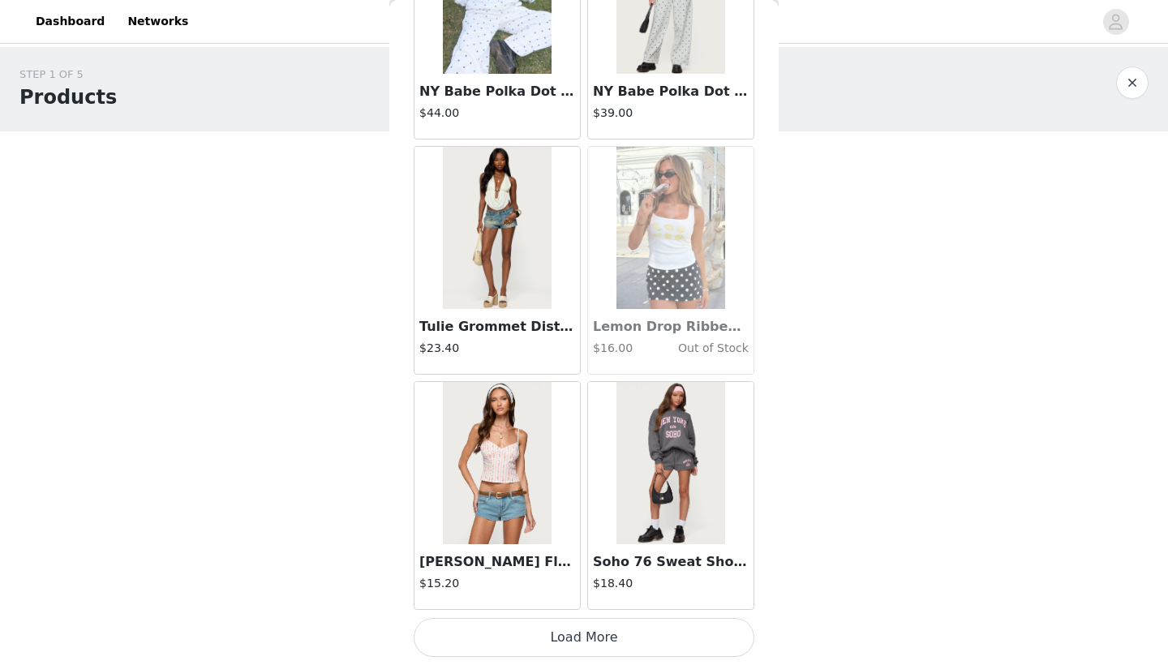
scroll to position [0, 0]
click at [598, 637] on button "Load More" at bounding box center [584, 637] width 341 height 39
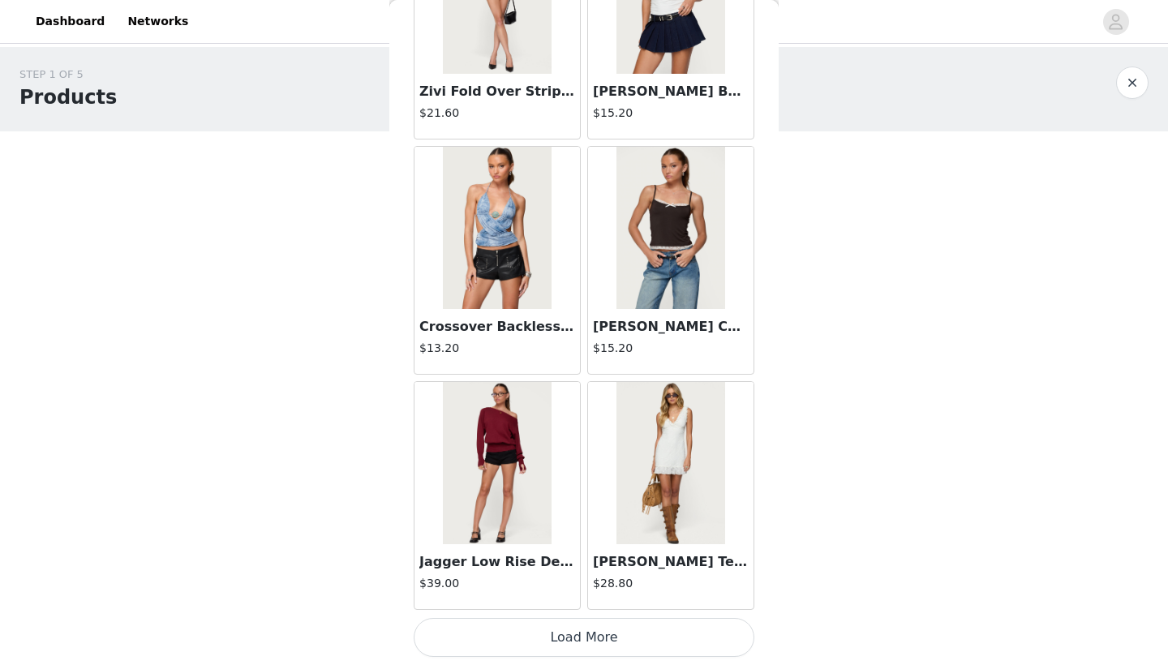
scroll to position [22988, 0]
click at [589, 630] on button "Load More" at bounding box center [584, 637] width 341 height 39
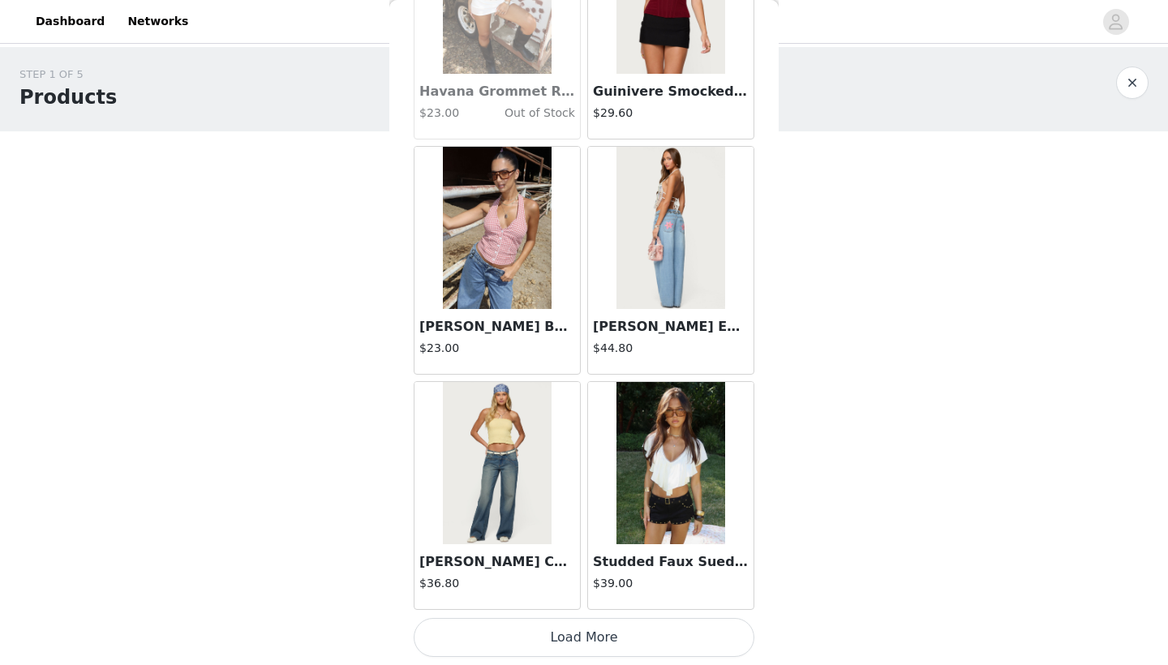
scroll to position [25340, 0]
click at [552, 635] on button "Load More" at bounding box center [584, 637] width 341 height 39
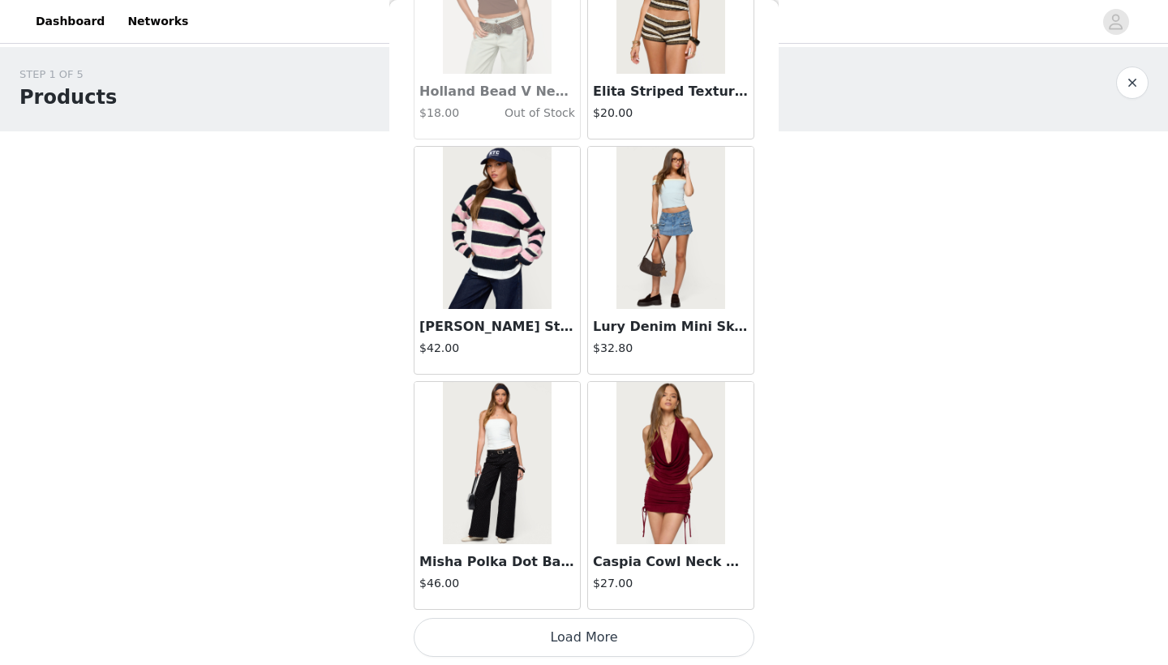
scroll to position [0, 0]
click at [555, 637] on button "Load More" at bounding box center [584, 637] width 341 height 39
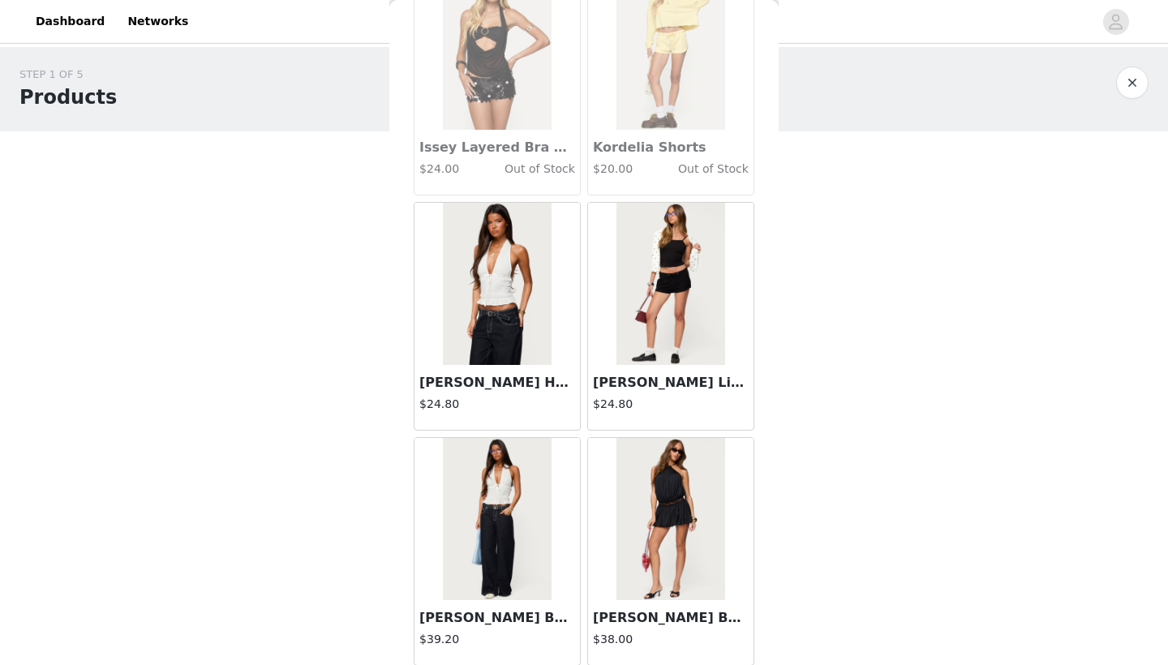
scroll to position [28987, 0]
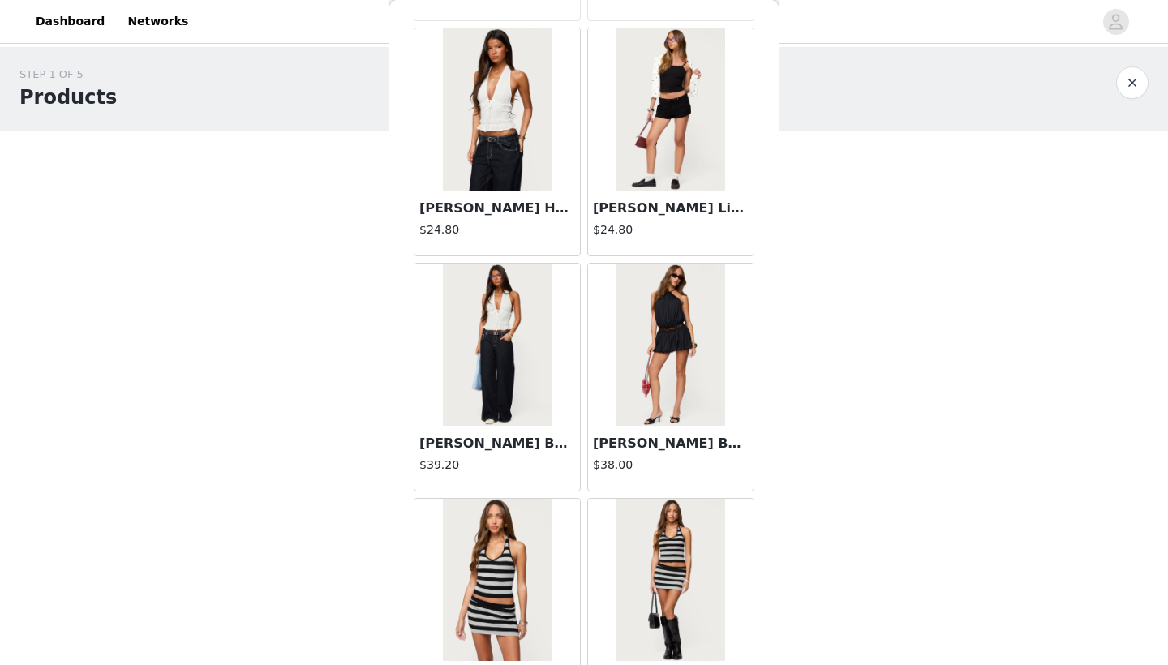
click at [683, 353] on img at bounding box center [670, 345] width 108 height 162
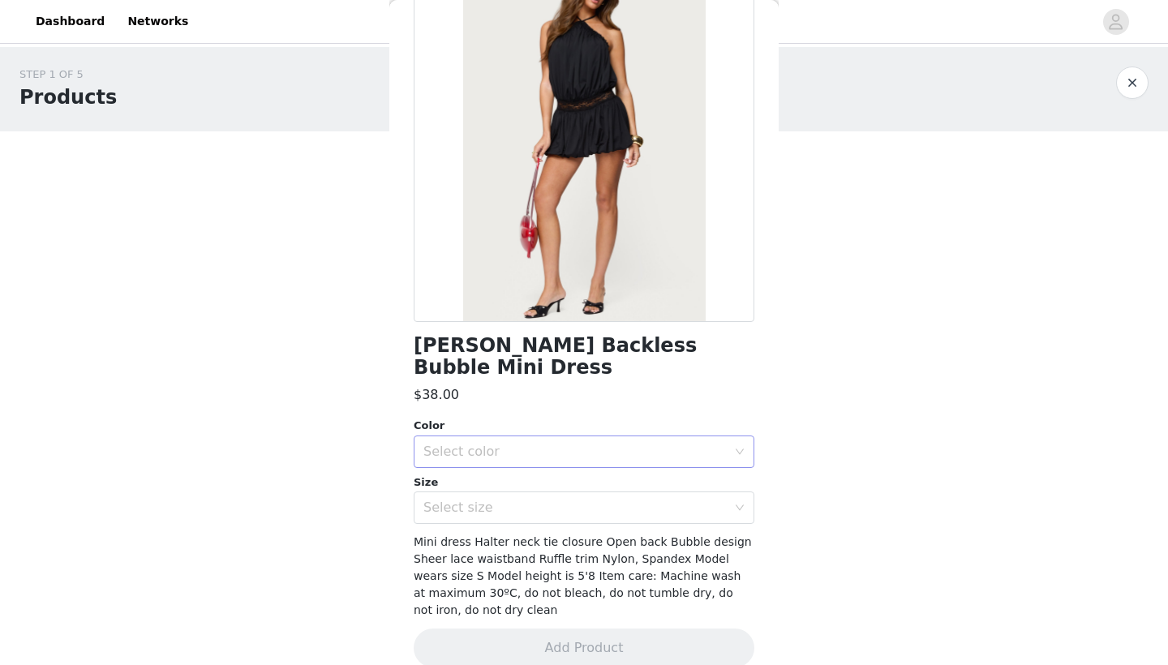
scroll to position [123, 0]
click at [530, 445] on div "Select color" at bounding box center [574, 453] width 303 height 16
click at [521, 461] on li "BLACK" at bounding box center [584, 466] width 341 height 26
click at [526, 500] on div "Select size" at bounding box center [574, 508] width 303 height 16
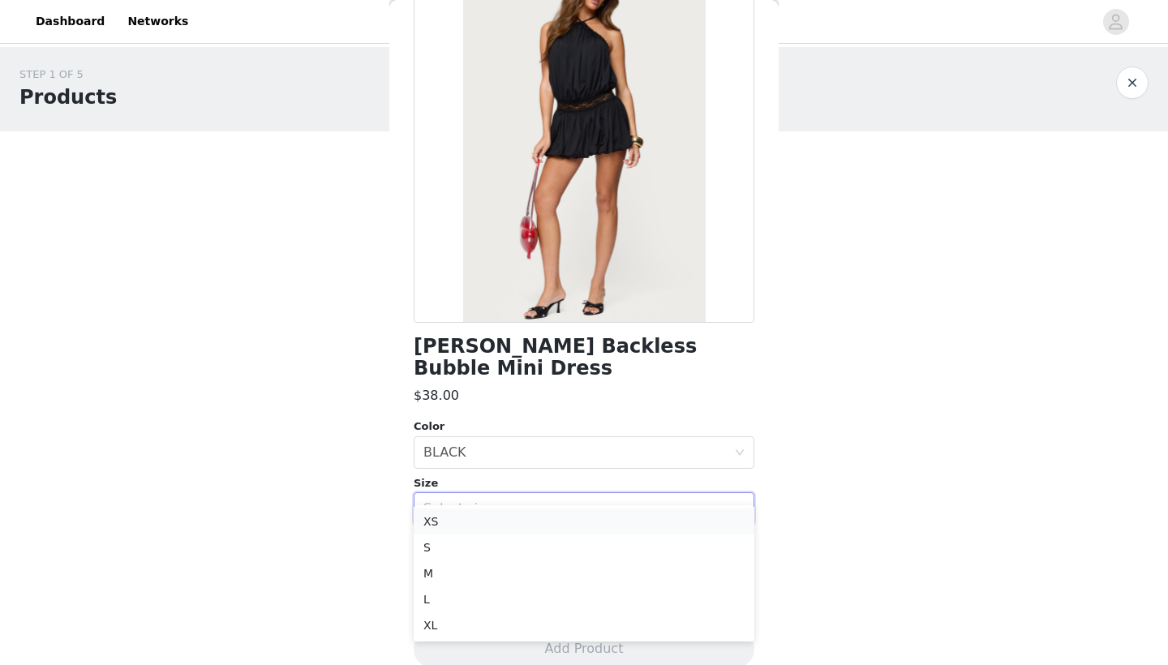
click at [513, 524] on li "XS" at bounding box center [584, 522] width 341 height 26
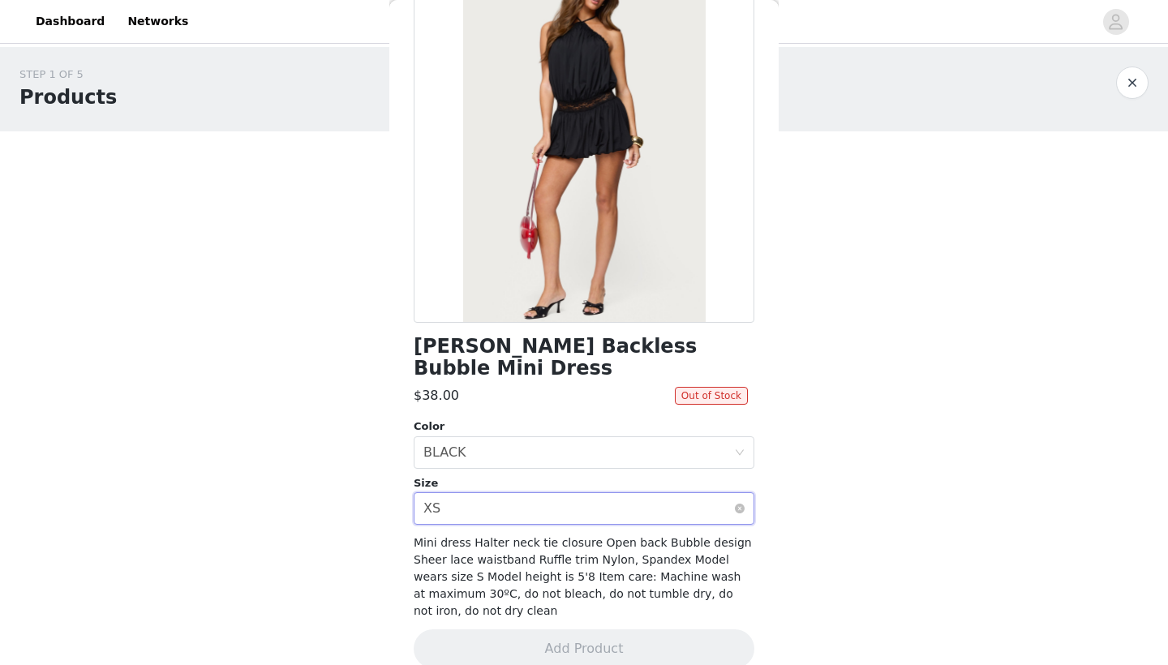
click at [530, 493] on div "Select size XS" at bounding box center [578, 508] width 311 height 31
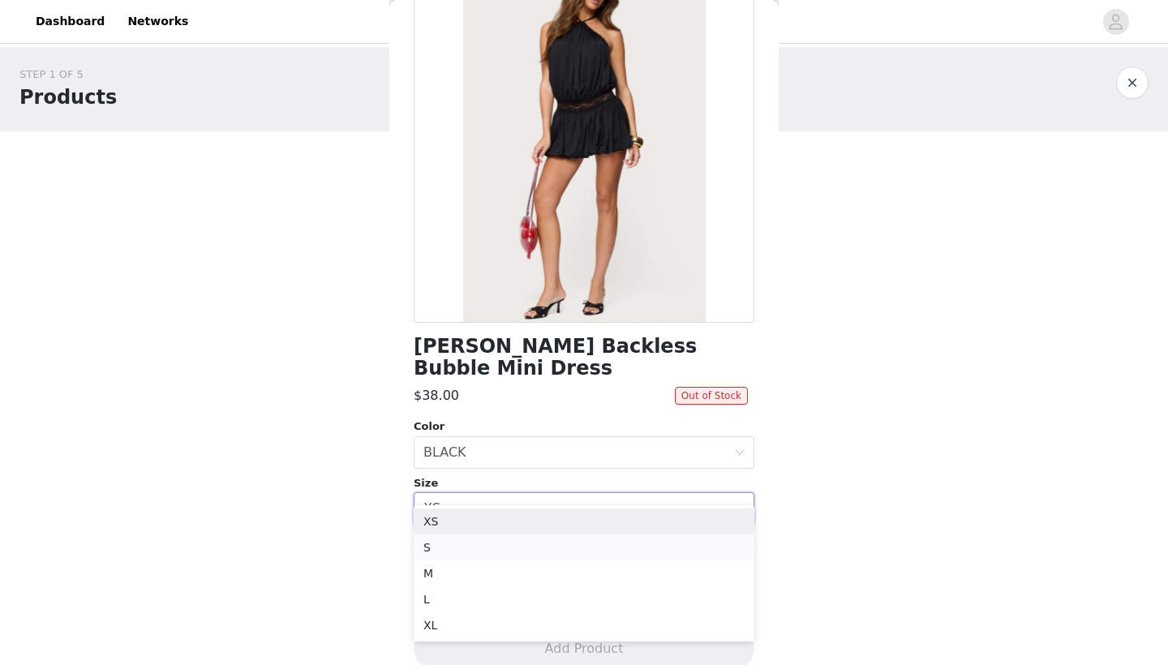
click at [513, 541] on li "S" at bounding box center [584, 548] width 341 height 26
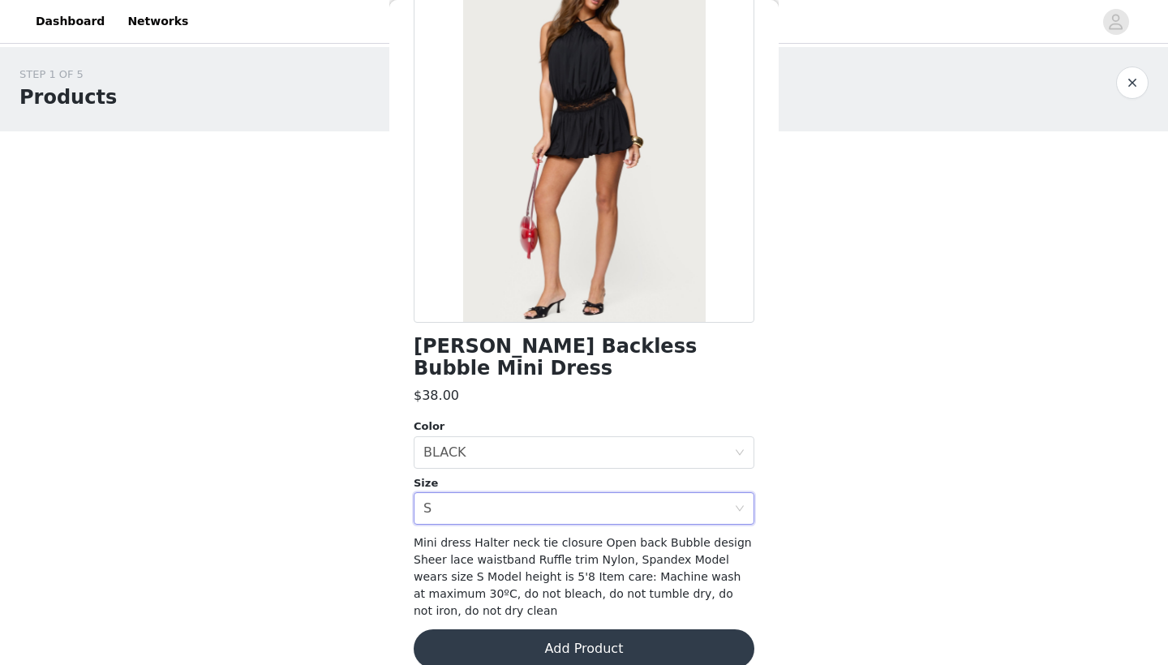
scroll to position [0, 0]
click at [539, 629] on button "Add Product" at bounding box center [584, 648] width 341 height 39
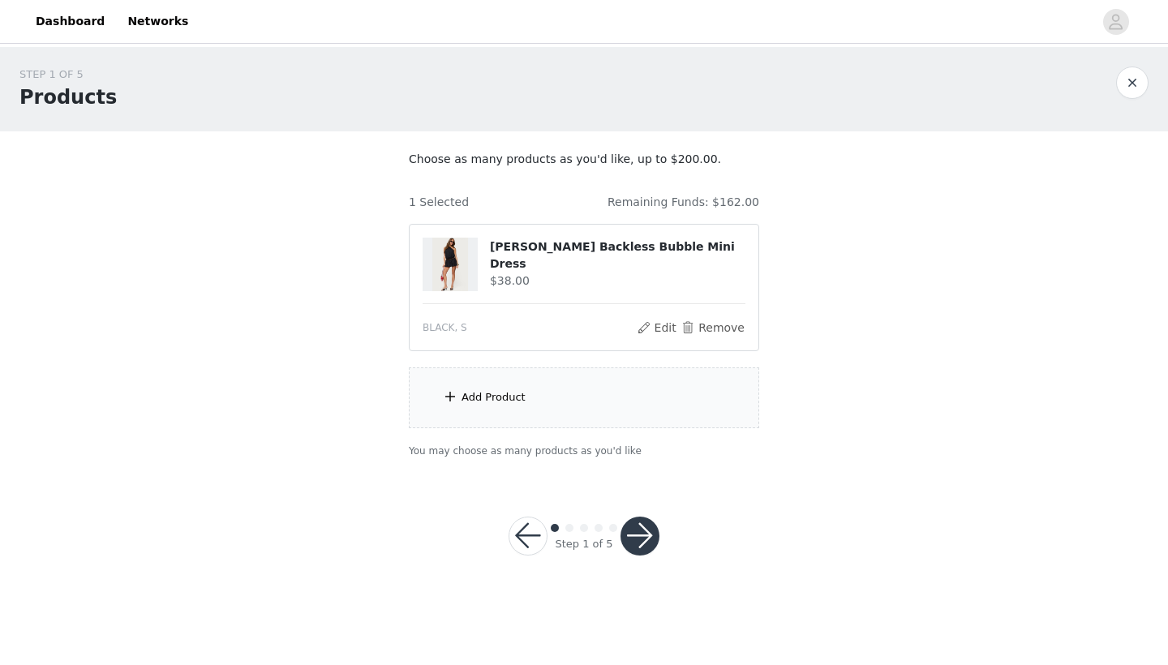
click at [496, 397] on div "Add Product" at bounding box center [494, 397] width 64 height 16
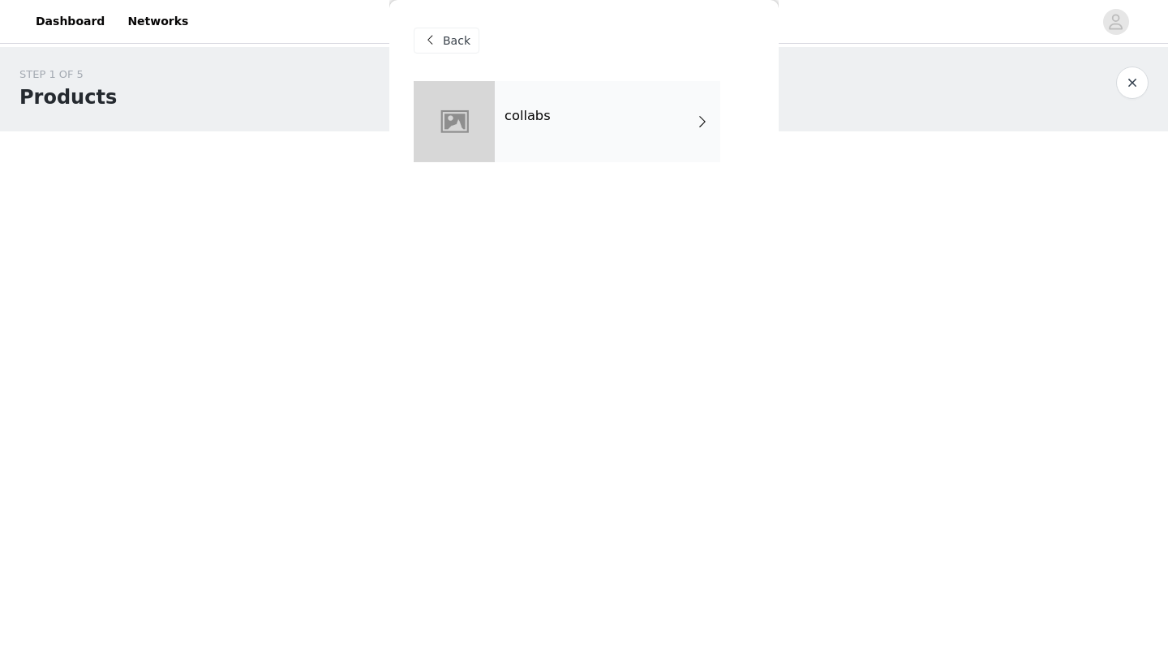
click at [508, 127] on div "collabs" at bounding box center [608, 121] width 226 height 81
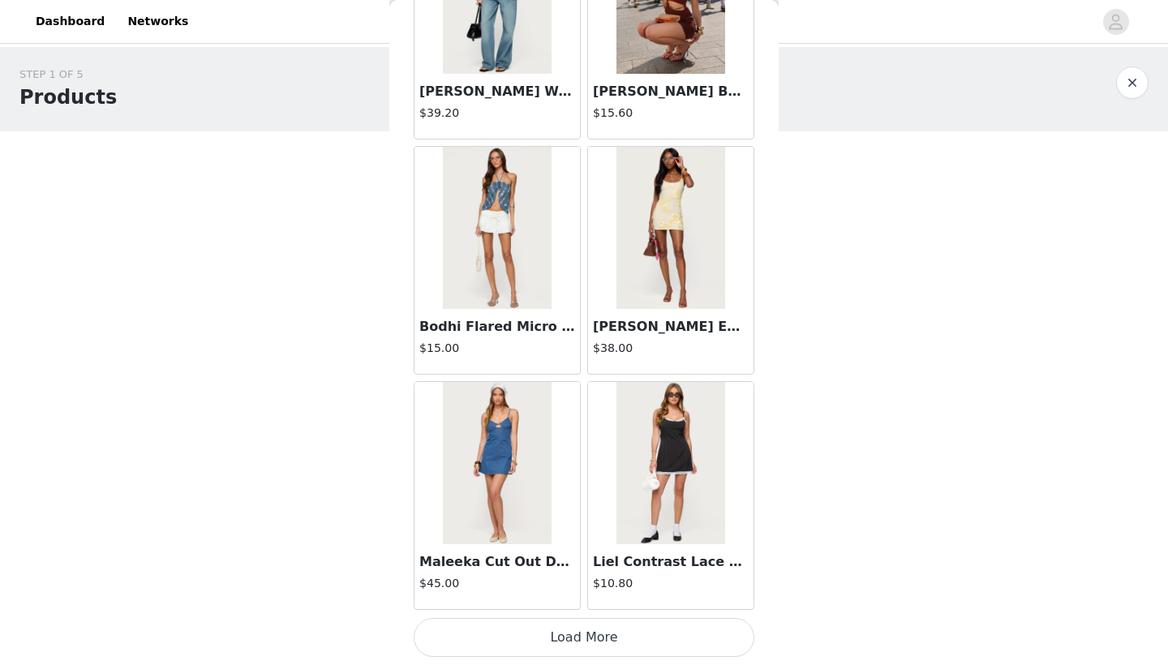
click at [561, 629] on button "Load More" at bounding box center [584, 637] width 341 height 39
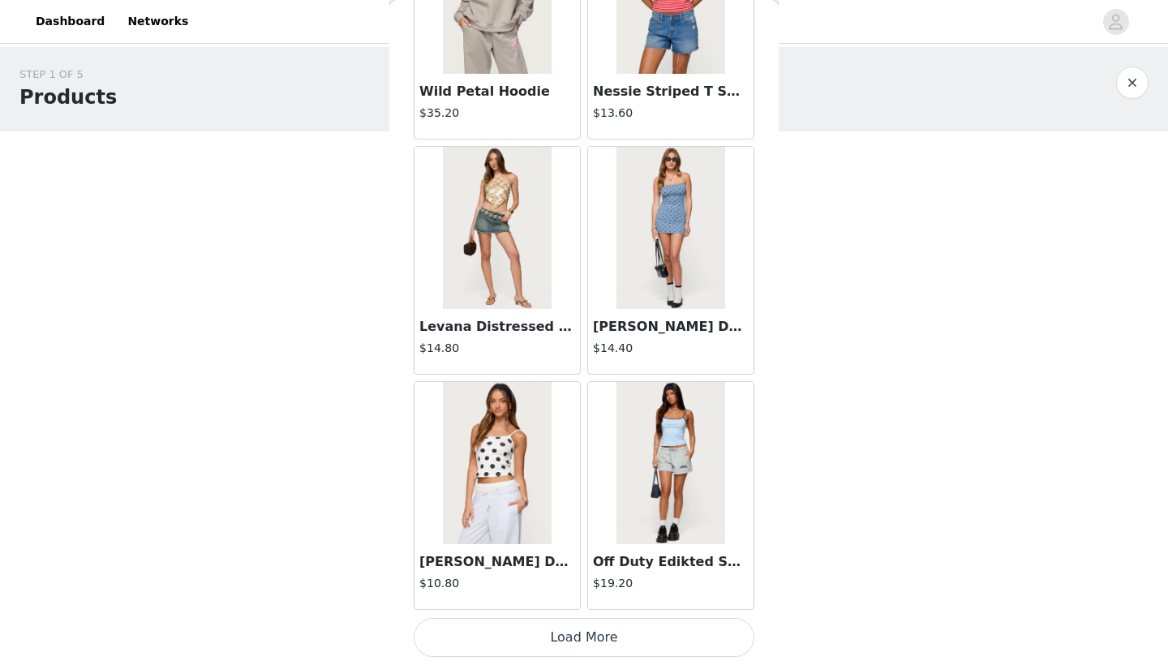
click at [578, 630] on button "Load More" at bounding box center [584, 637] width 341 height 39
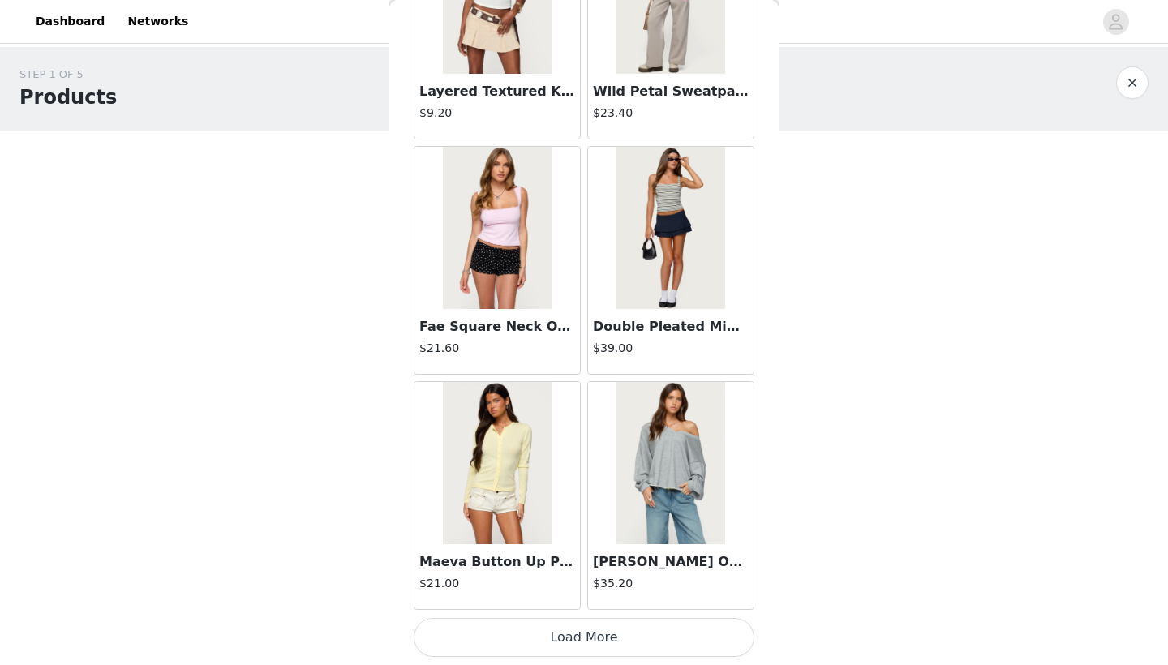
click at [586, 636] on button "Load More" at bounding box center [584, 637] width 341 height 39
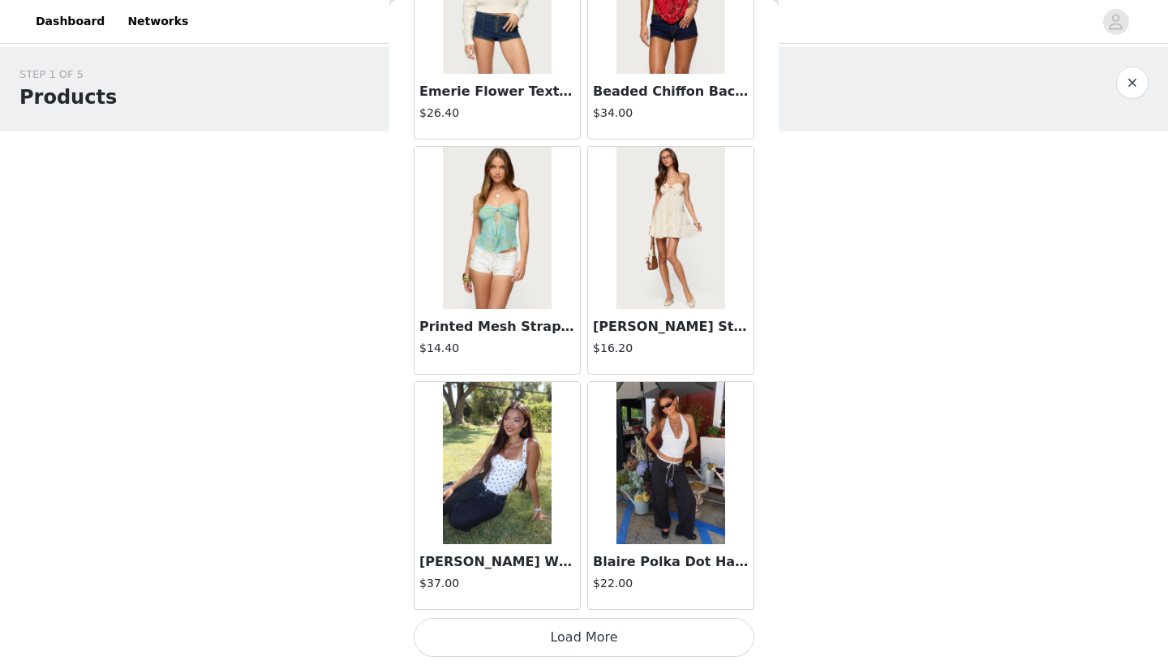
scroll to position [8874, 0]
click at [589, 633] on button "Load More" at bounding box center [584, 637] width 341 height 39
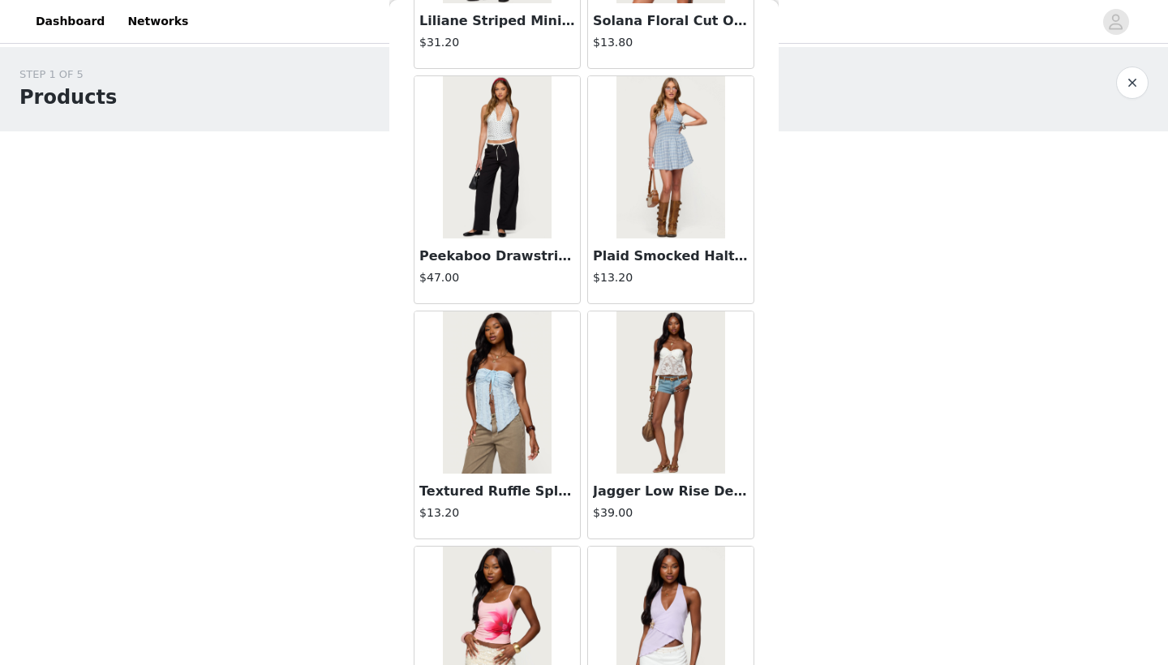
scroll to position [10534, 0]
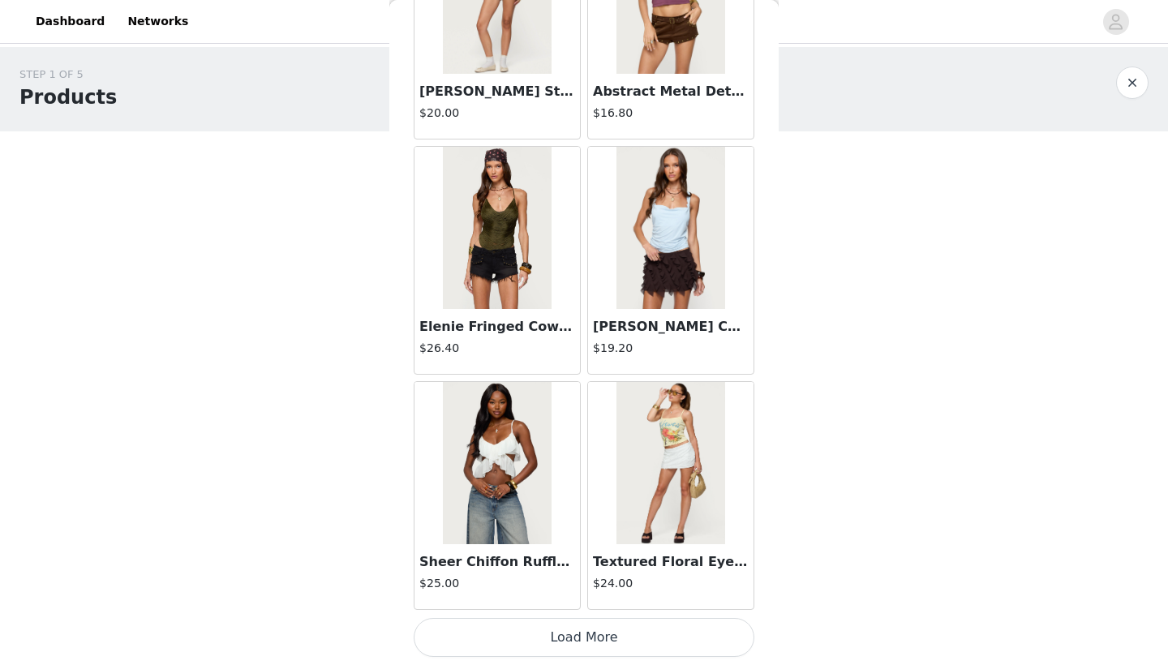
click at [593, 638] on button "Load More" at bounding box center [584, 637] width 341 height 39
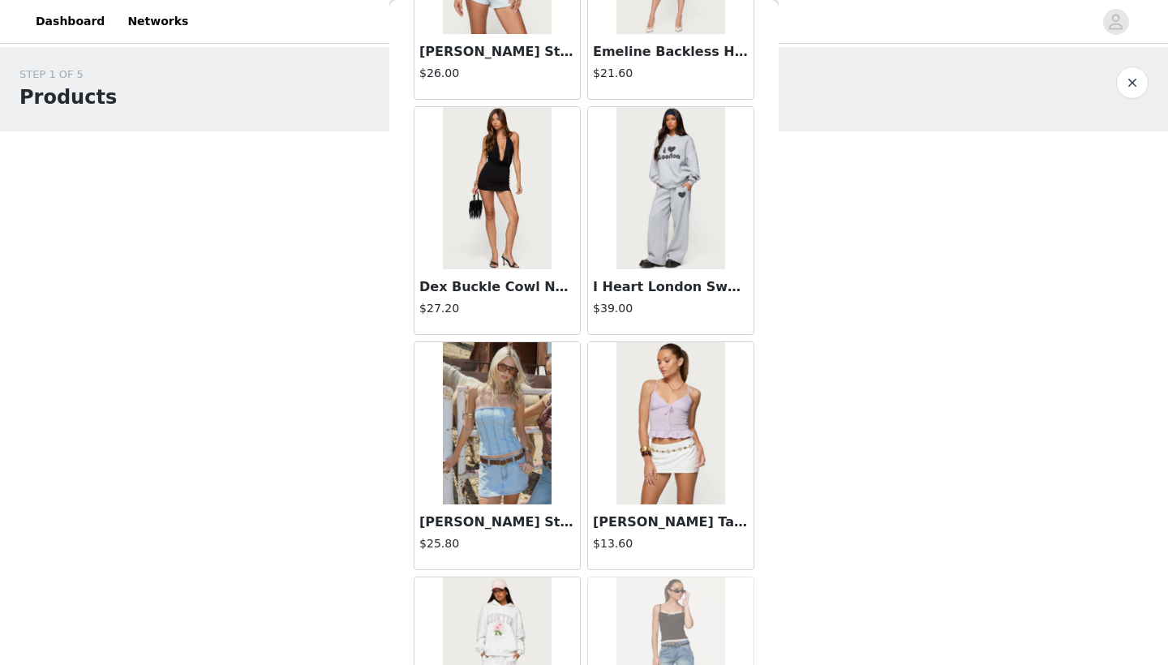
scroll to position [13356, 0]
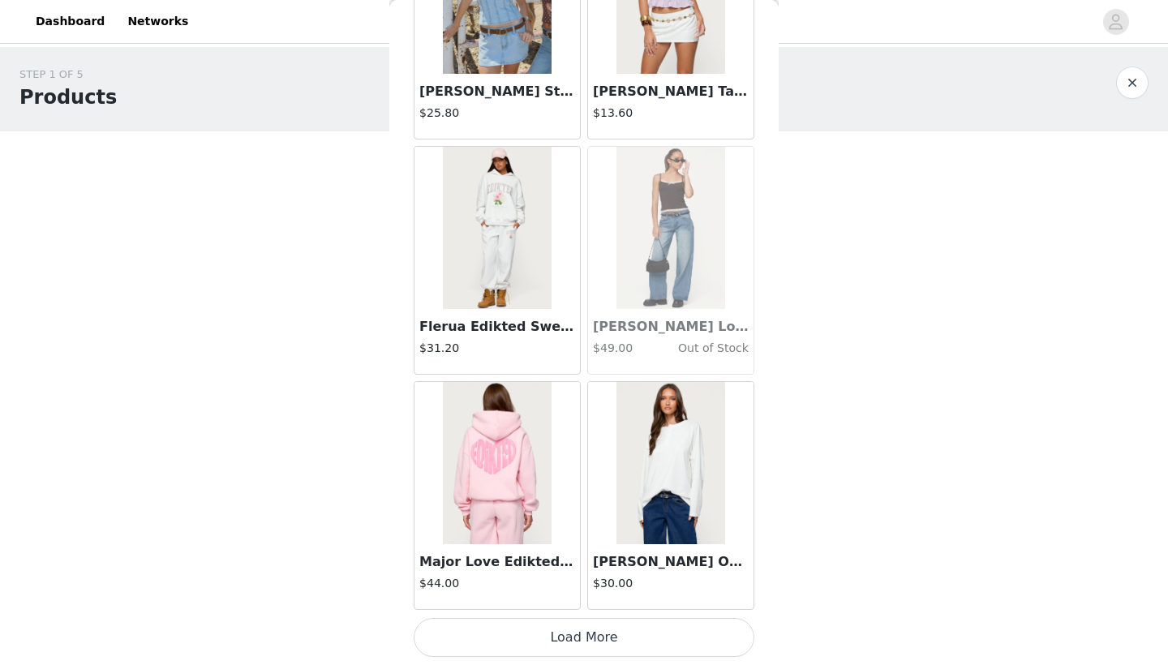
click at [573, 632] on button "Load More" at bounding box center [584, 637] width 341 height 39
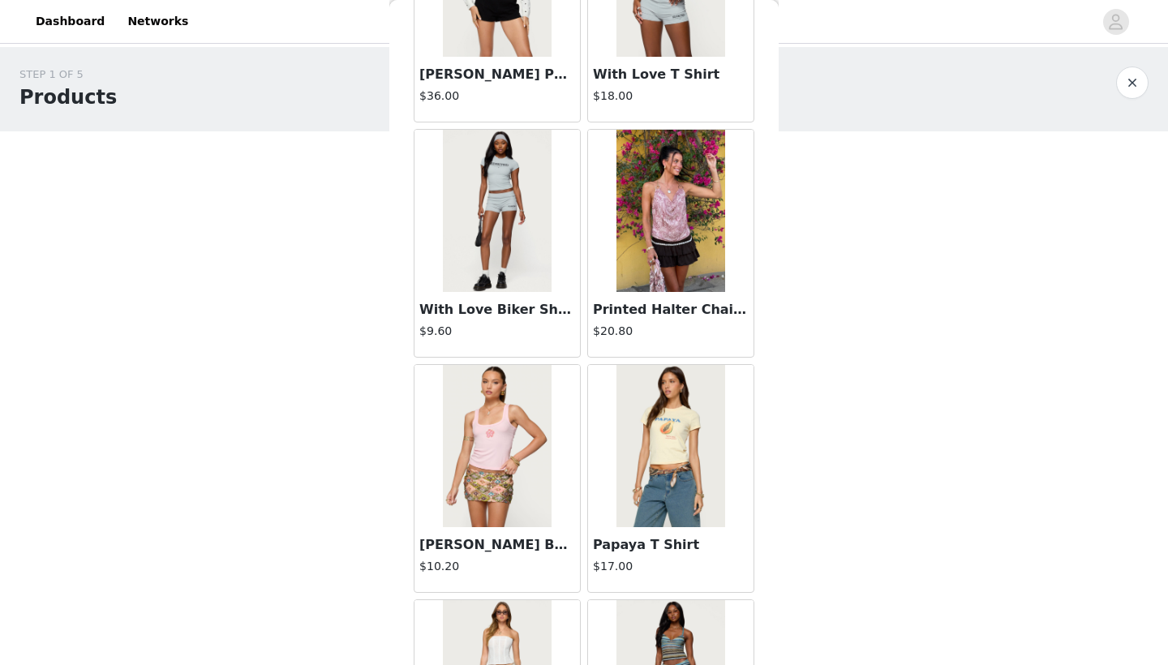
scroll to position [15925, 0]
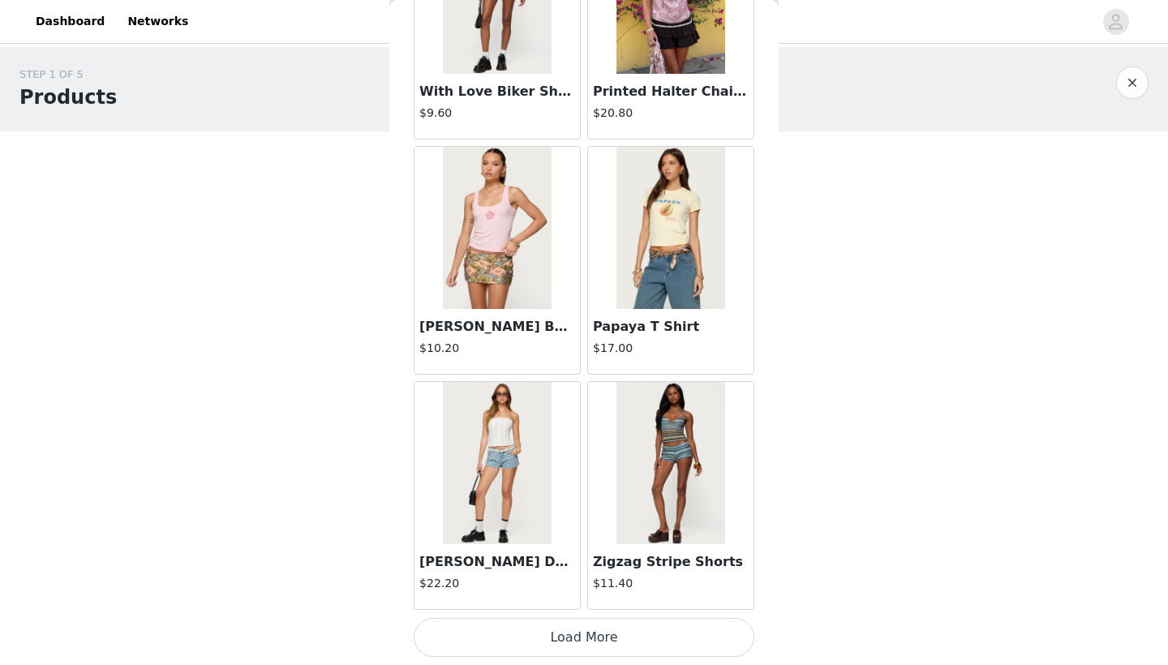
click at [586, 643] on button "Load More" at bounding box center [584, 637] width 341 height 39
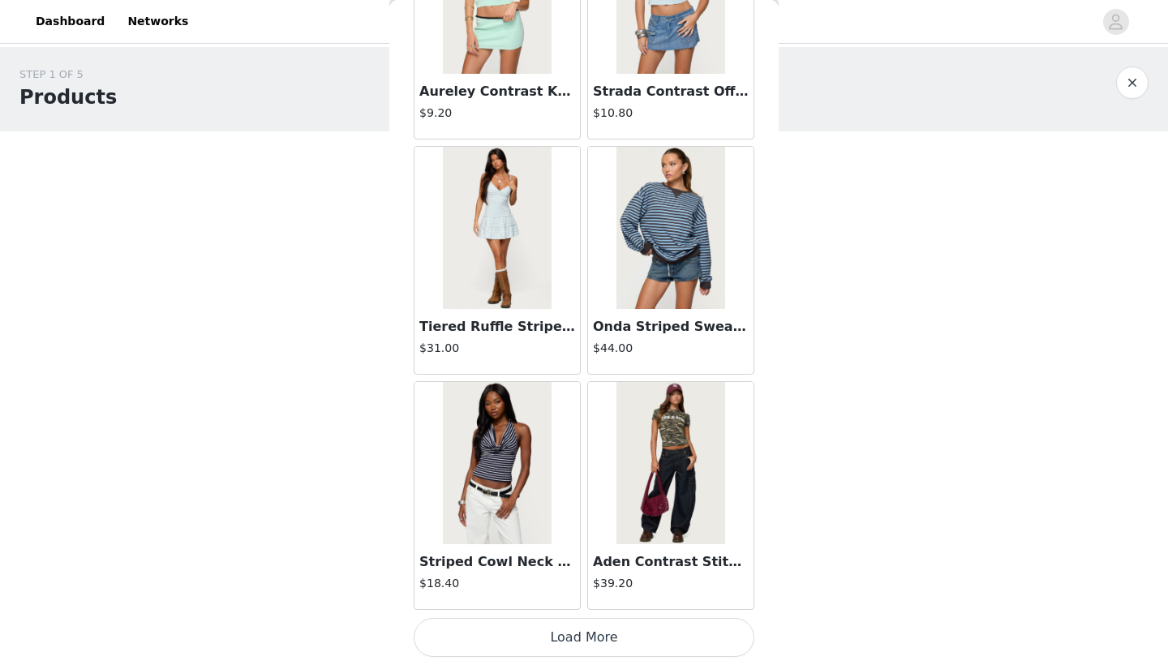
scroll to position [18283, 0]
click at [578, 639] on button "Load More" at bounding box center [584, 637] width 341 height 39
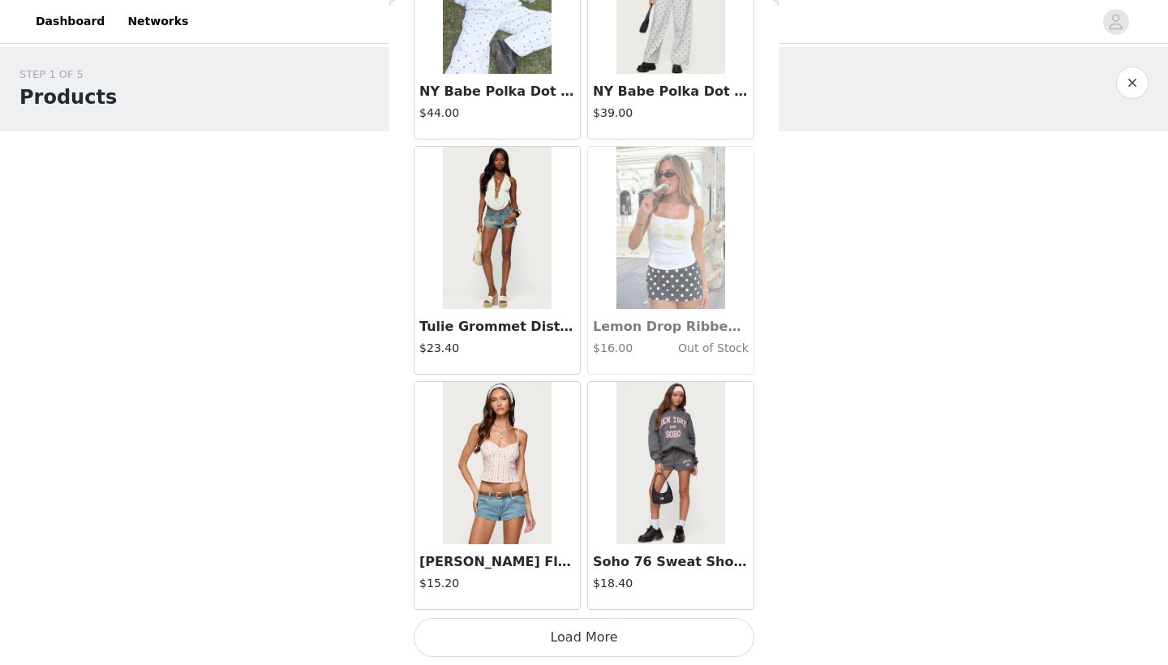
scroll to position [0, 0]
click at [569, 638] on button "Load More" at bounding box center [584, 637] width 341 height 39
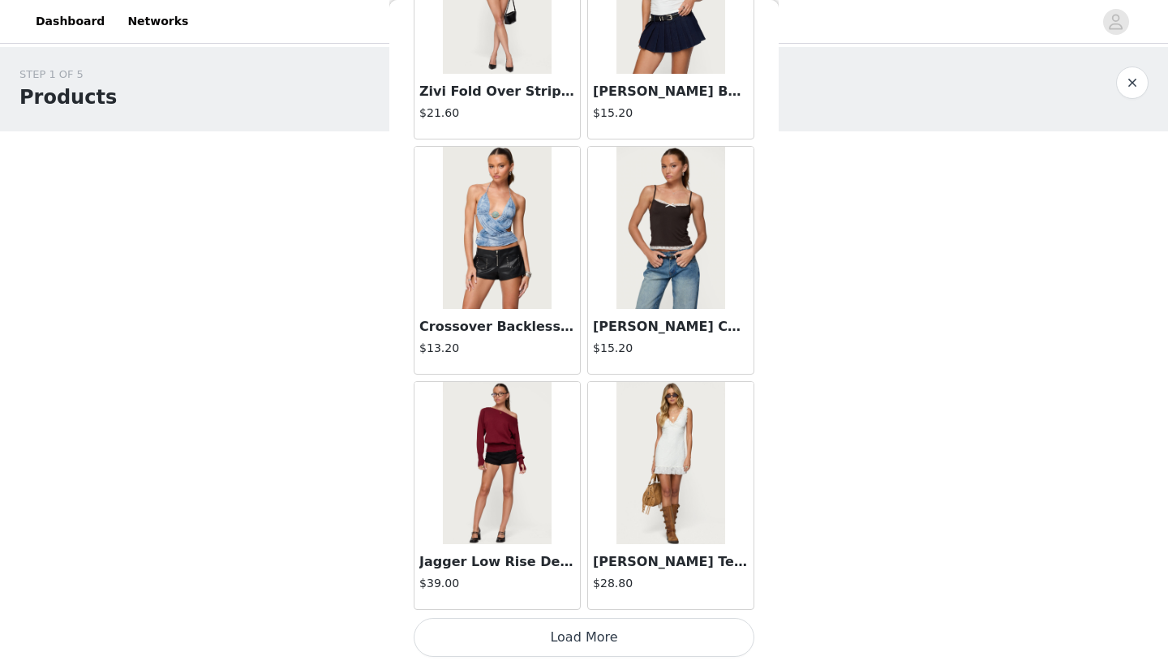
scroll to position [22988, 0]
click at [573, 632] on button "Load More" at bounding box center [584, 637] width 341 height 39
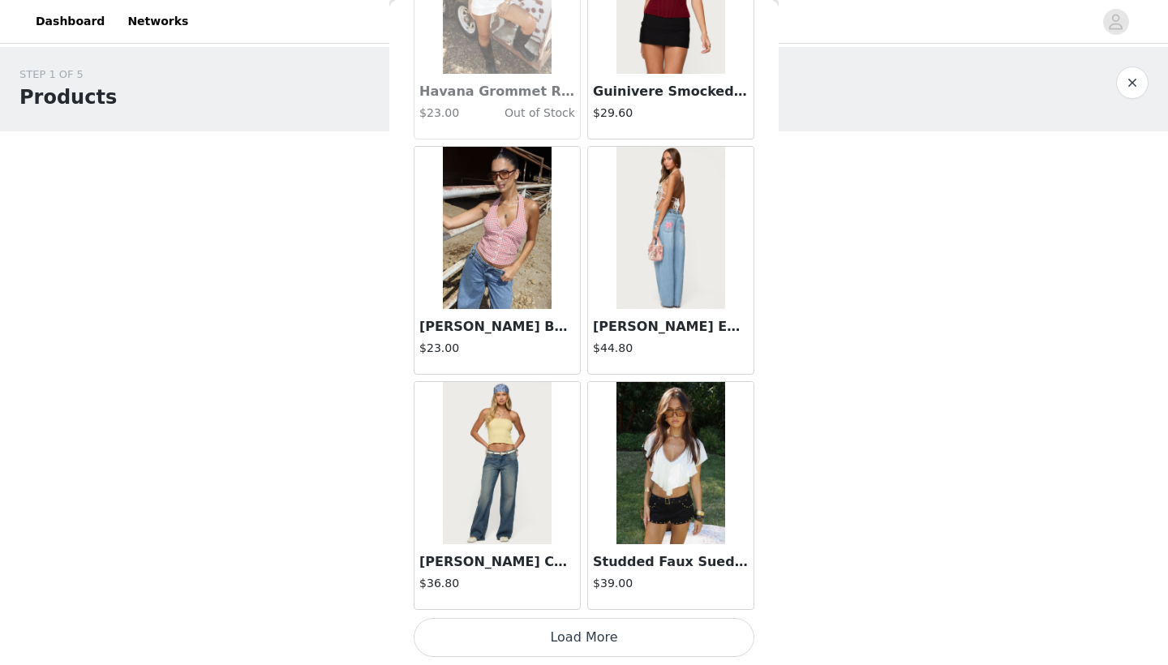
click at [573, 645] on button "Load More" at bounding box center [584, 637] width 341 height 39
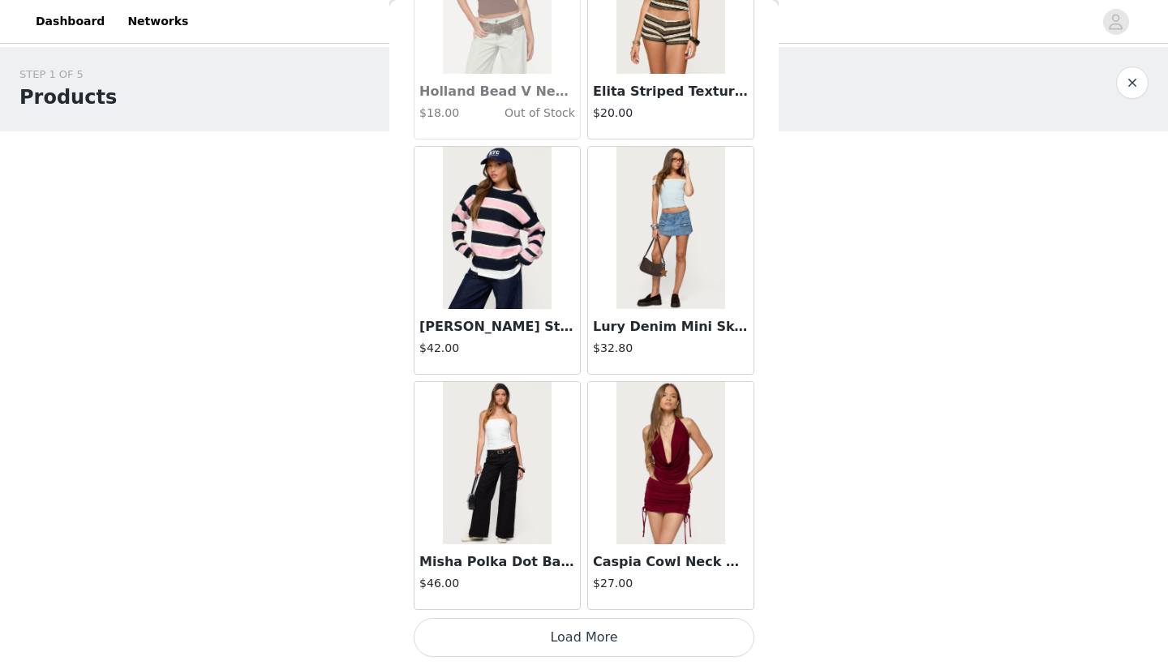
scroll to position [0, 0]
click at [561, 639] on button "Load More" at bounding box center [584, 637] width 341 height 39
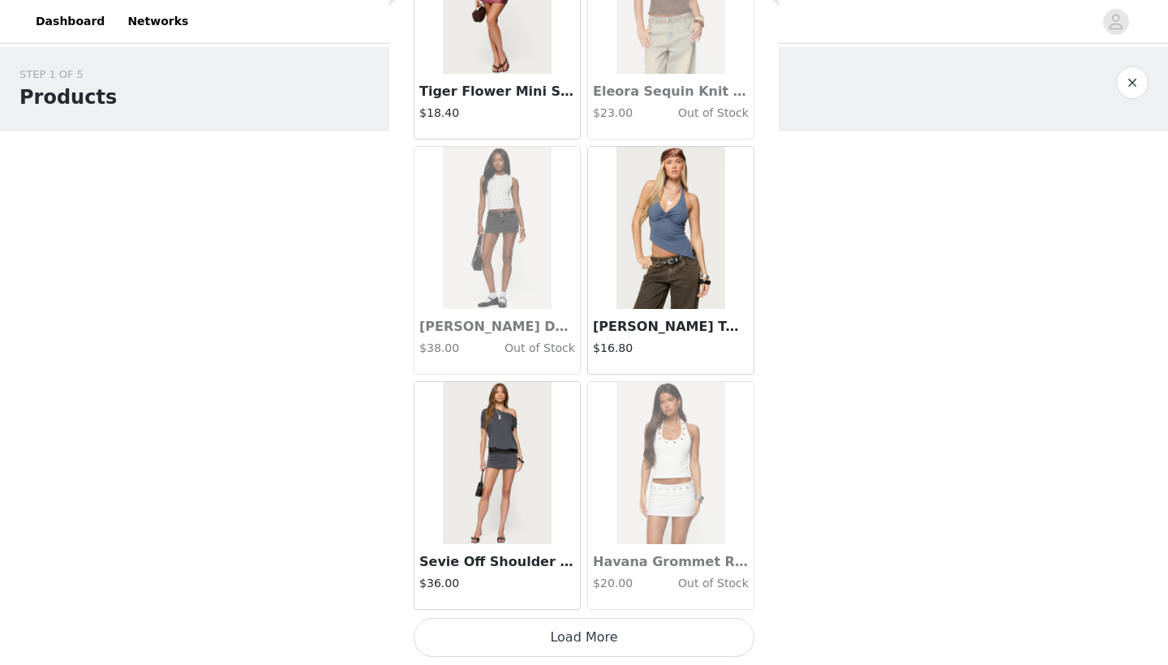
scroll to position [30045, 0]
click at [573, 629] on button "Load More" at bounding box center [584, 637] width 341 height 39
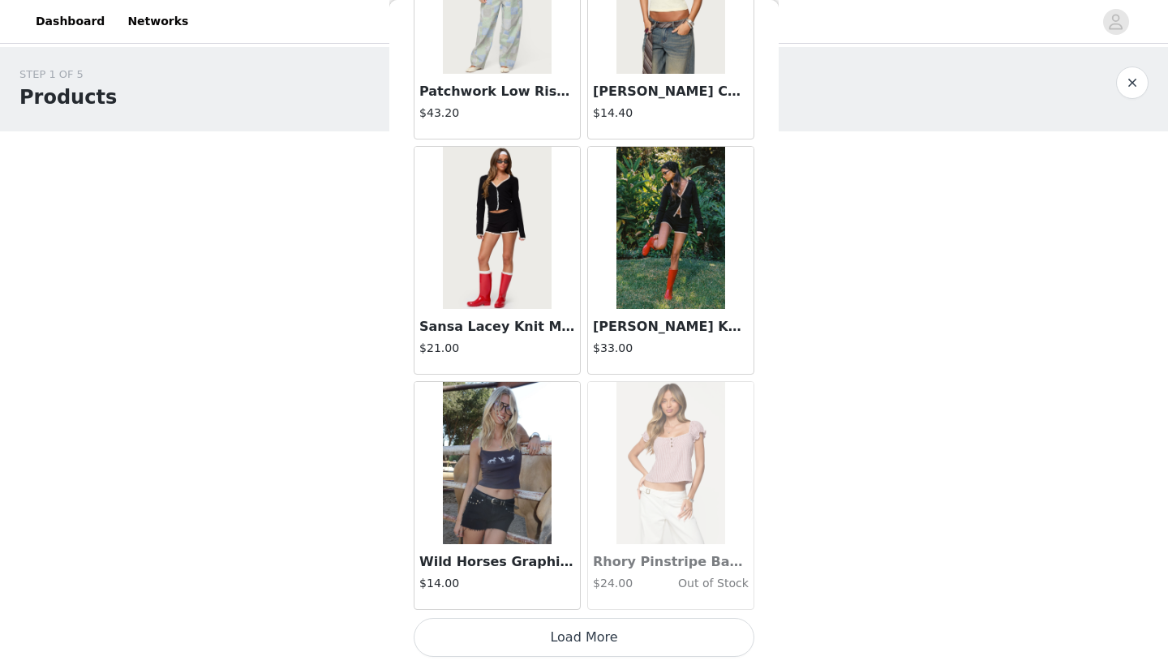
scroll to position [0, 0]
click at [573, 641] on button "Load More" at bounding box center [584, 637] width 341 height 39
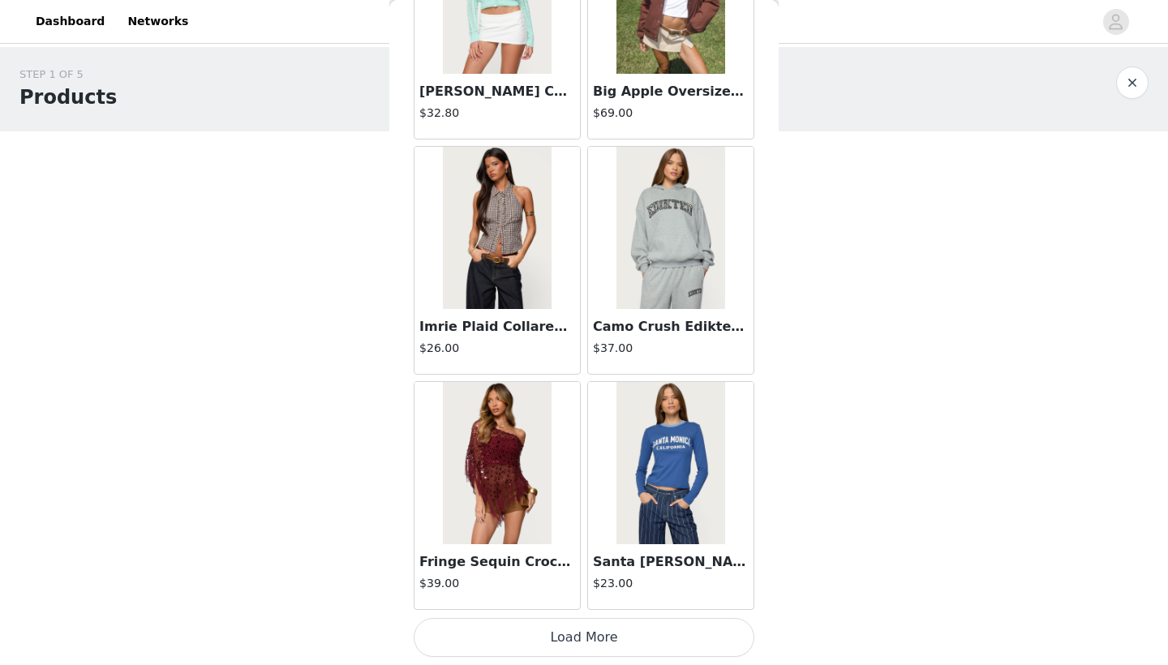
scroll to position [34750, 0]
click at [586, 647] on button "Load More" at bounding box center [584, 637] width 341 height 39
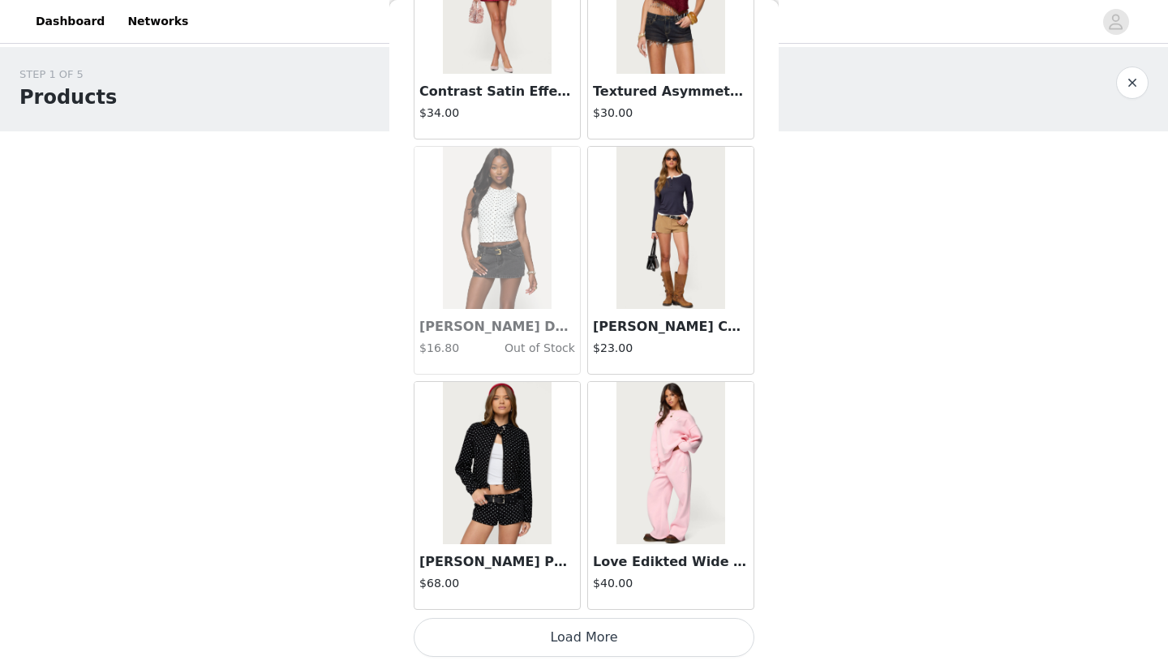
scroll to position [0, 0]
click at [588, 633] on button "Load More" at bounding box center [584, 637] width 341 height 39
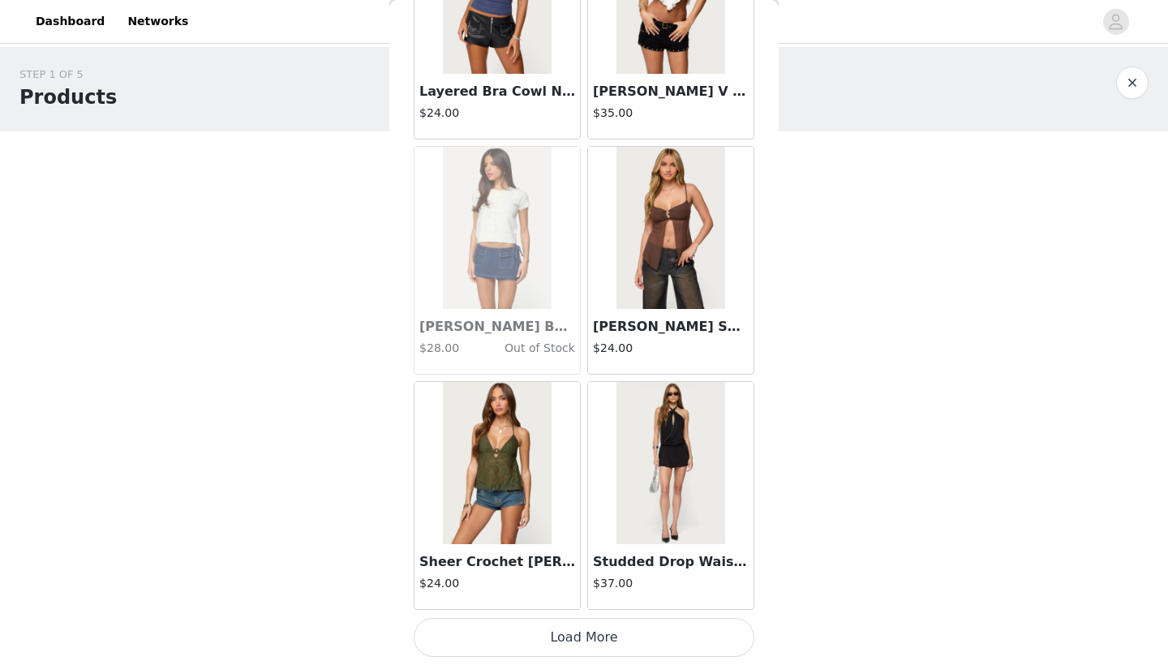
click at [591, 631] on button "Load More" at bounding box center [584, 637] width 341 height 39
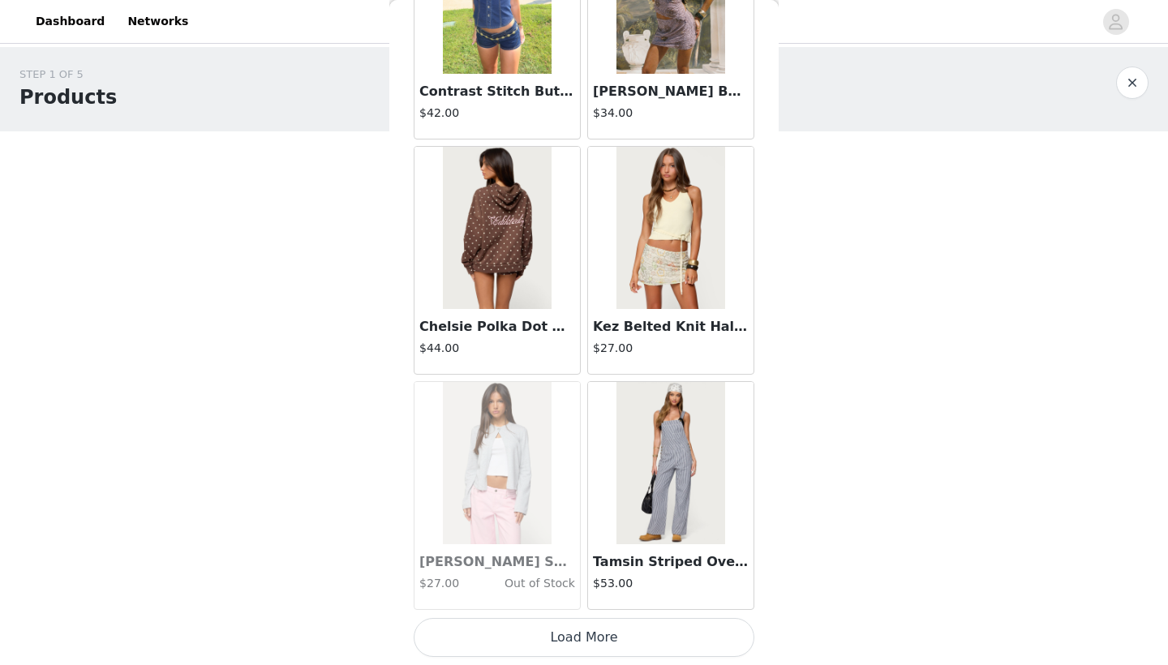
scroll to position [41807, 0]
click at [595, 639] on button "Load More" at bounding box center [584, 637] width 341 height 39
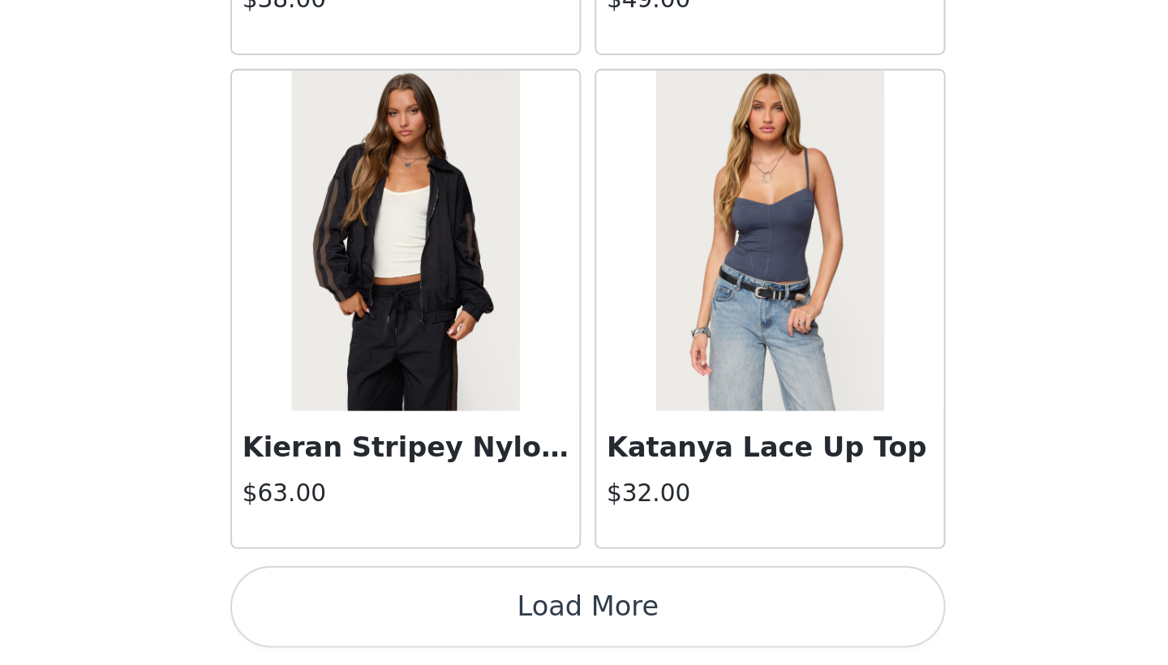
scroll to position [0, 0]
click at [414, 618] on button "Load More" at bounding box center [584, 637] width 341 height 39
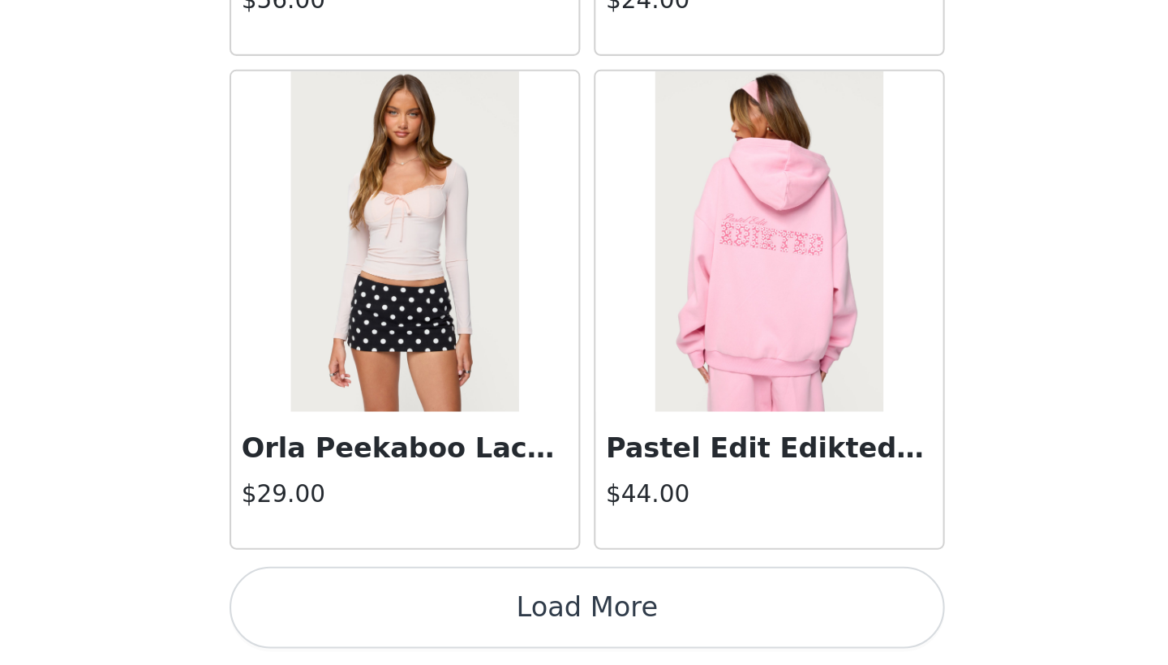
scroll to position [46512, 0]
click at [414, 618] on button "Load More" at bounding box center [584, 637] width 341 height 39
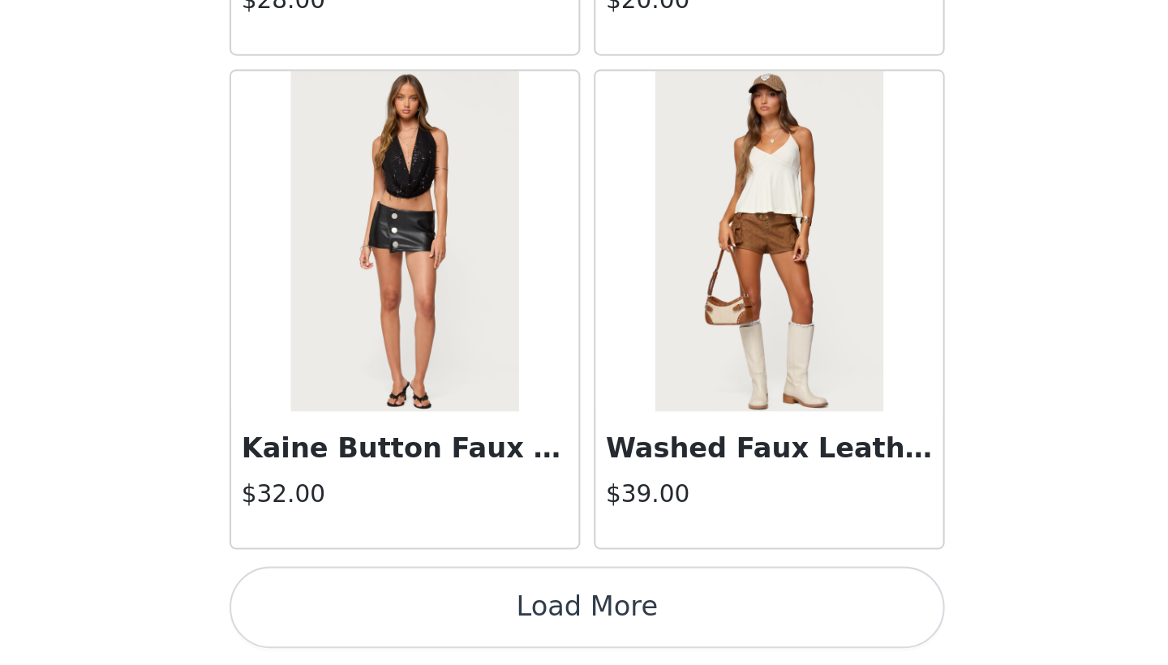
scroll to position [48864, 0]
click at [414, 618] on button "Load More" at bounding box center [584, 637] width 341 height 39
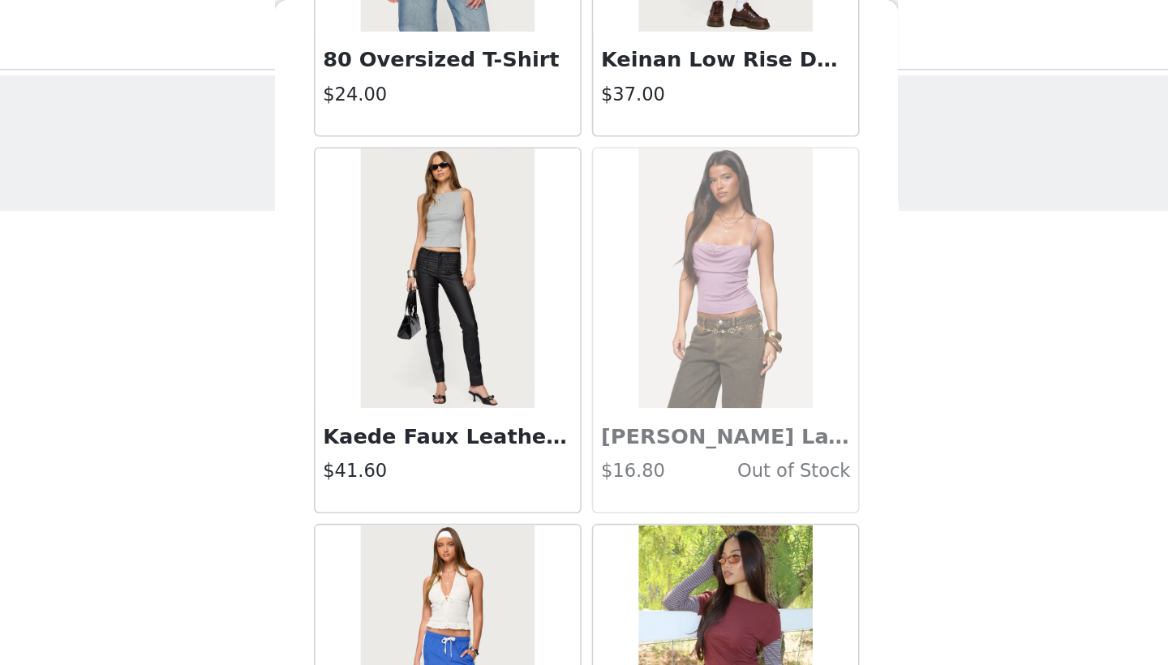
scroll to position [33893, 0]
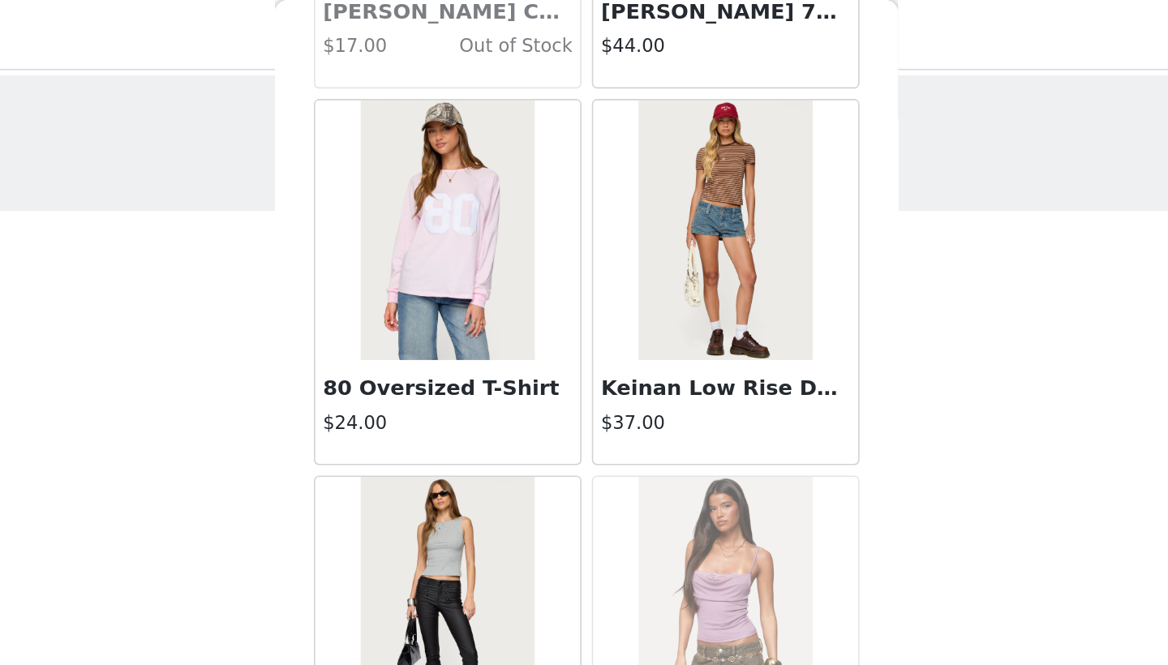
click at [616, 187] on img at bounding box center [670, 143] width 108 height 162
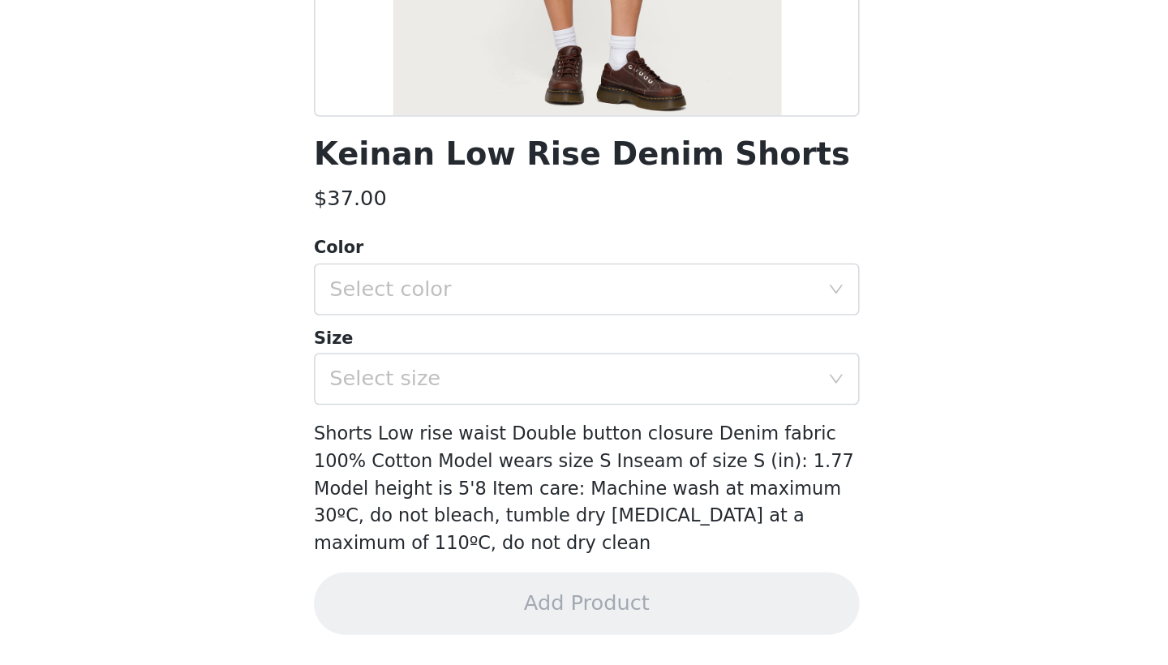
scroll to position [0, 0]
click at [423, 423] on div "Select color" at bounding box center [574, 431] width 303 height 16
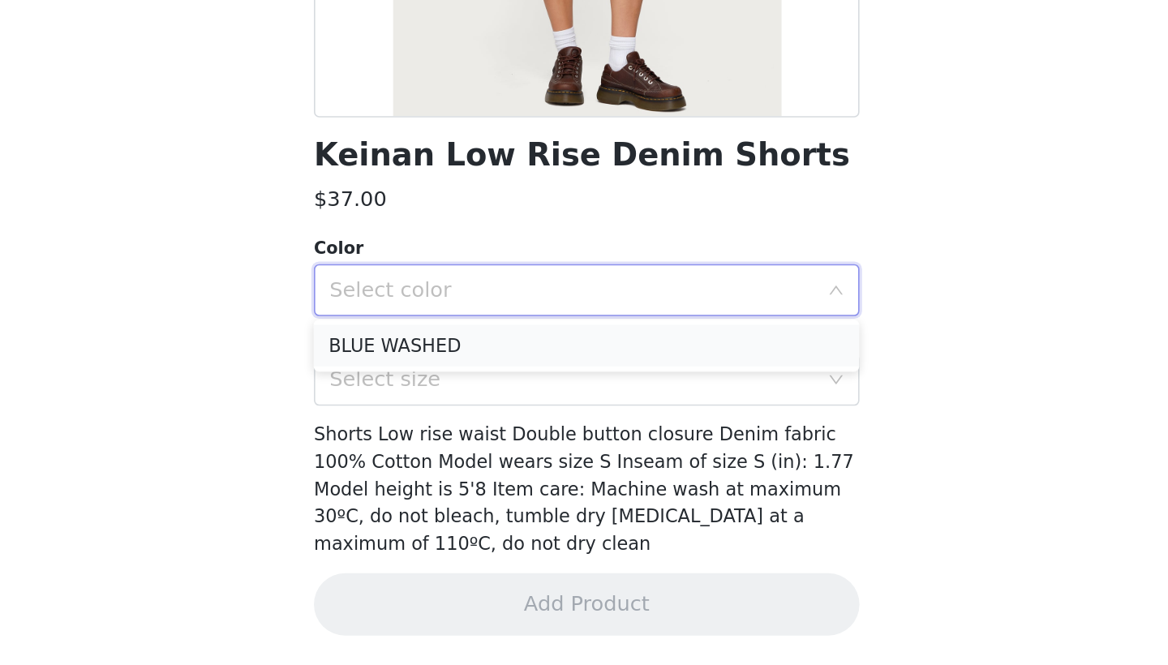
click at [414, 453] on li "BLUE WASHED" at bounding box center [584, 466] width 341 height 26
click at [423, 471] on div "Select size" at bounding box center [578, 486] width 311 height 31
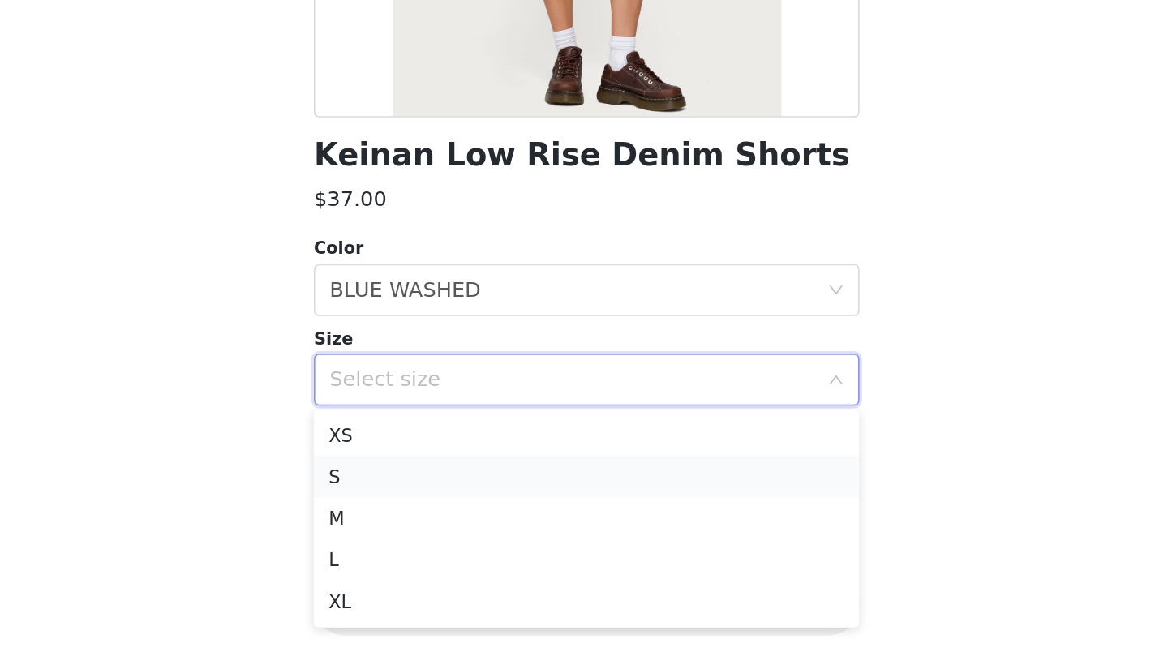
click at [414, 535] on li "S" at bounding box center [584, 548] width 341 height 26
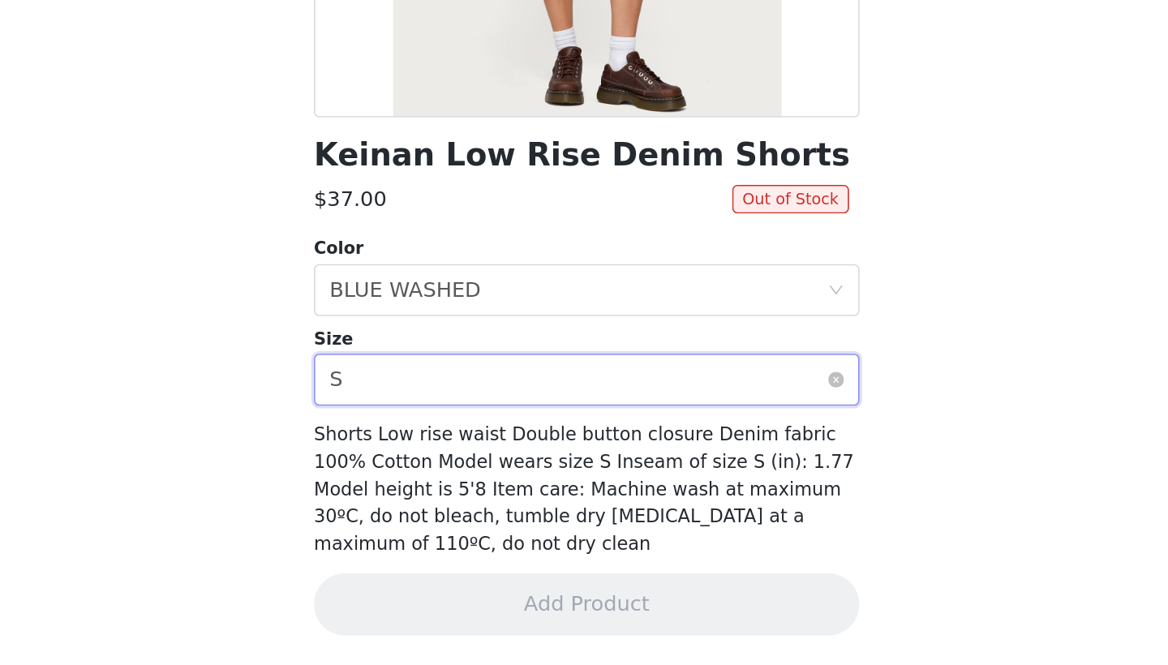
click at [423, 471] on div "Select size S" at bounding box center [578, 486] width 311 height 31
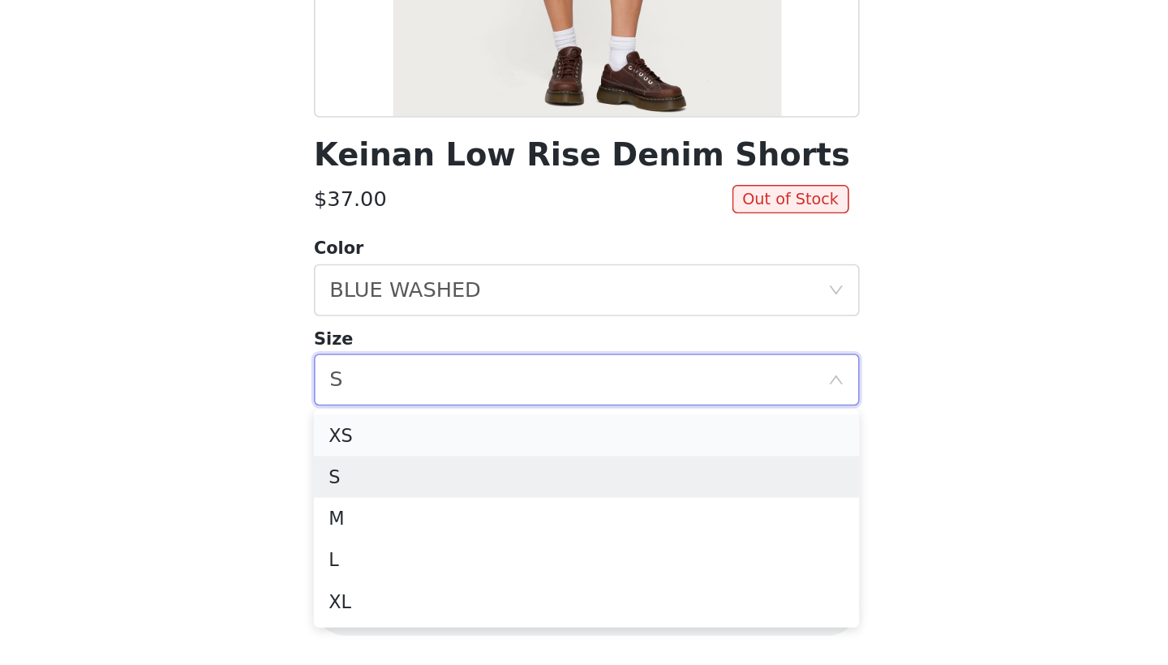
click at [414, 509] on li "XS" at bounding box center [584, 522] width 341 height 26
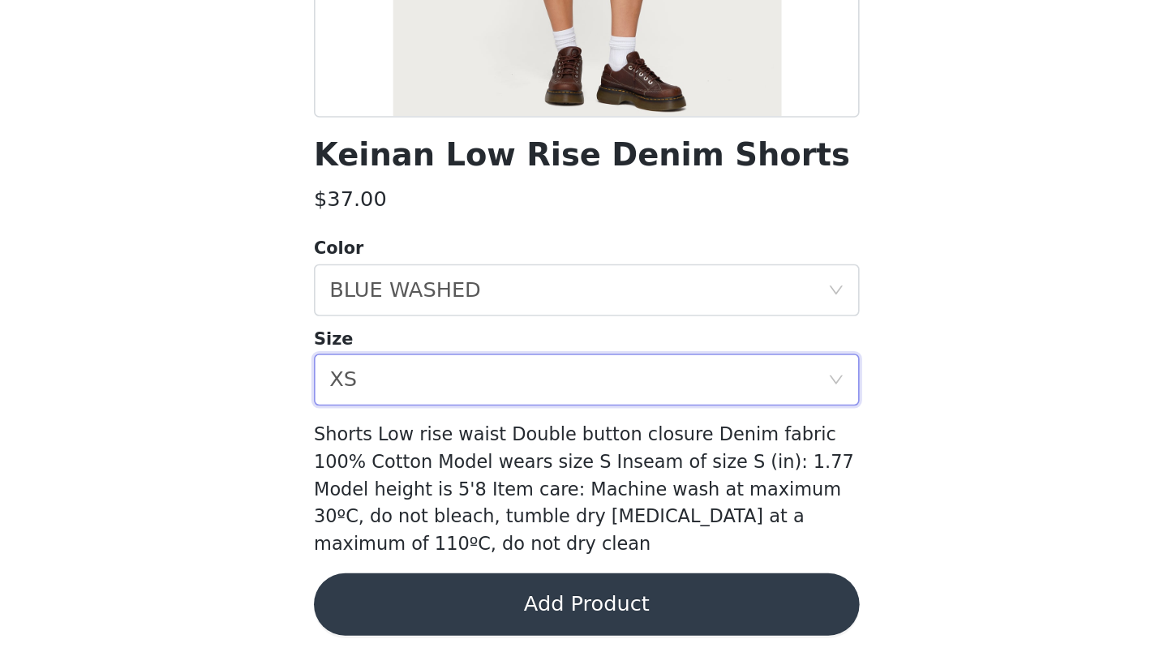
click at [414, 608] on button "Add Product" at bounding box center [584, 627] width 341 height 39
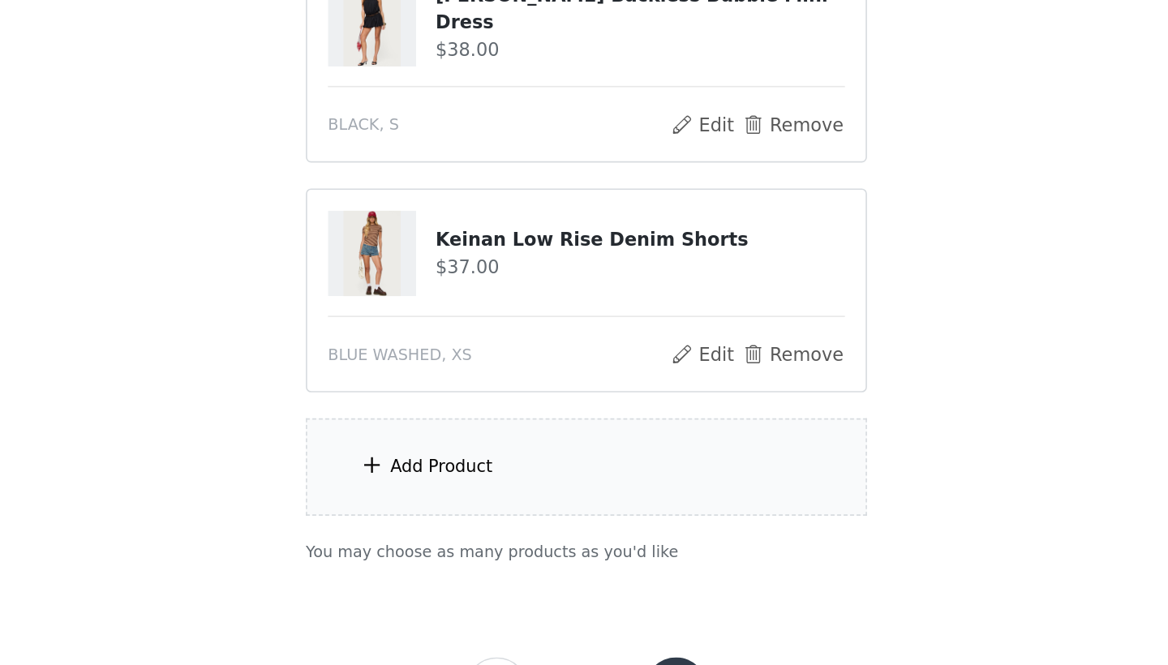
click at [462, 533] on div "Add Product" at bounding box center [494, 541] width 64 height 16
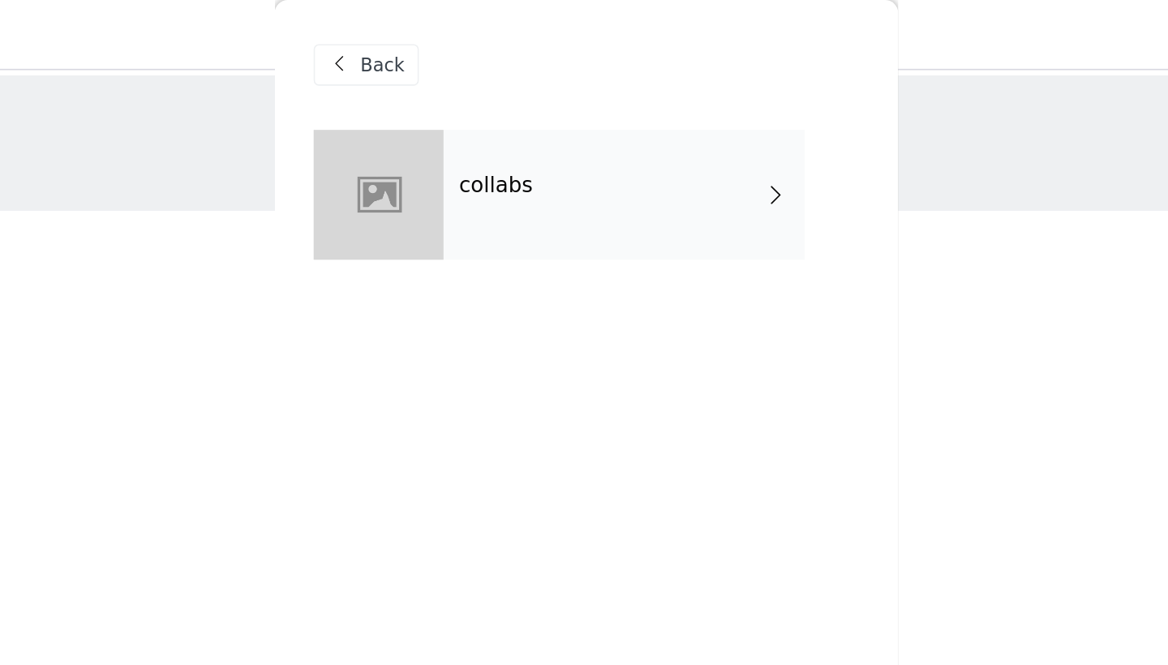
click at [495, 135] on div "collabs" at bounding box center [608, 121] width 226 height 81
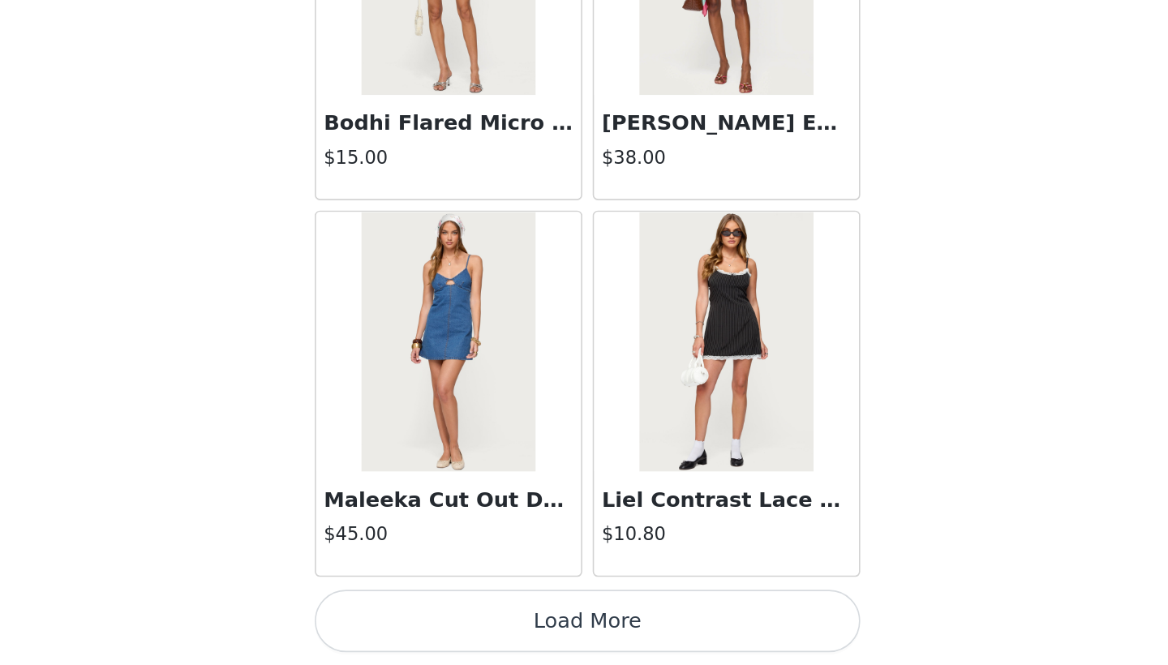
scroll to position [54, 0]
click at [414, 618] on button "Load More" at bounding box center [584, 637] width 341 height 39
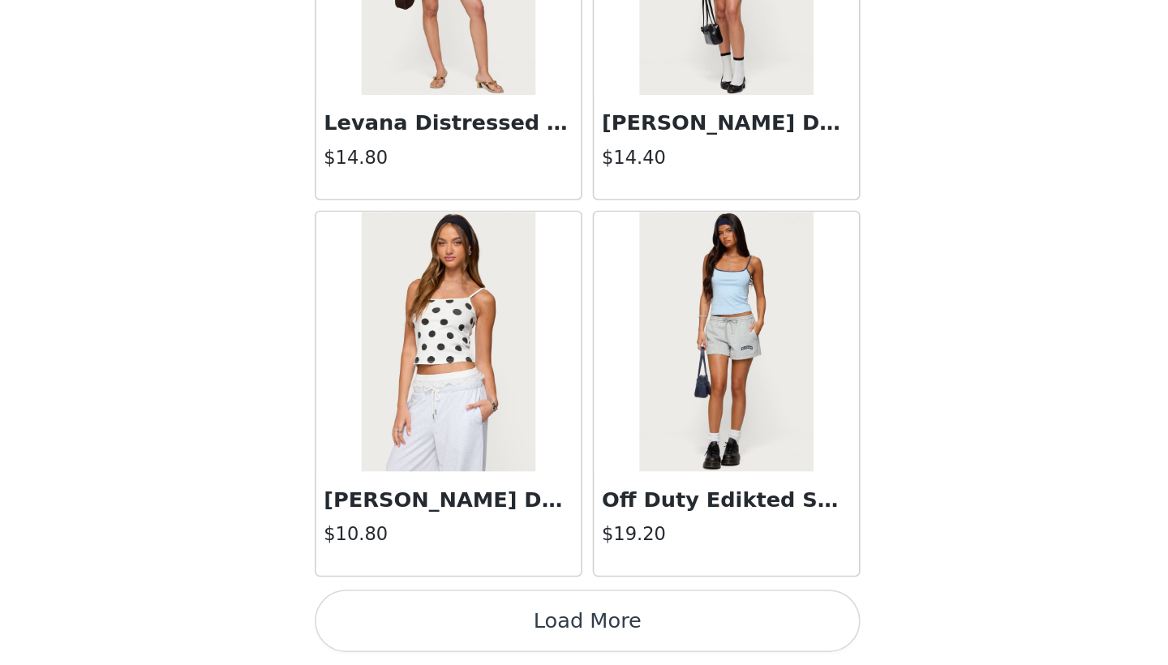
scroll to position [72, 0]
click at [414, 618] on button "Load More" at bounding box center [584, 637] width 341 height 39
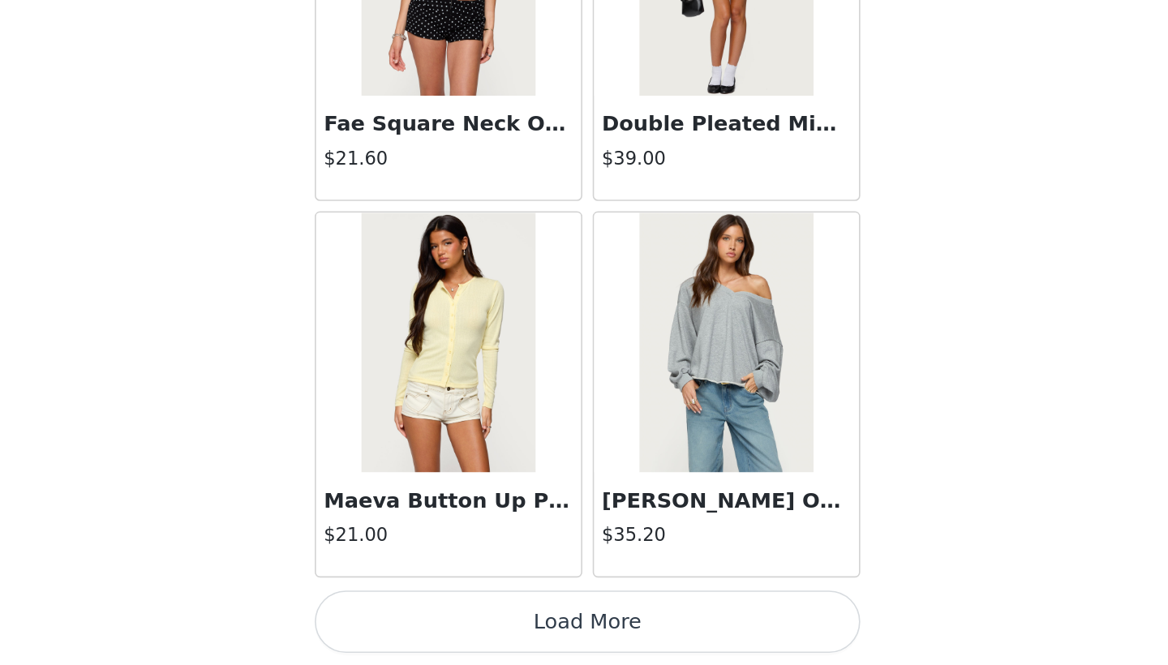
scroll to position [6522, 0]
click at [414, 618] on button "Load More" at bounding box center [584, 637] width 341 height 39
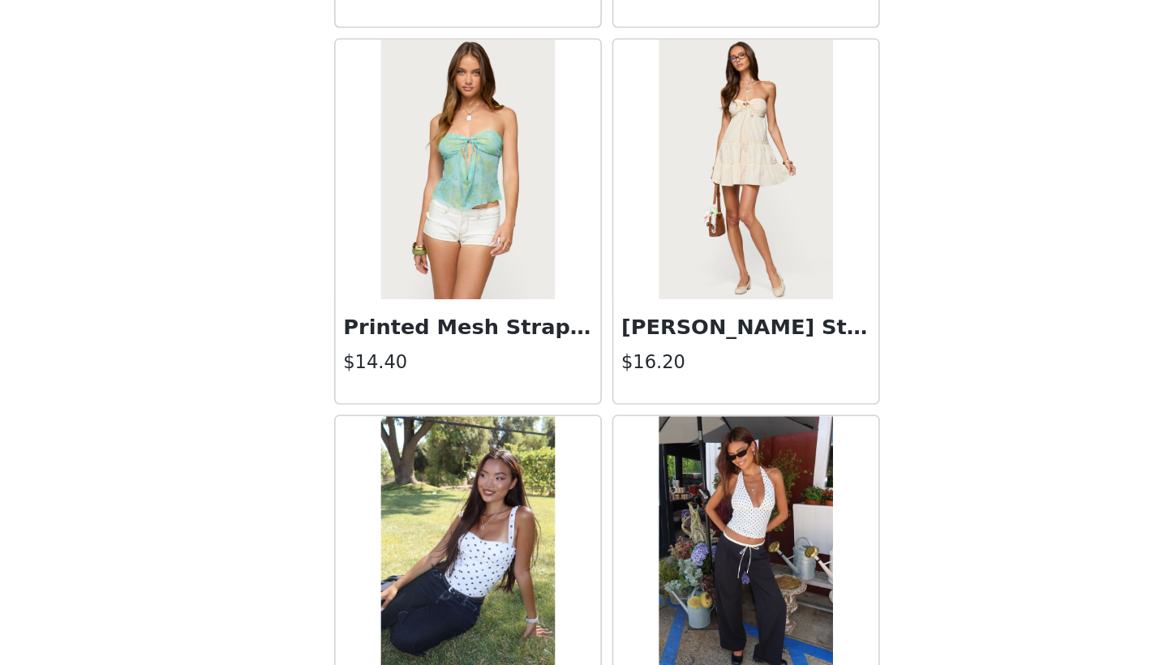
scroll to position [8761, 0]
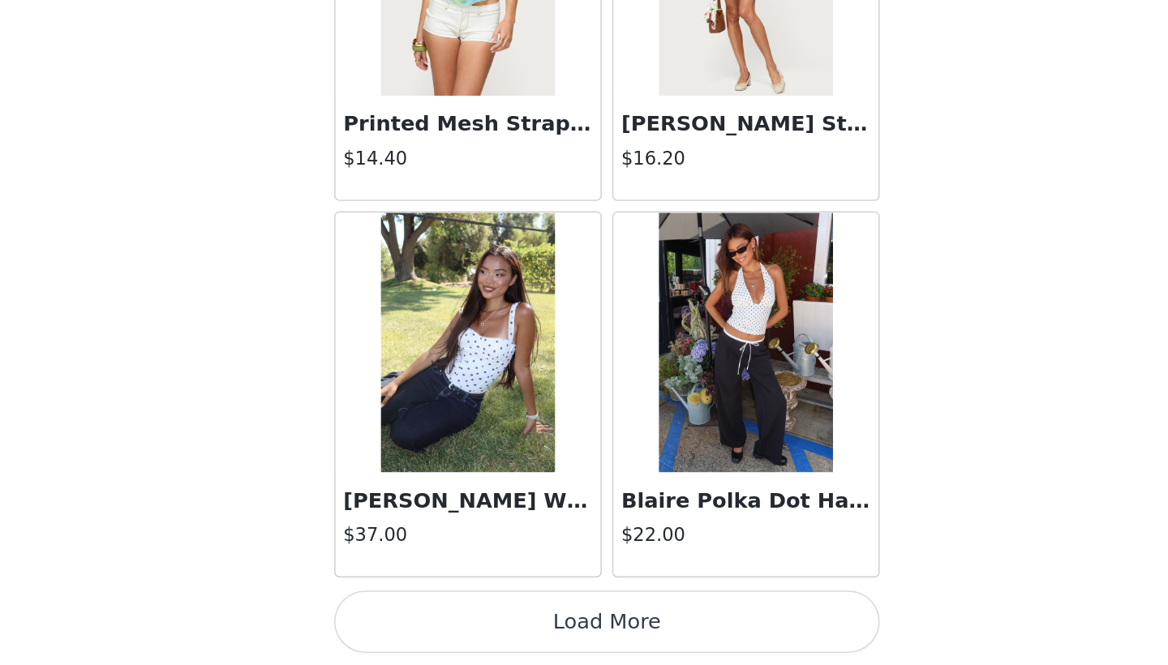
click at [414, 618] on button "Load More" at bounding box center [584, 637] width 341 height 39
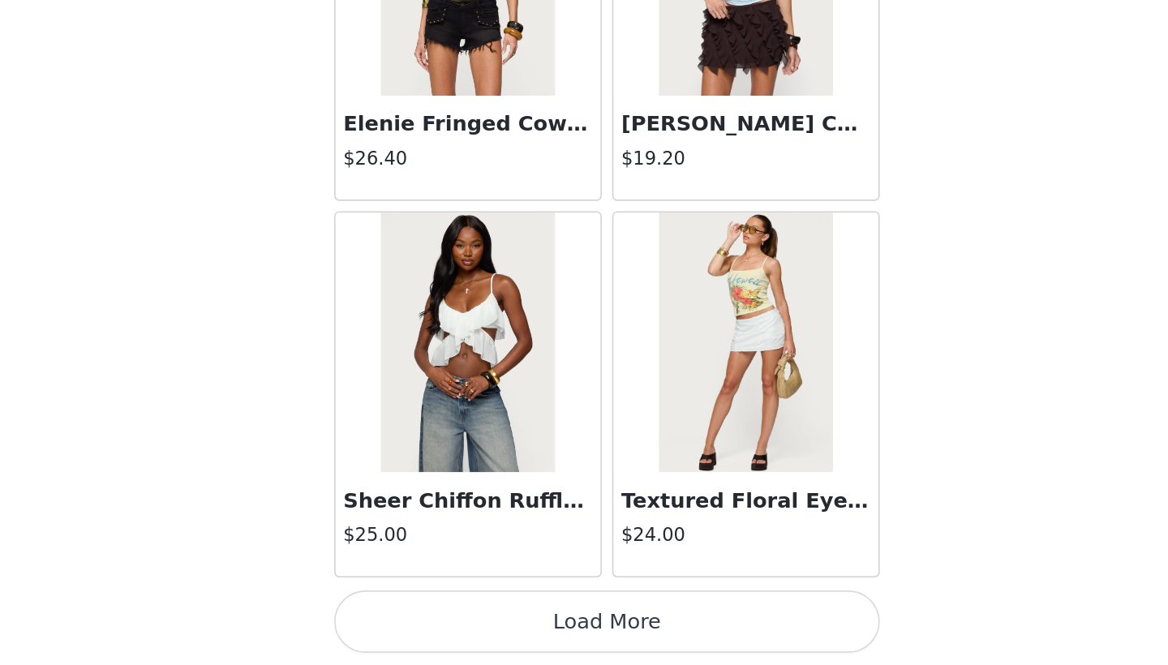
scroll to position [11226, 0]
click at [414, 618] on button "Load More" at bounding box center [584, 637] width 341 height 39
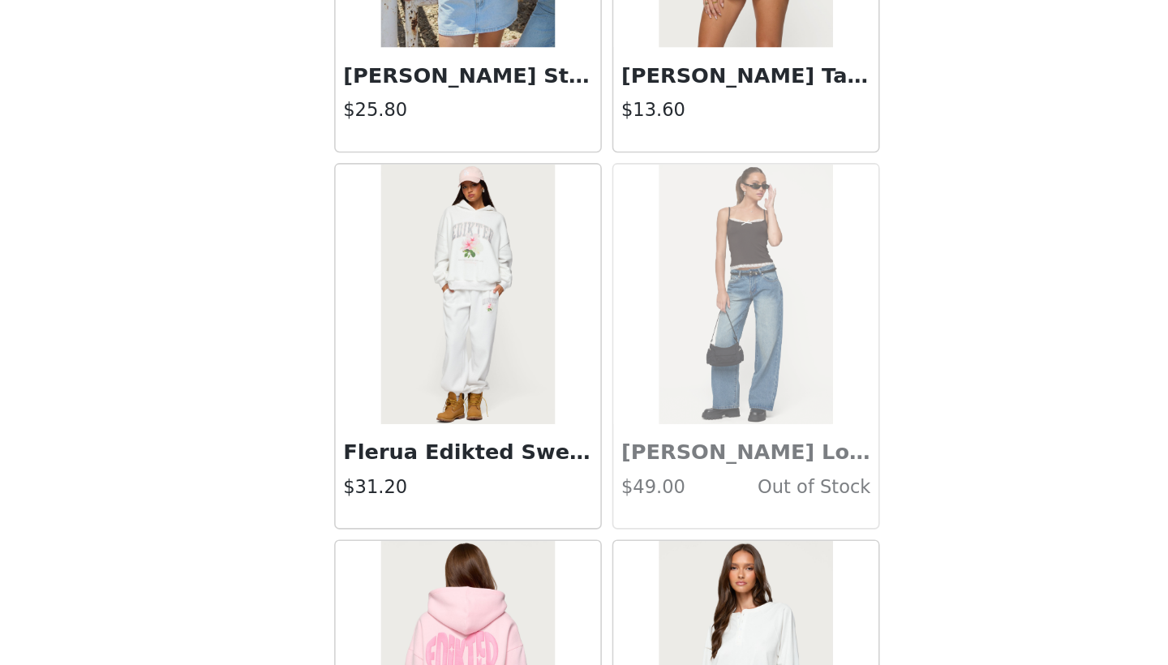
scroll to position [13533, 0]
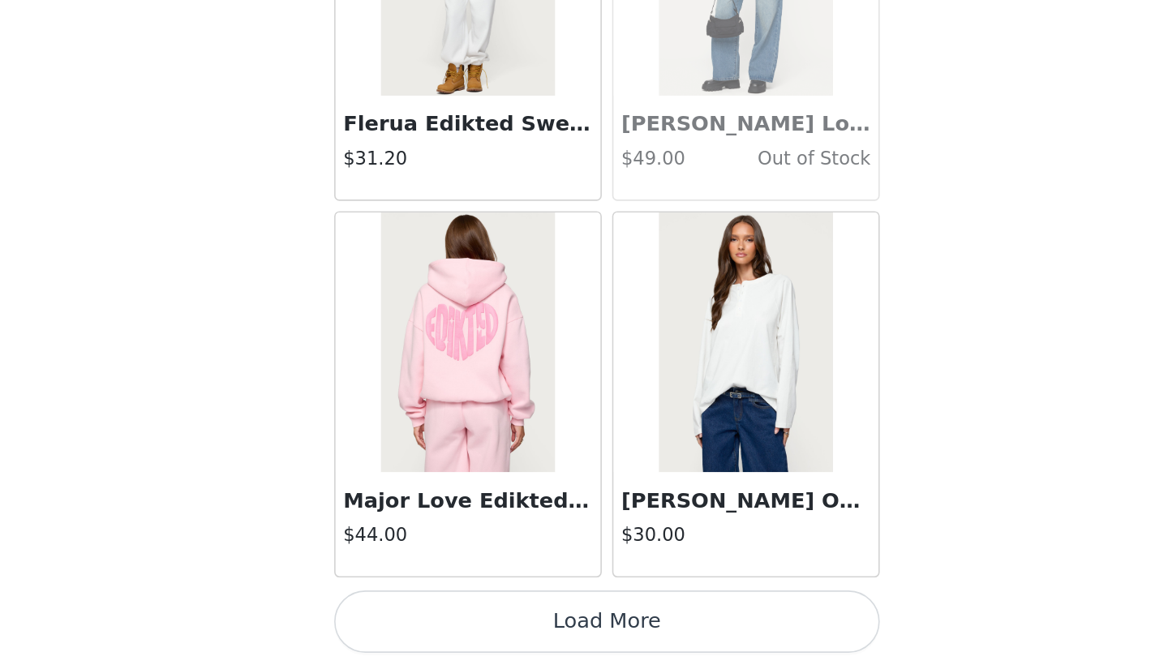
click at [414, 618] on button "Load More" at bounding box center [584, 637] width 341 height 39
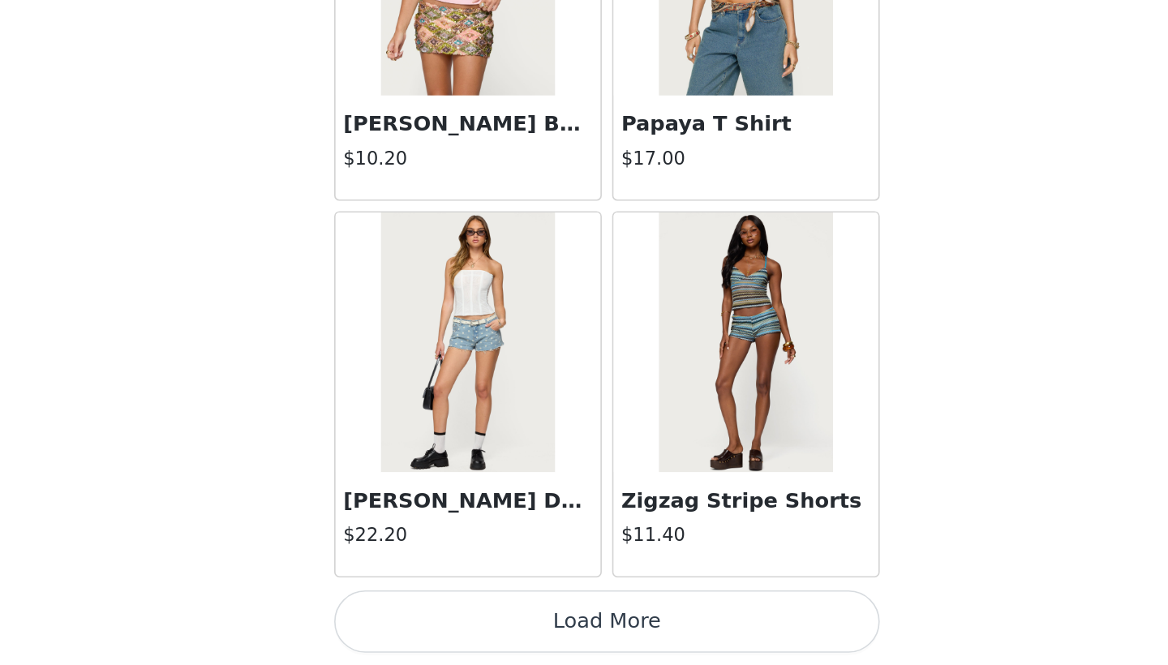
scroll to position [15931, 0]
click at [414, 618] on button "Load More" at bounding box center [584, 637] width 341 height 39
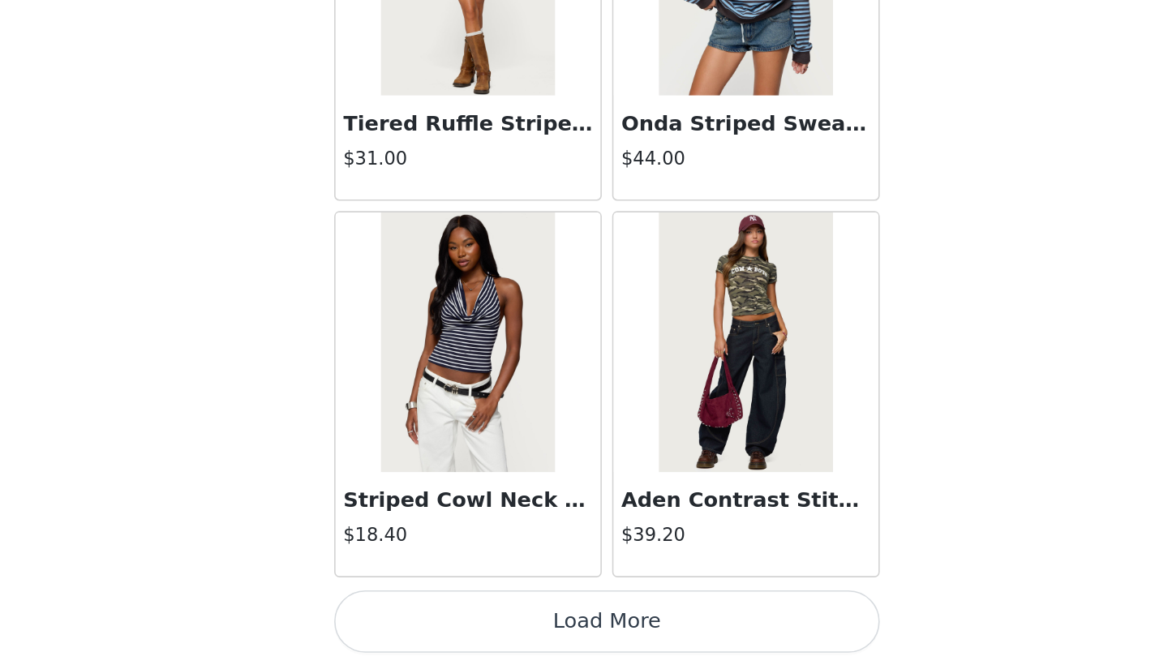
scroll to position [18283, 0]
click at [414, 618] on button "Load More" at bounding box center [584, 637] width 341 height 39
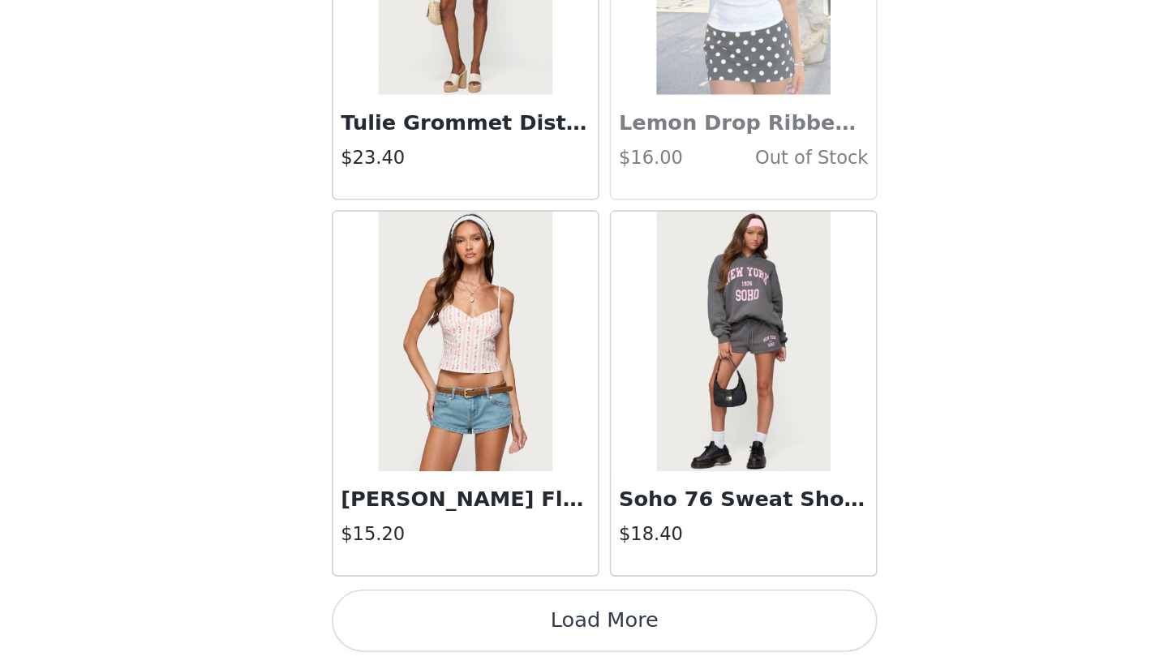
scroll to position [72, 0]
click at [414, 618] on button "Load More" at bounding box center [584, 637] width 341 height 39
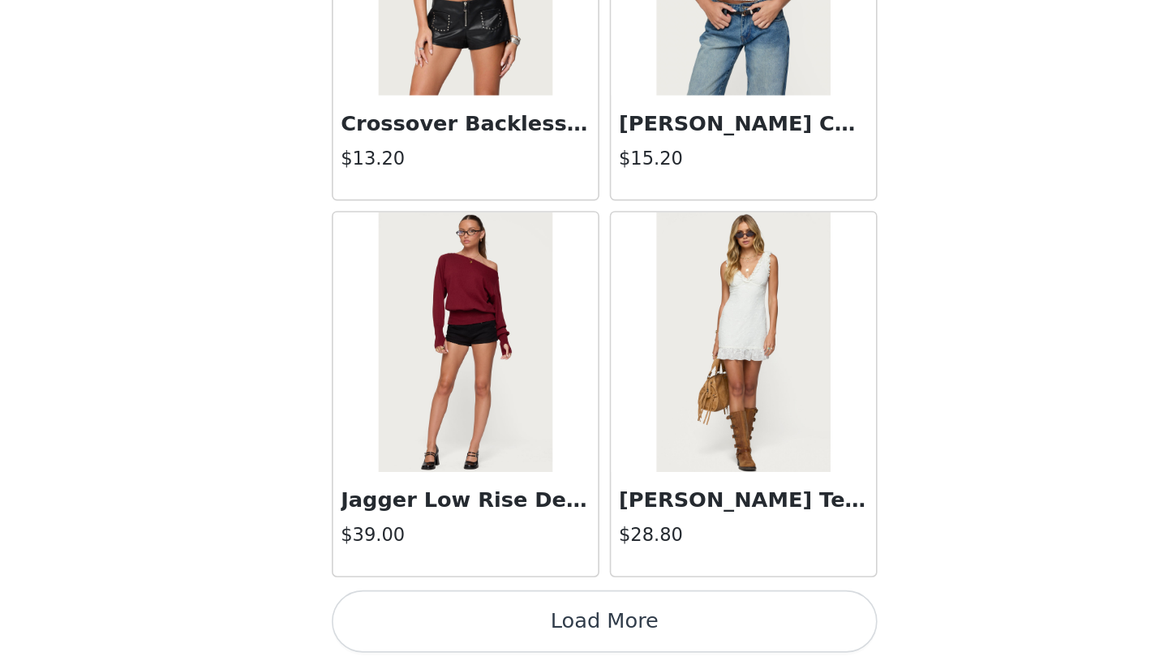
scroll to position [22988, 0]
click at [414, 618] on button "Load More" at bounding box center [584, 637] width 341 height 39
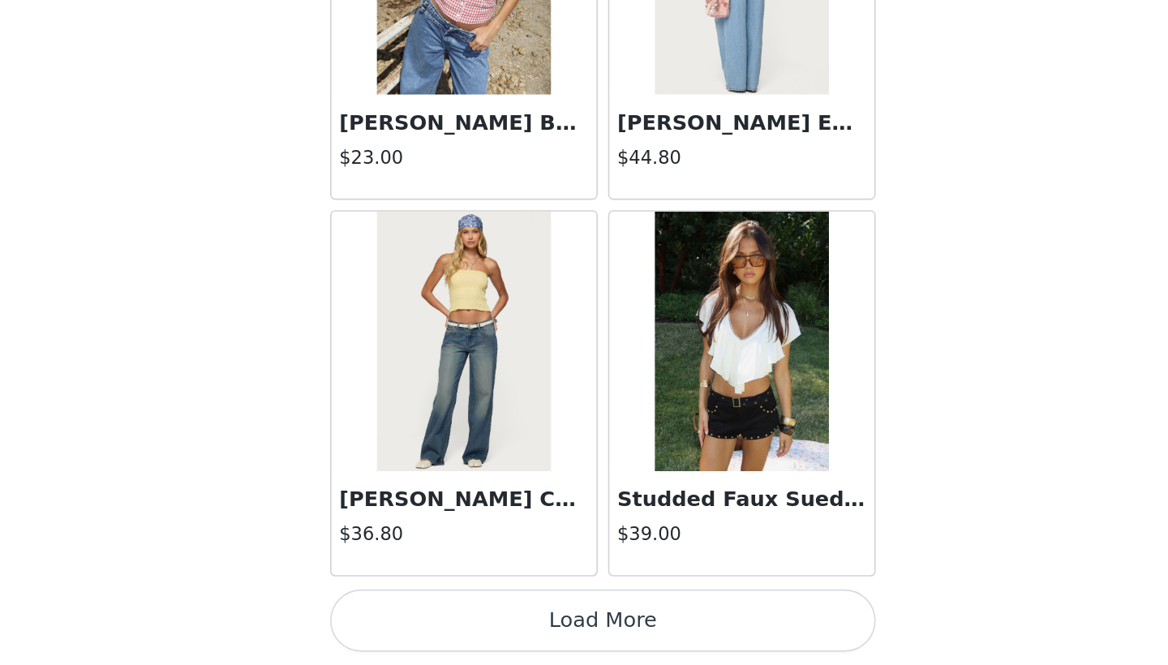
scroll to position [72, 0]
click at [414, 618] on button "Load More" at bounding box center [584, 637] width 341 height 39
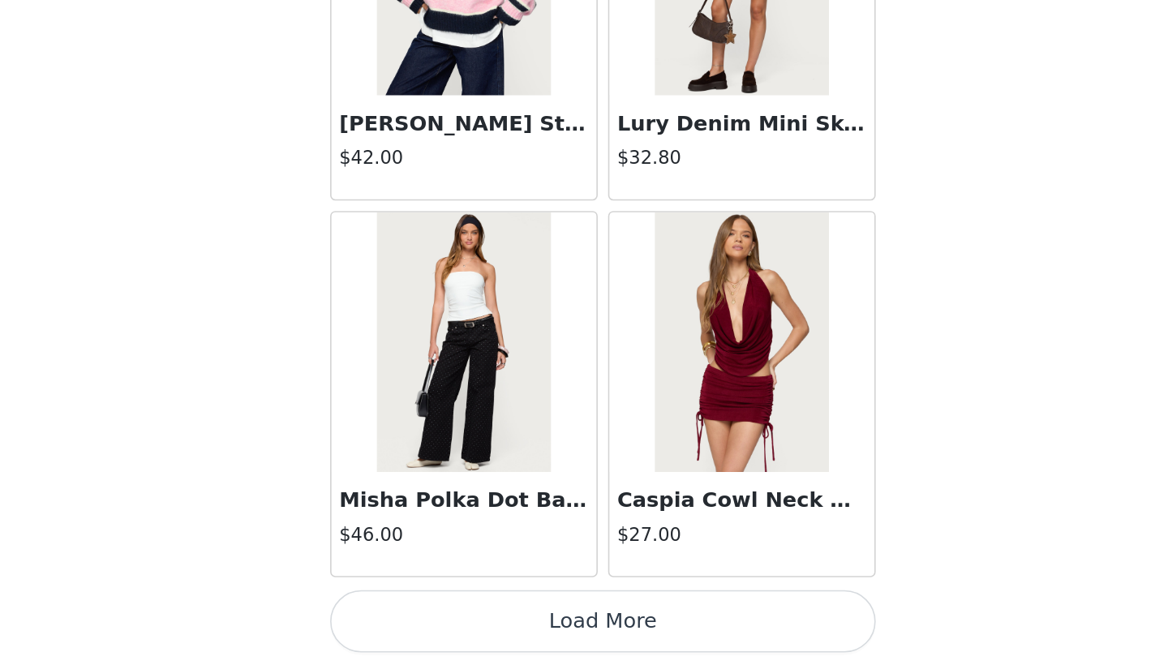
click at [414, 618] on button "Load More" at bounding box center [584, 637] width 341 height 39
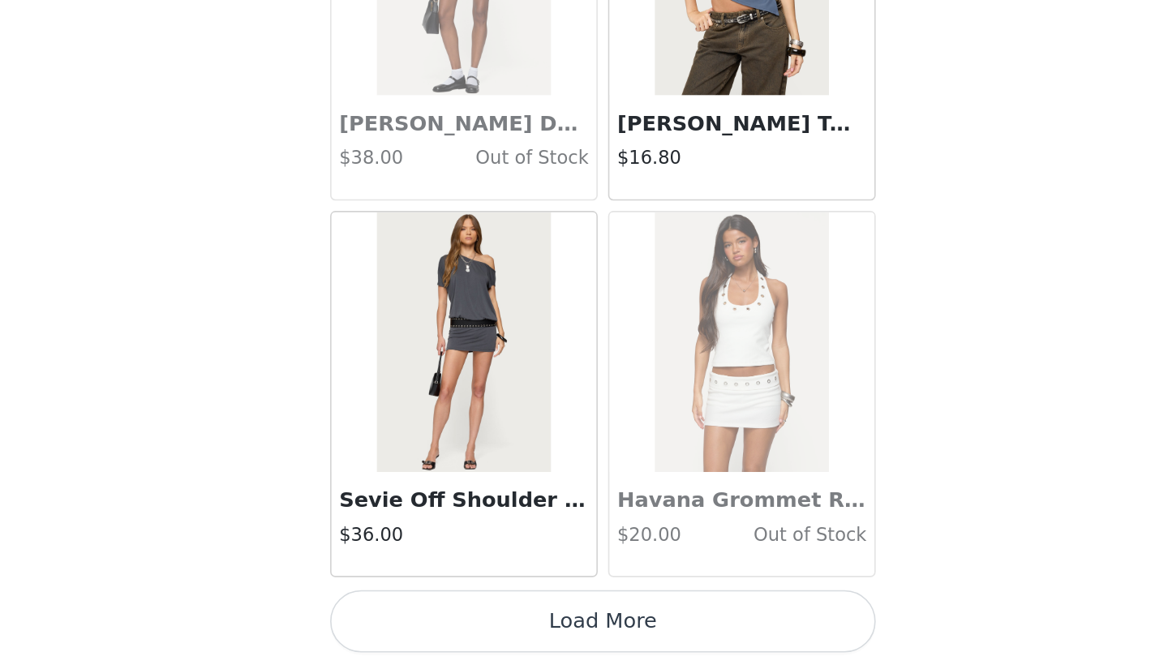
click at [414, 618] on button "Load More" at bounding box center [584, 637] width 341 height 39
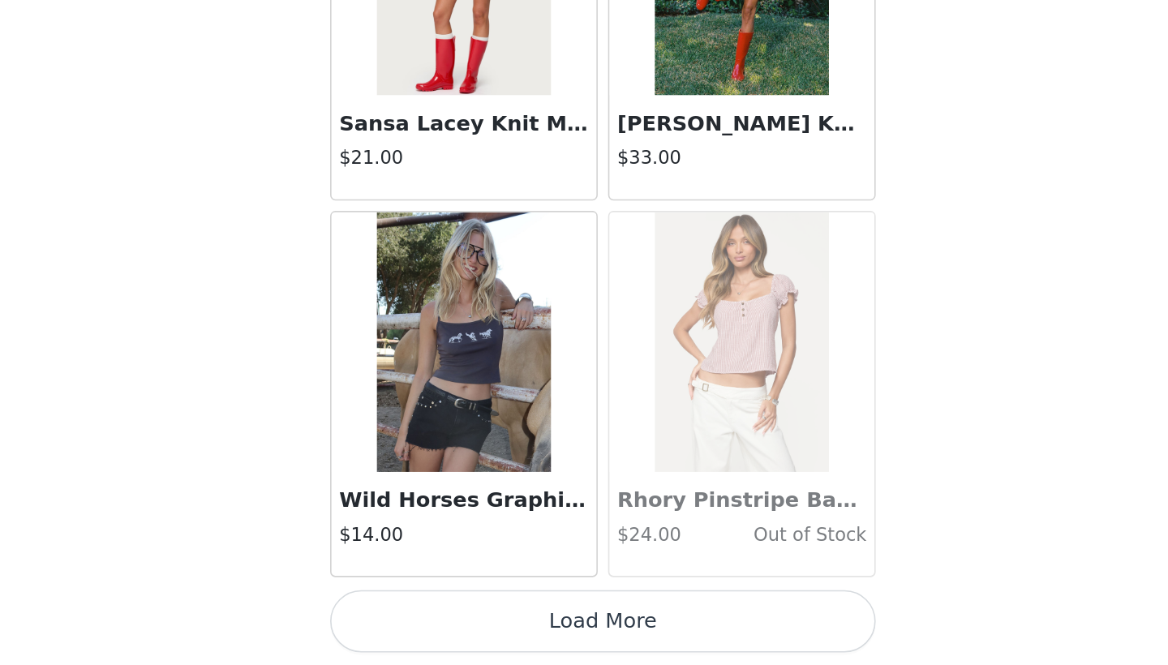
scroll to position [32397, 0]
click at [414, 618] on button "Load More" at bounding box center [584, 637] width 341 height 39
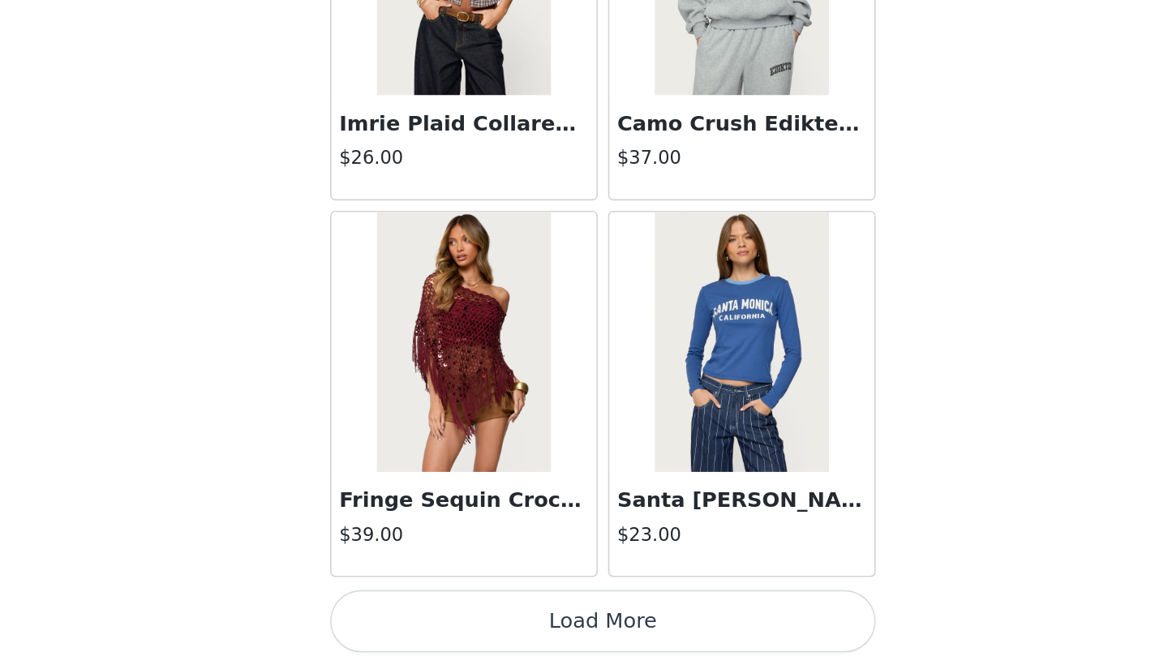
scroll to position [34750, 0]
click at [414, 618] on button "Load More" at bounding box center [584, 637] width 341 height 39
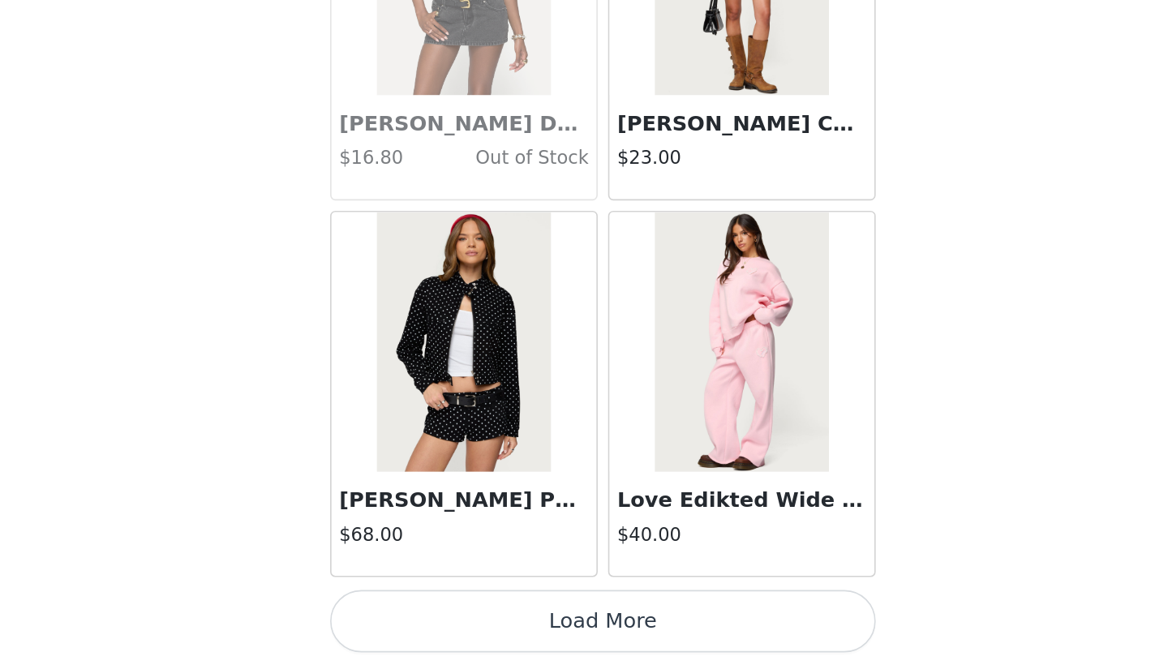
scroll to position [37102, 0]
click at [414, 618] on button "Load More" at bounding box center [584, 637] width 341 height 39
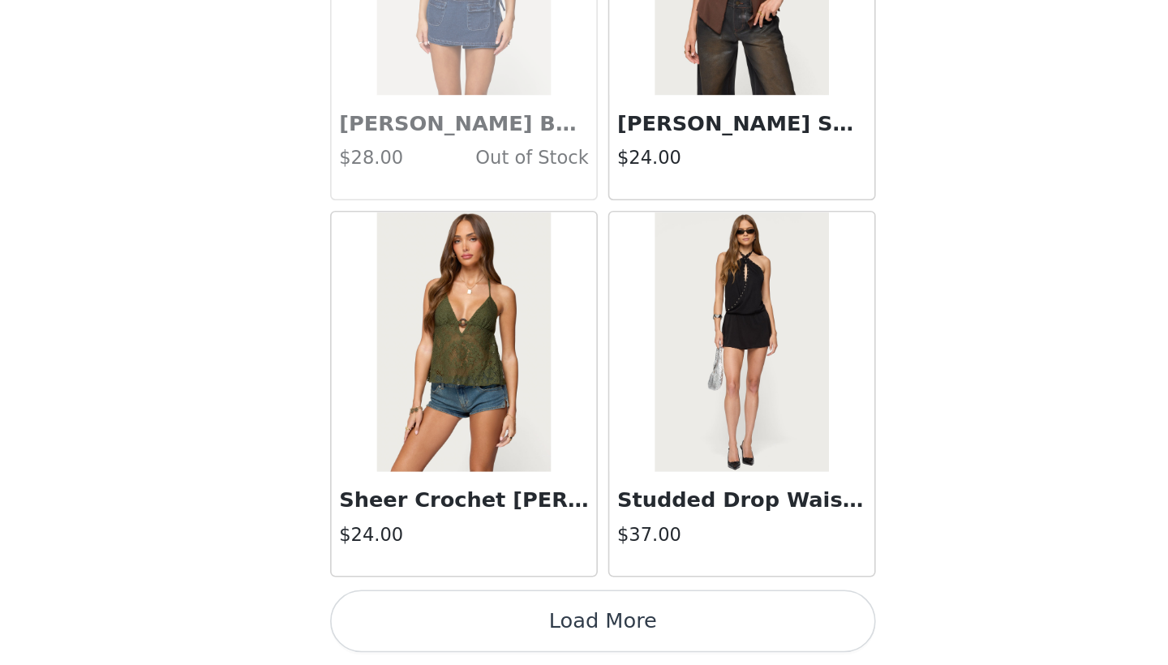
scroll to position [39454, 0]
click at [414, 618] on button "Load More" at bounding box center [584, 637] width 341 height 39
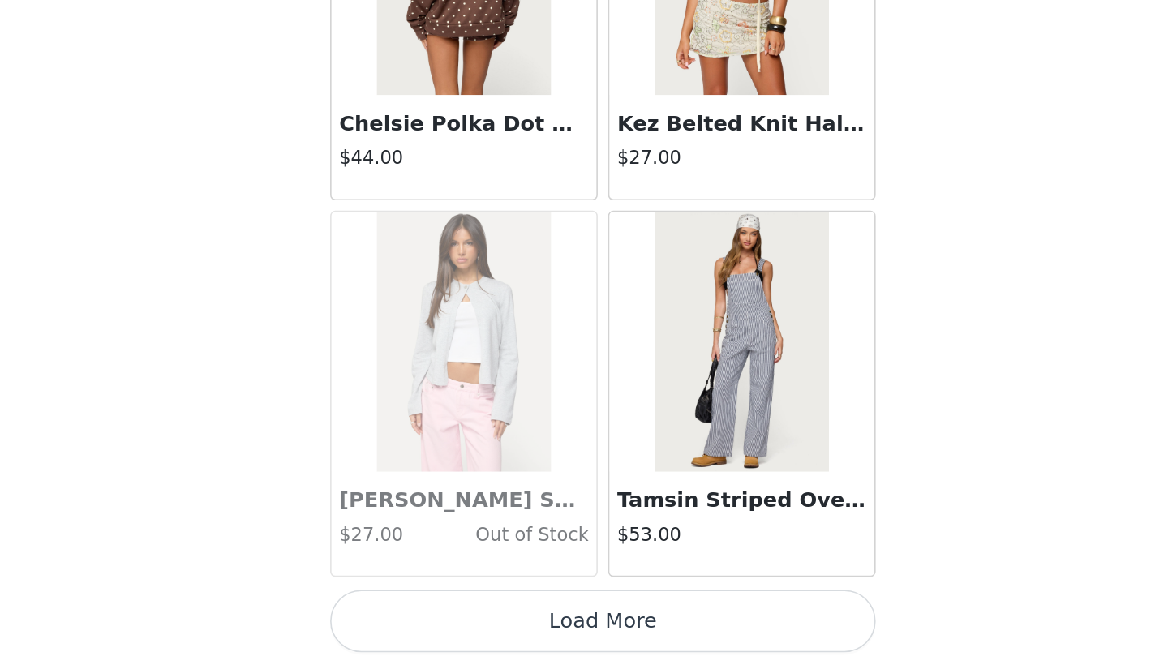
scroll to position [41807, 0]
click at [414, 618] on button "Load More" at bounding box center [584, 637] width 341 height 39
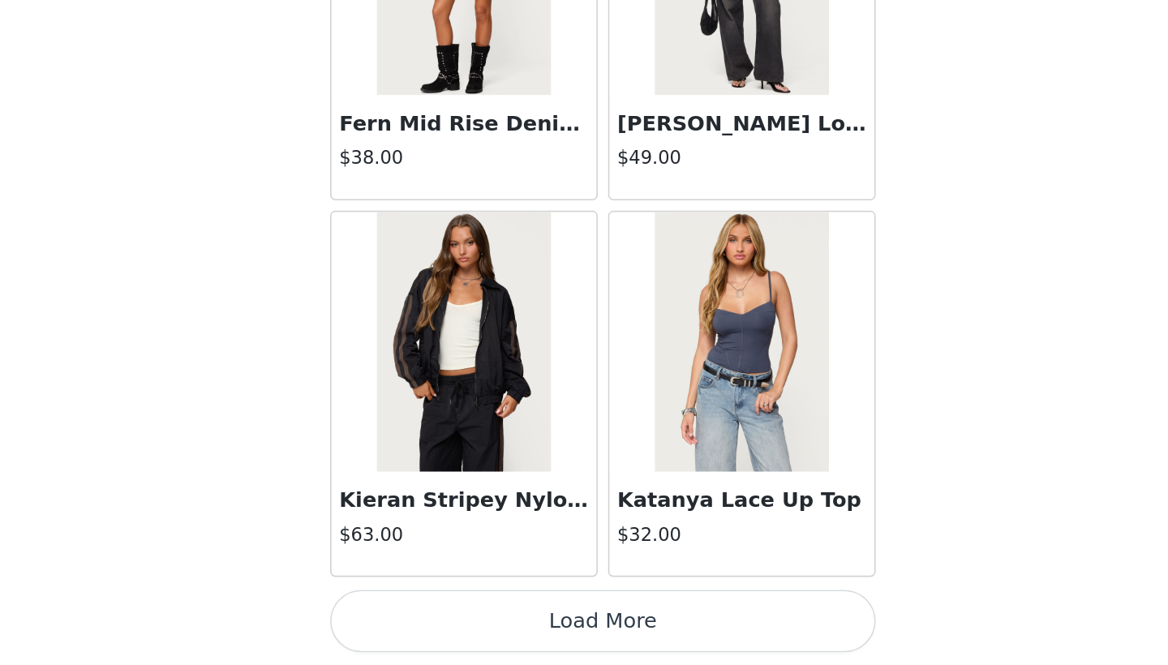
scroll to position [44159, 0]
click at [414, 618] on button "Load More" at bounding box center [584, 637] width 341 height 39
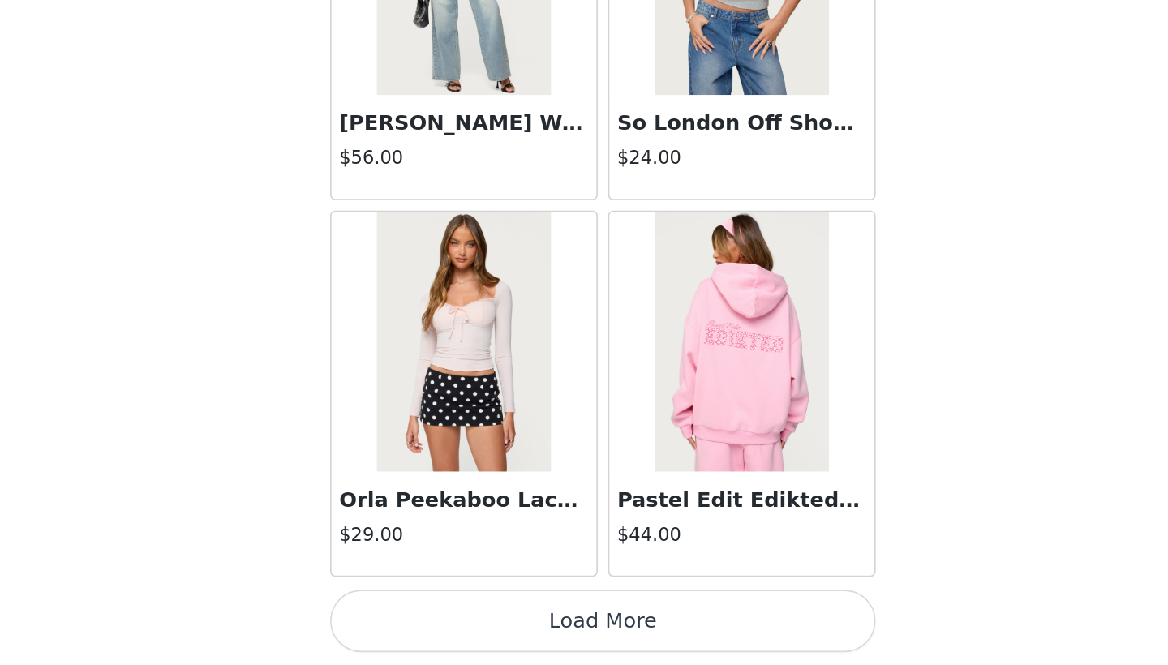
scroll to position [72, 0]
click at [414, 618] on button "Load More" at bounding box center [584, 637] width 341 height 39
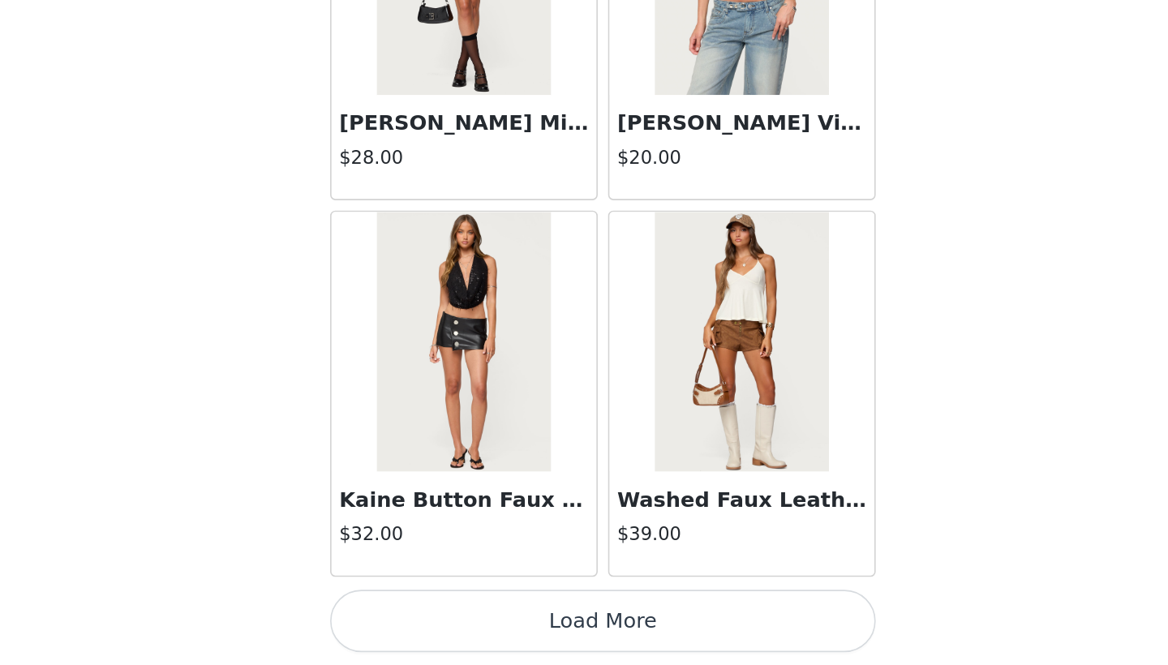
scroll to position [48864, 0]
click at [414, 618] on button "Load More" at bounding box center [584, 637] width 341 height 39
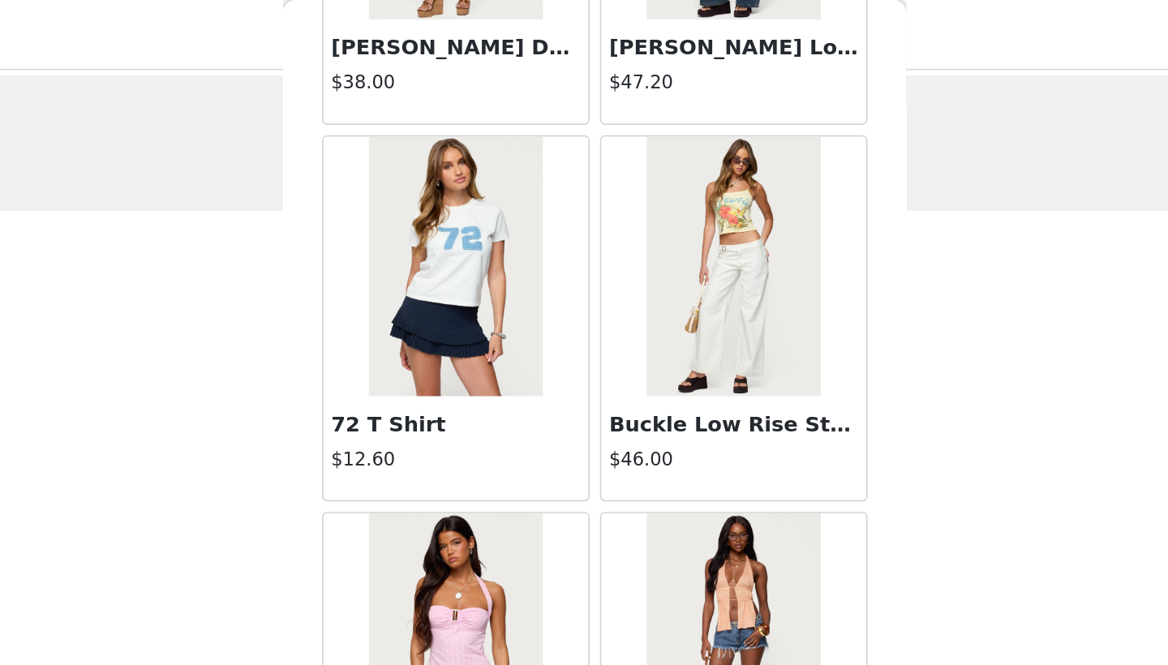
scroll to position [7665, 0]
